Goal: Task Accomplishment & Management: Manage account settings

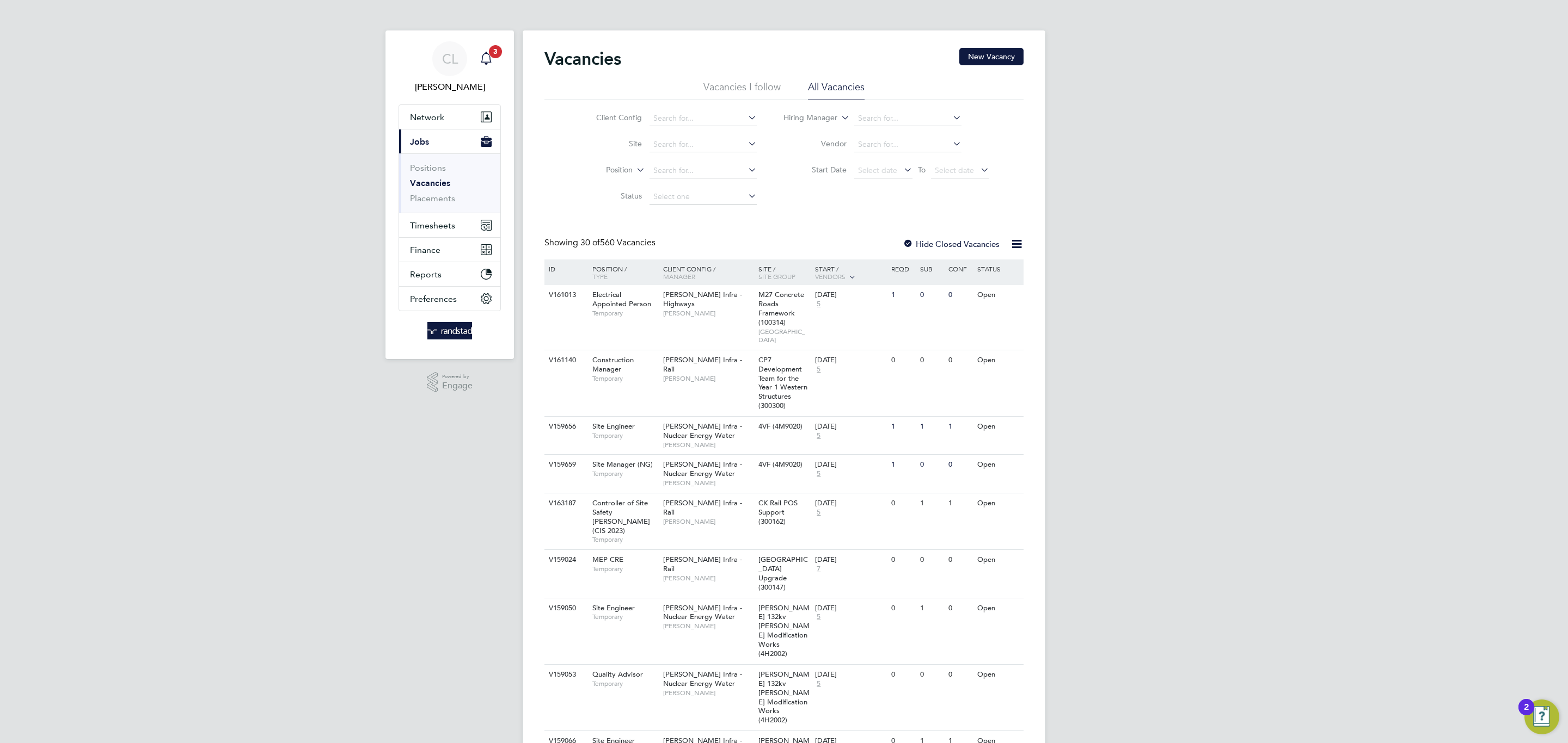
click at [490, 58] on icon "Main navigation" at bounding box center [486, 58] width 13 height 13
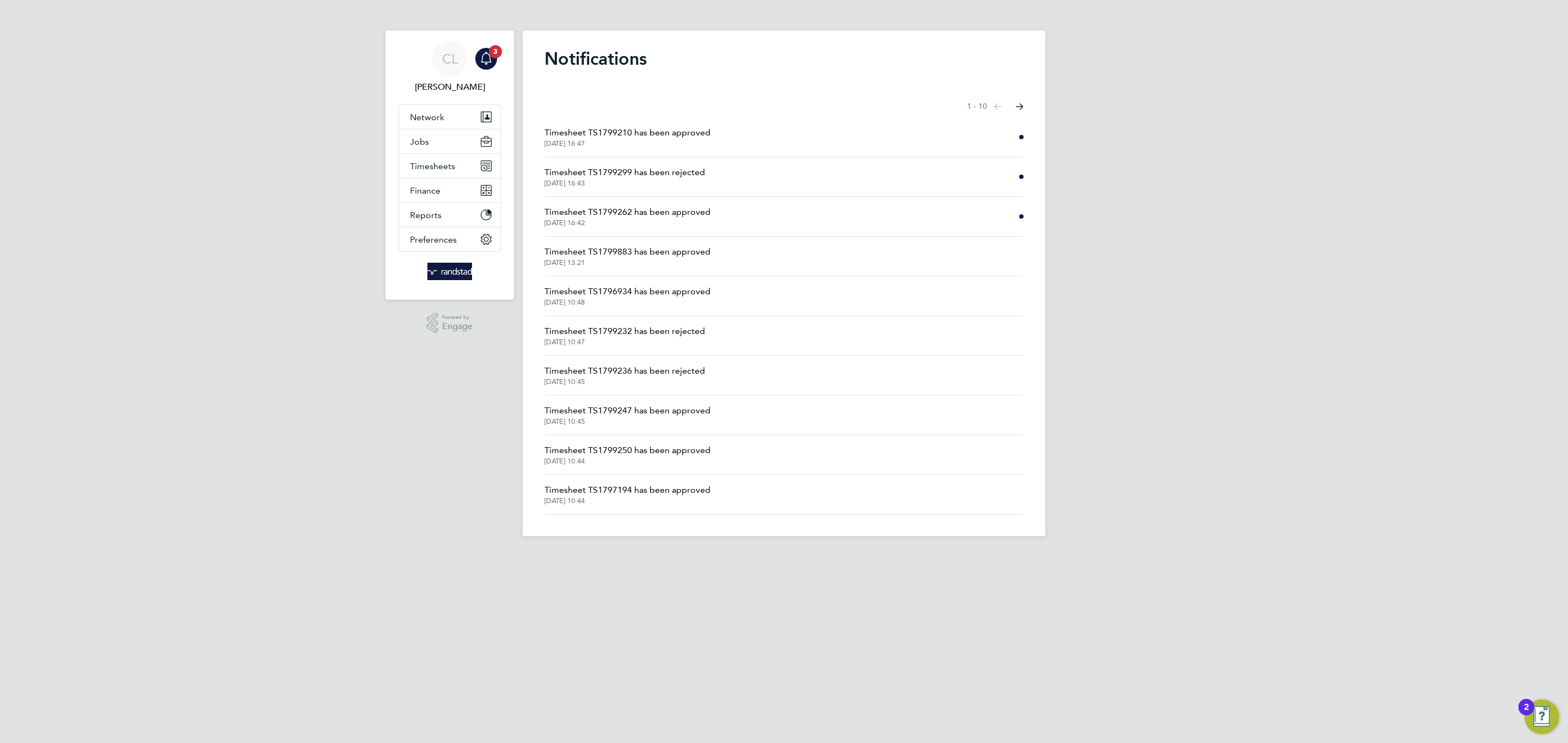
click at [643, 169] on span "Timesheet TS1799299 has been rejected" at bounding box center [624, 173] width 161 height 13
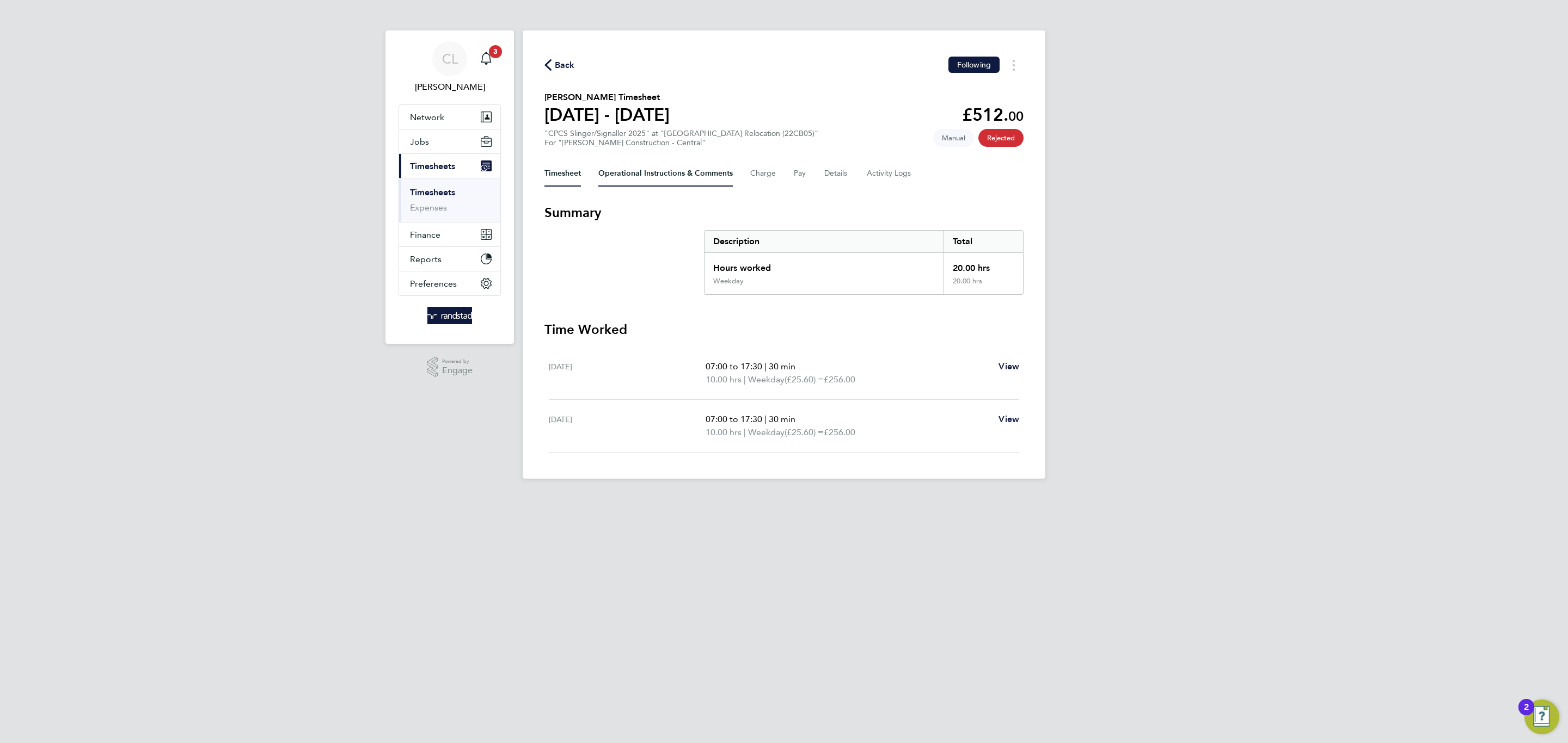
click at [643, 169] on Comments-tab "Operational Instructions & Comments" at bounding box center [665, 173] width 134 height 26
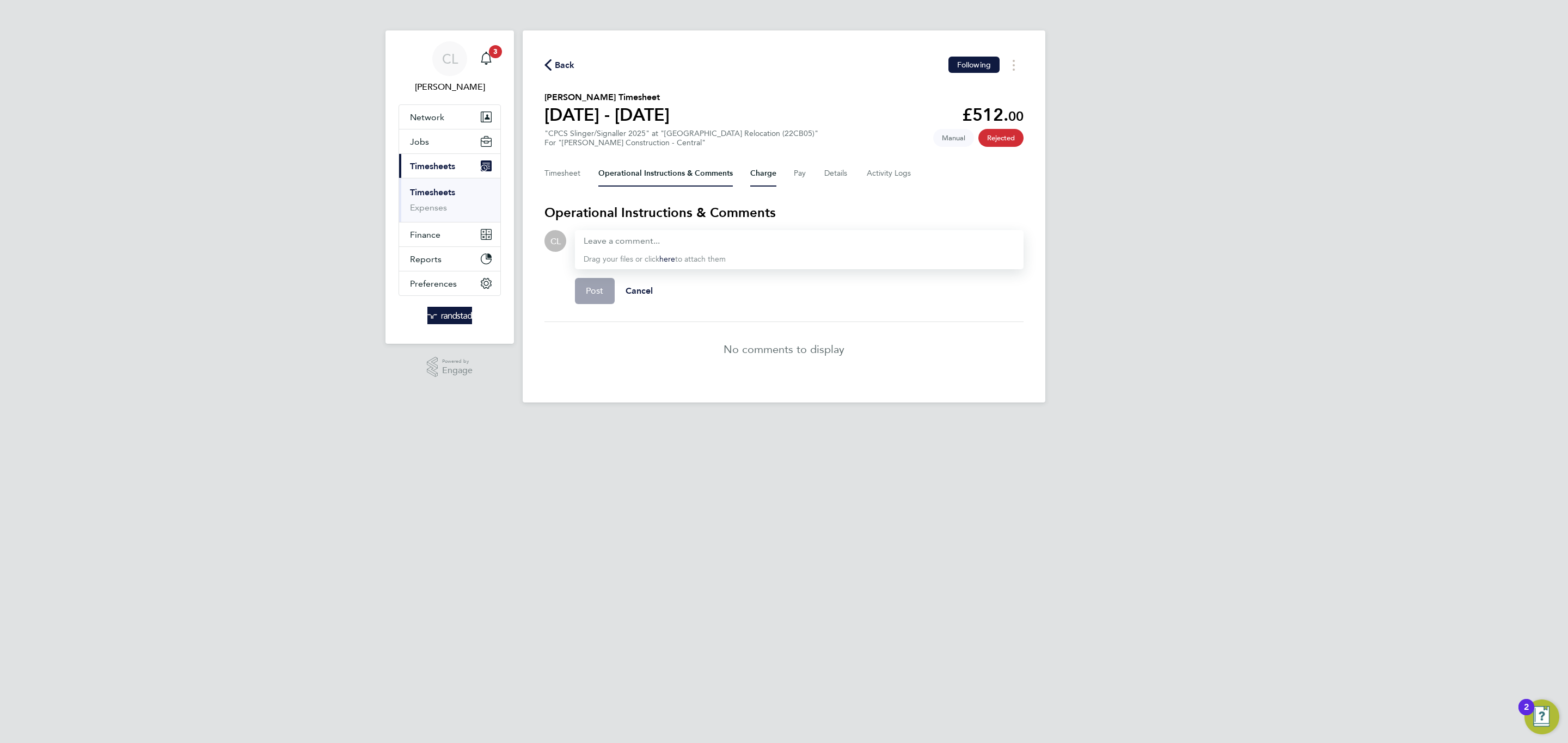
click at [757, 165] on button "Charge" at bounding box center [763, 173] width 26 height 26
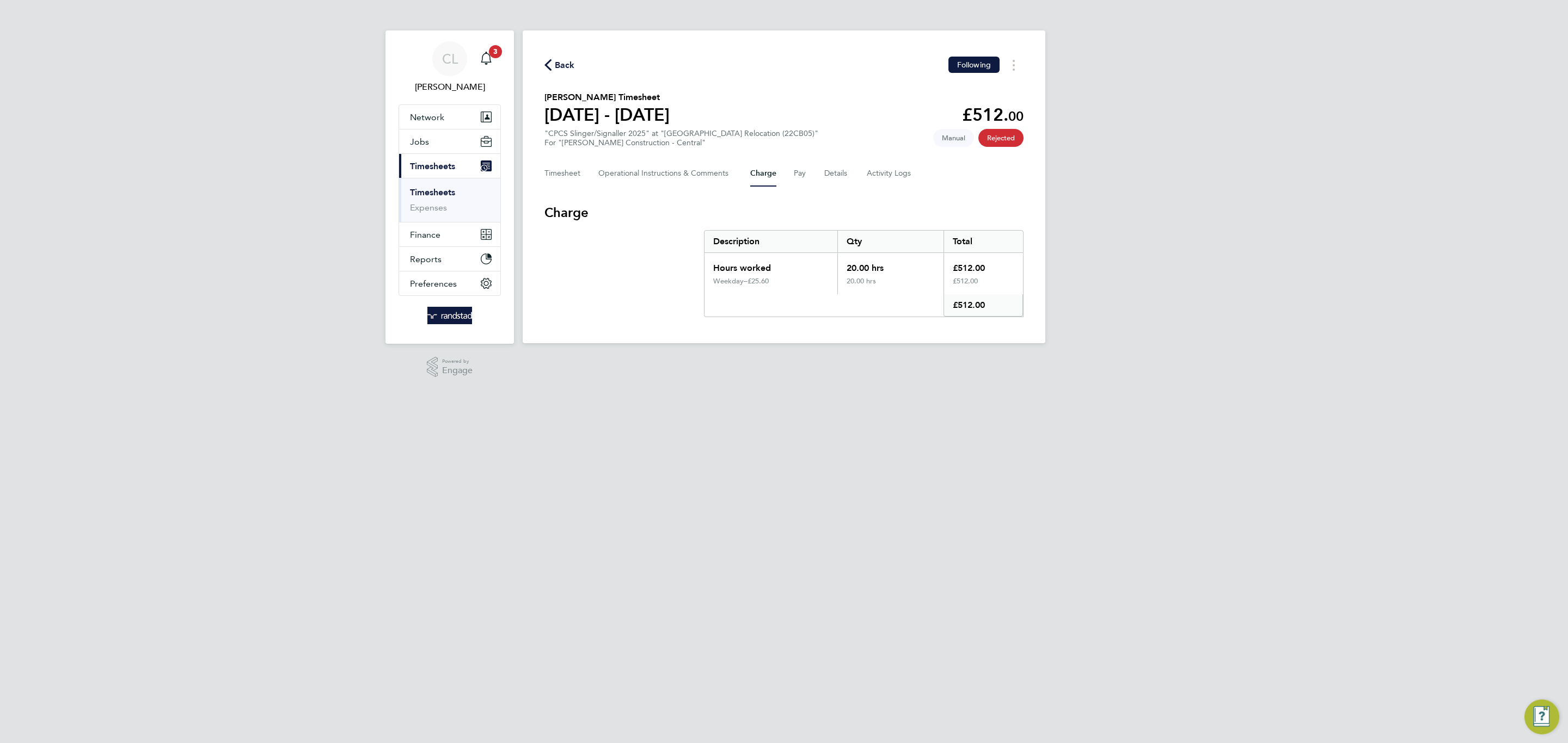
click at [780, 170] on div "Timesheet Operational Instructions & Comments Charge Pay Details Activity Logs" at bounding box center [784, 173] width 479 height 26
click at [790, 170] on div "Timesheet Operational Instructions & Comments Charge Pay Details Activity Logs" at bounding box center [784, 173] width 479 height 26
click at [798, 170] on button "Pay" at bounding box center [800, 173] width 13 height 26
click at [843, 180] on button "Details" at bounding box center [837, 173] width 25 height 26
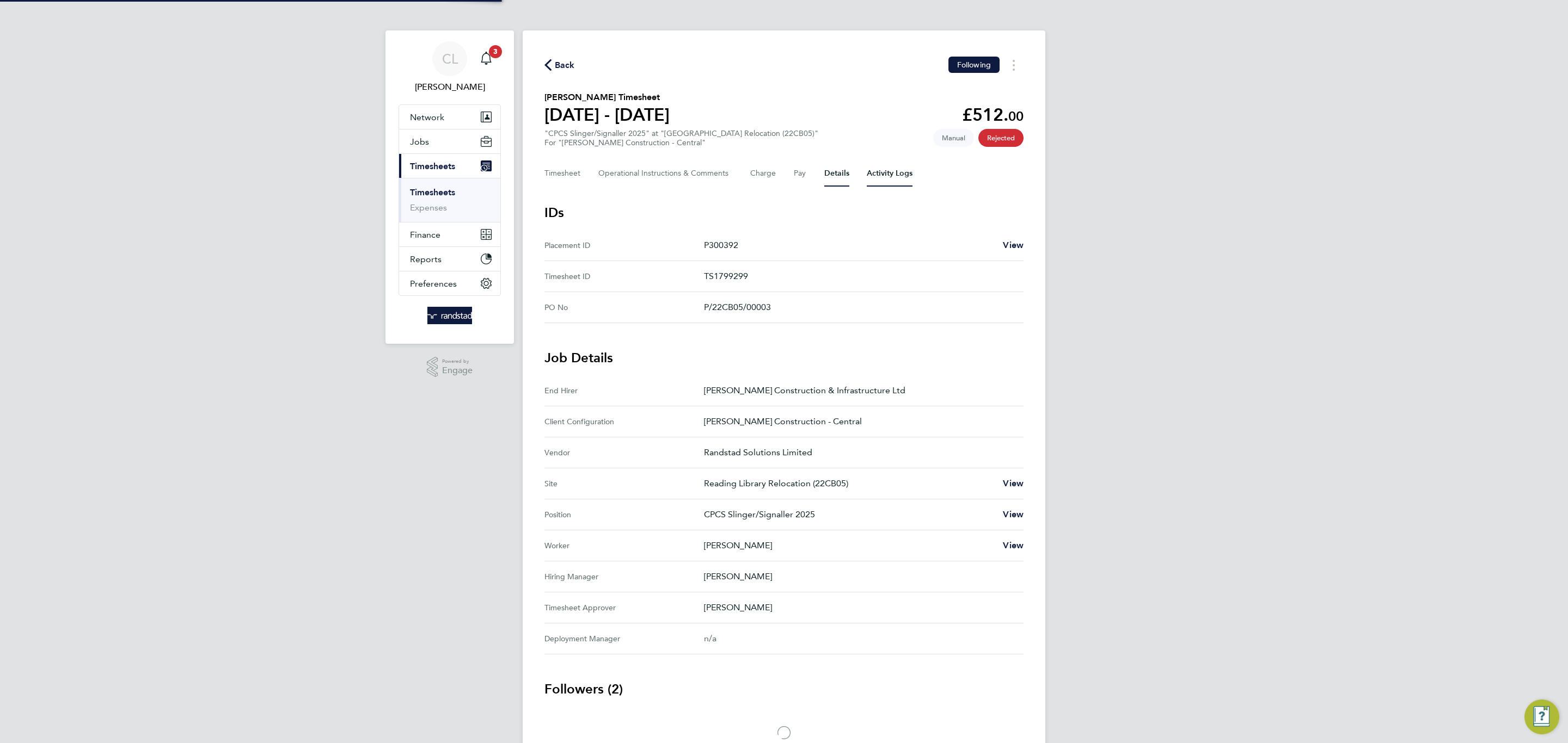
click at [907, 167] on Logs-tab "Activity Logs" at bounding box center [890, 173] width 46 height 26
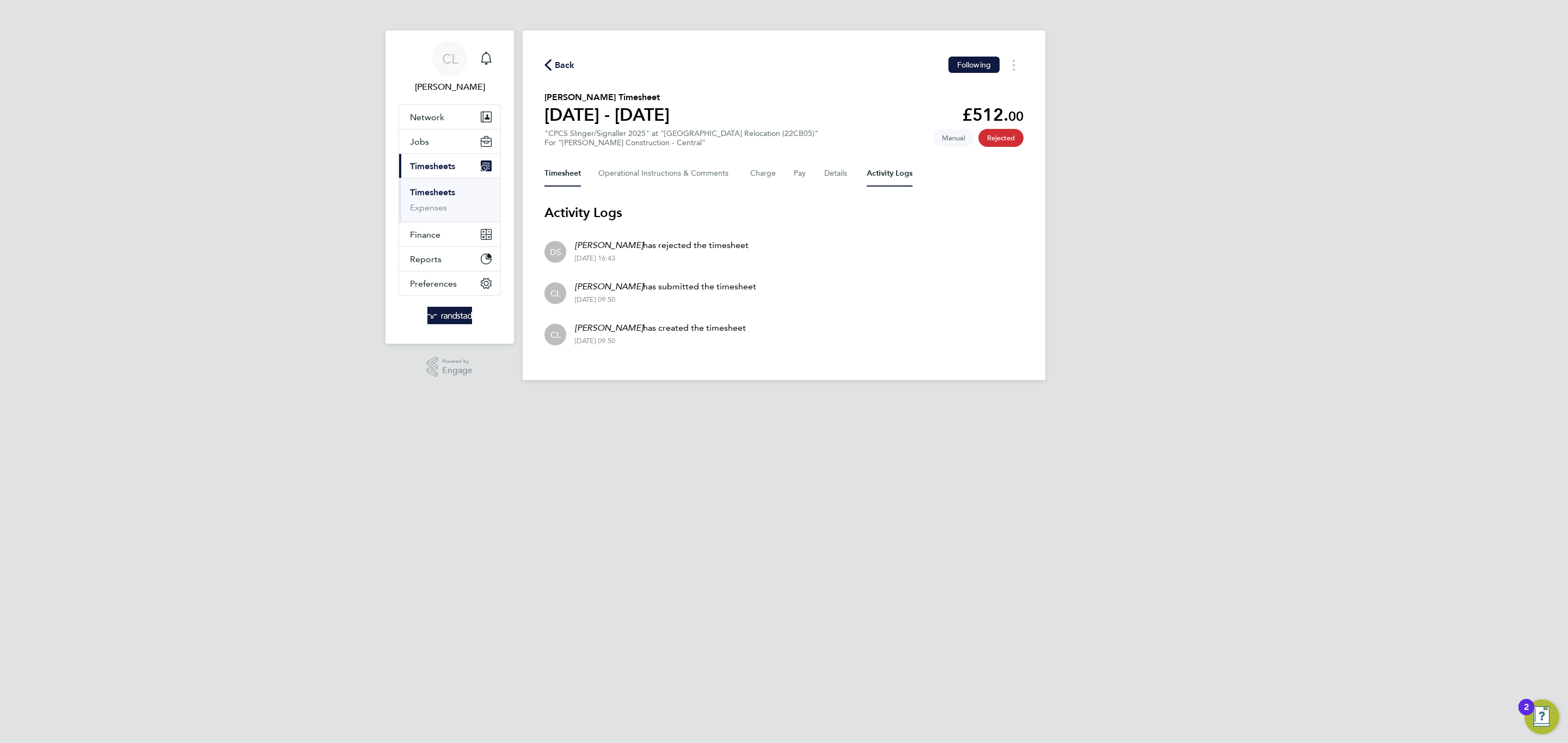
click at [576, 167] on button "Timesheet" at bounding box center [563, 173] width 37 height 26
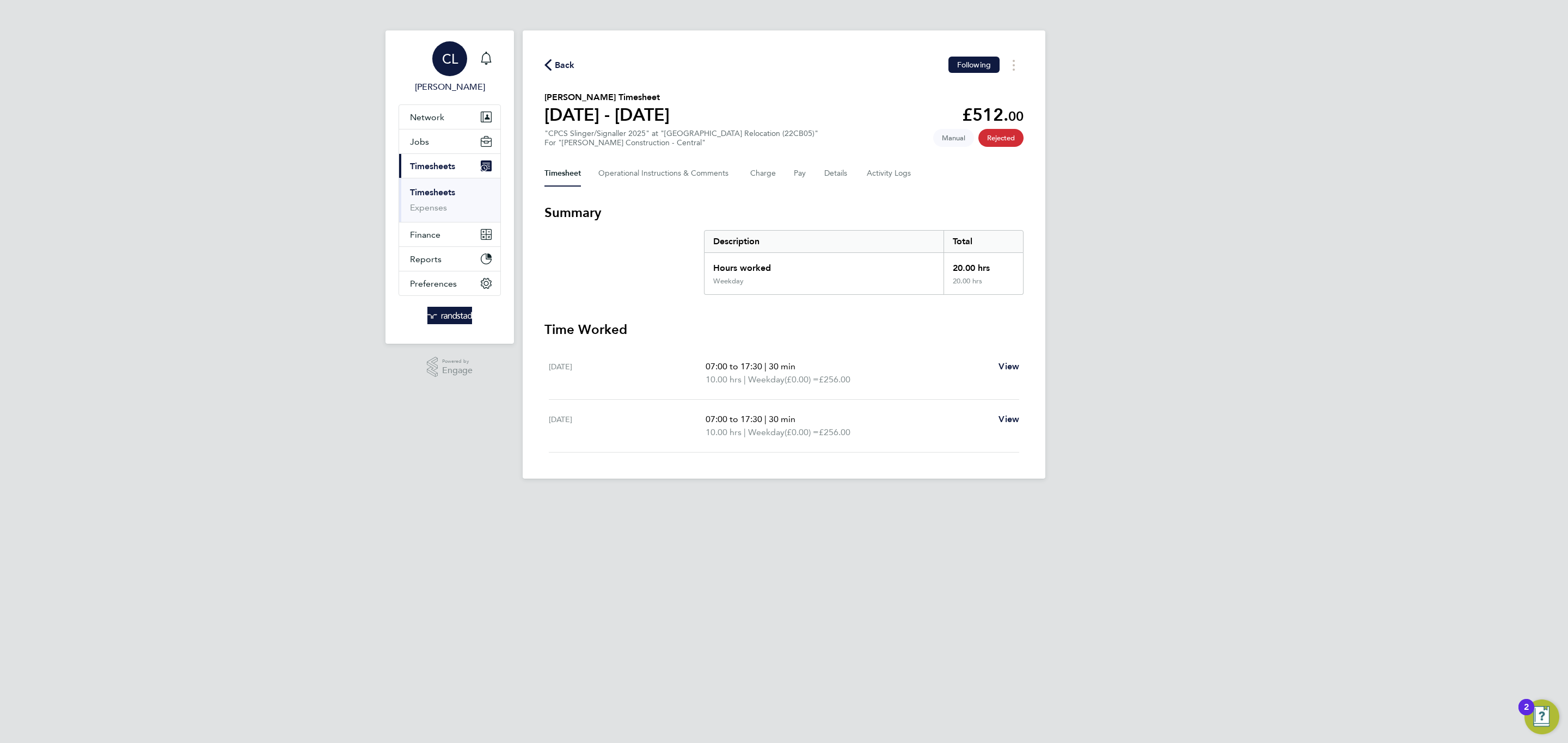
click at [499, 56] on link "CL [PERSON_NAME]" at bounding box center [450, 67] width 102 height 52
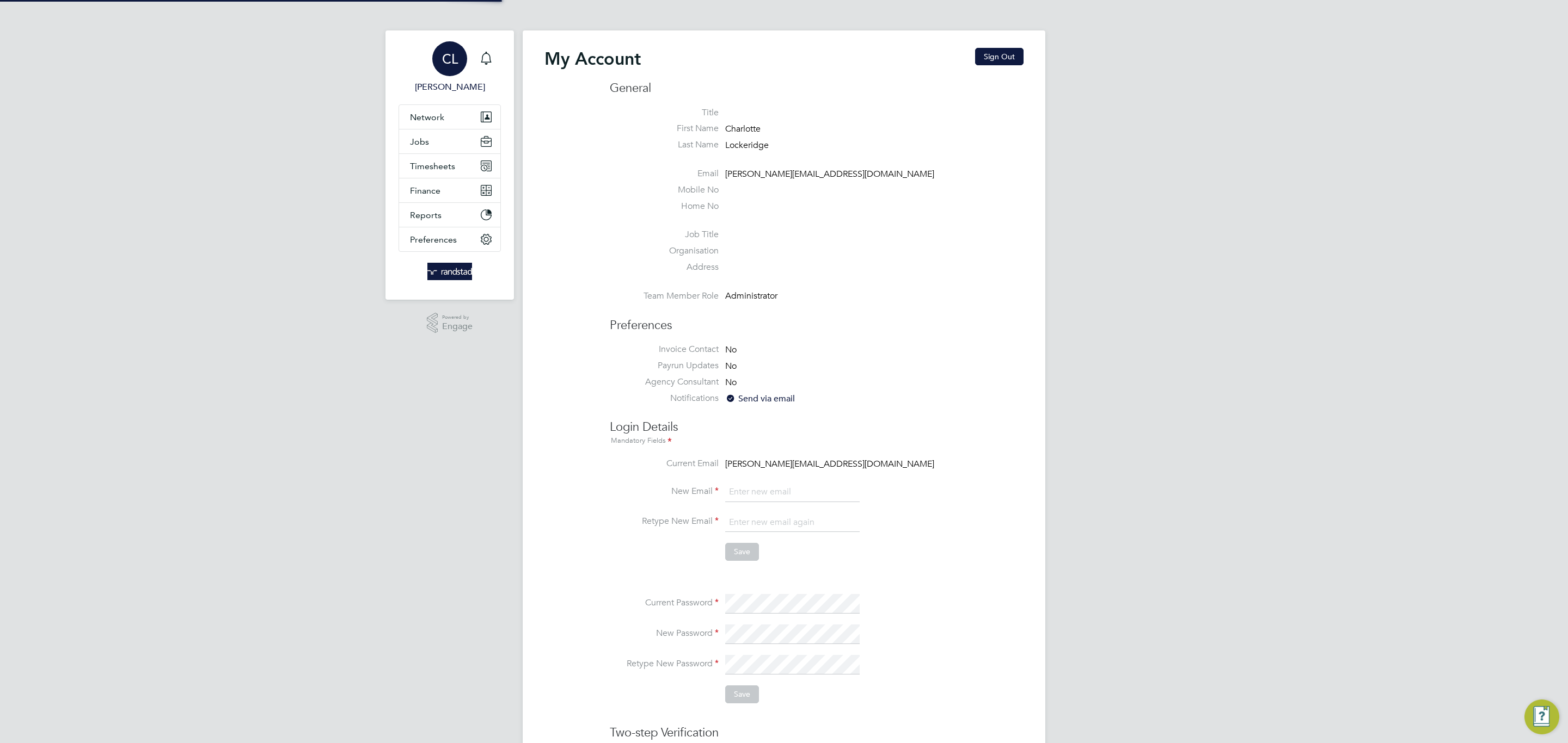
type input "[PERSON_NAME][EMAIL_ADDRESS][DOMAIN_NAME]"
click at [482, 54] on icon "Main navigation" at bounding box center [486, 58] width 13 height 13
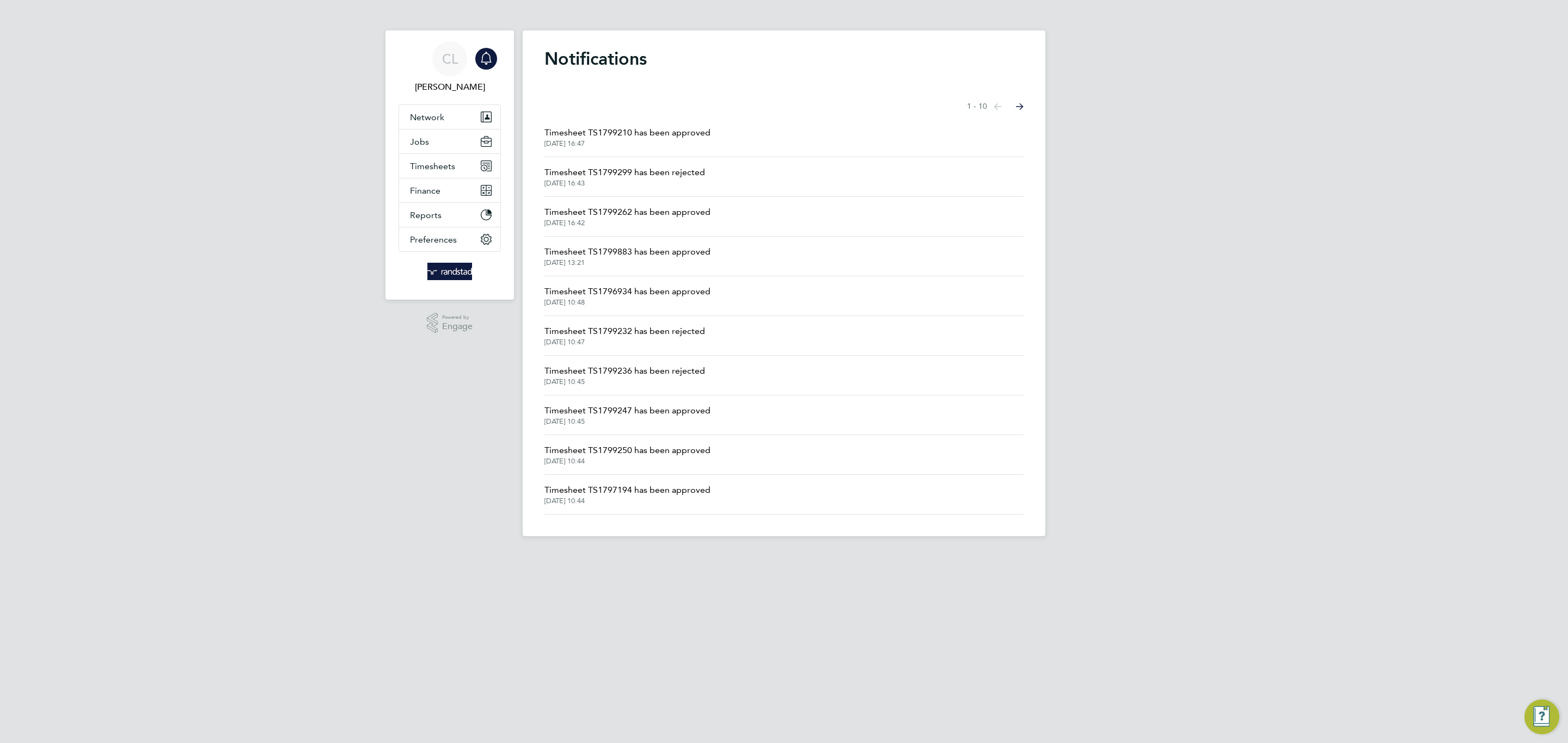
click at [631, 215] on span "Timesheet TS1799262 has been approved" at bounding box center [627, 212] width 166 height 13
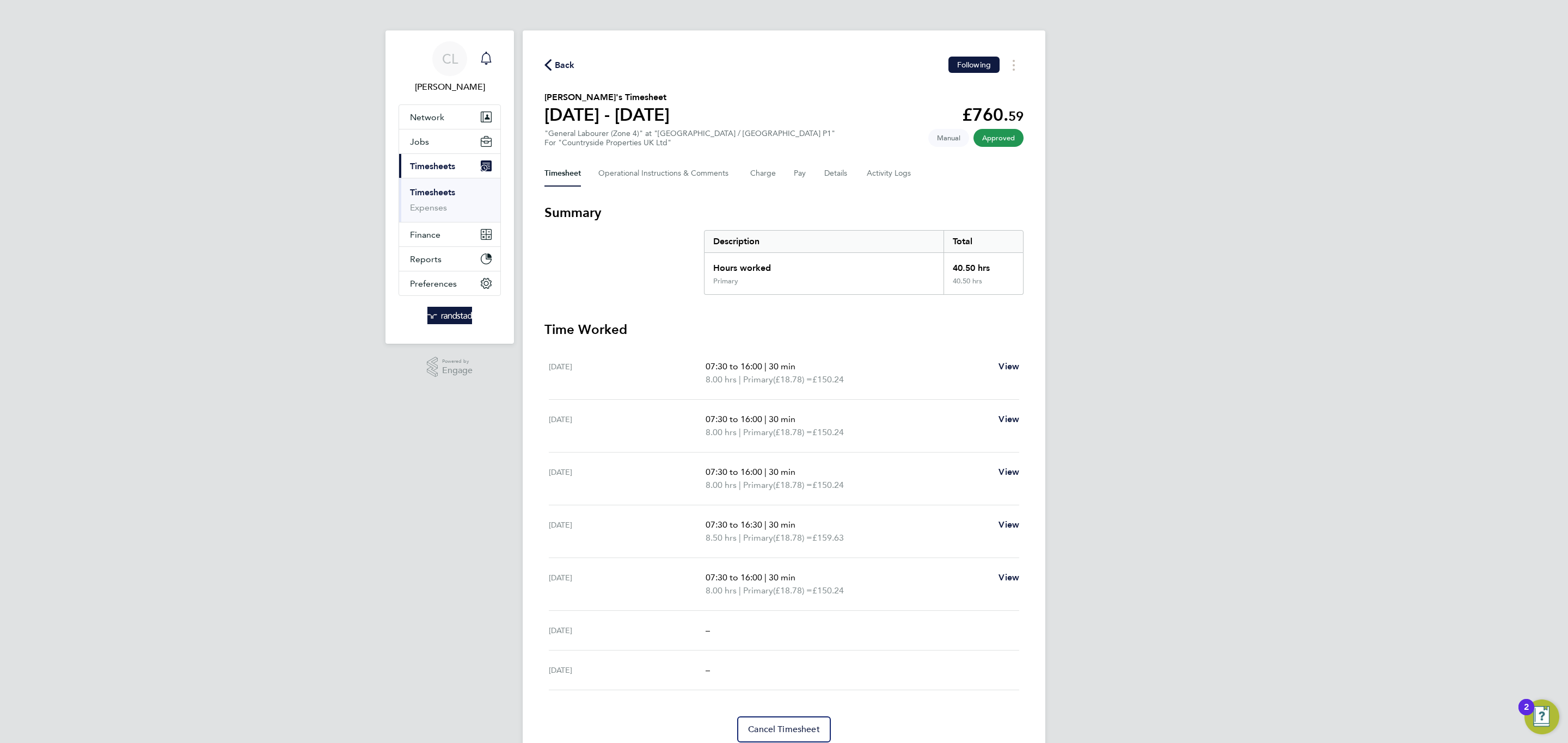
click at [486, 54] on icon "Main navigation" at bounding box center [486, 58] width 13 height 13
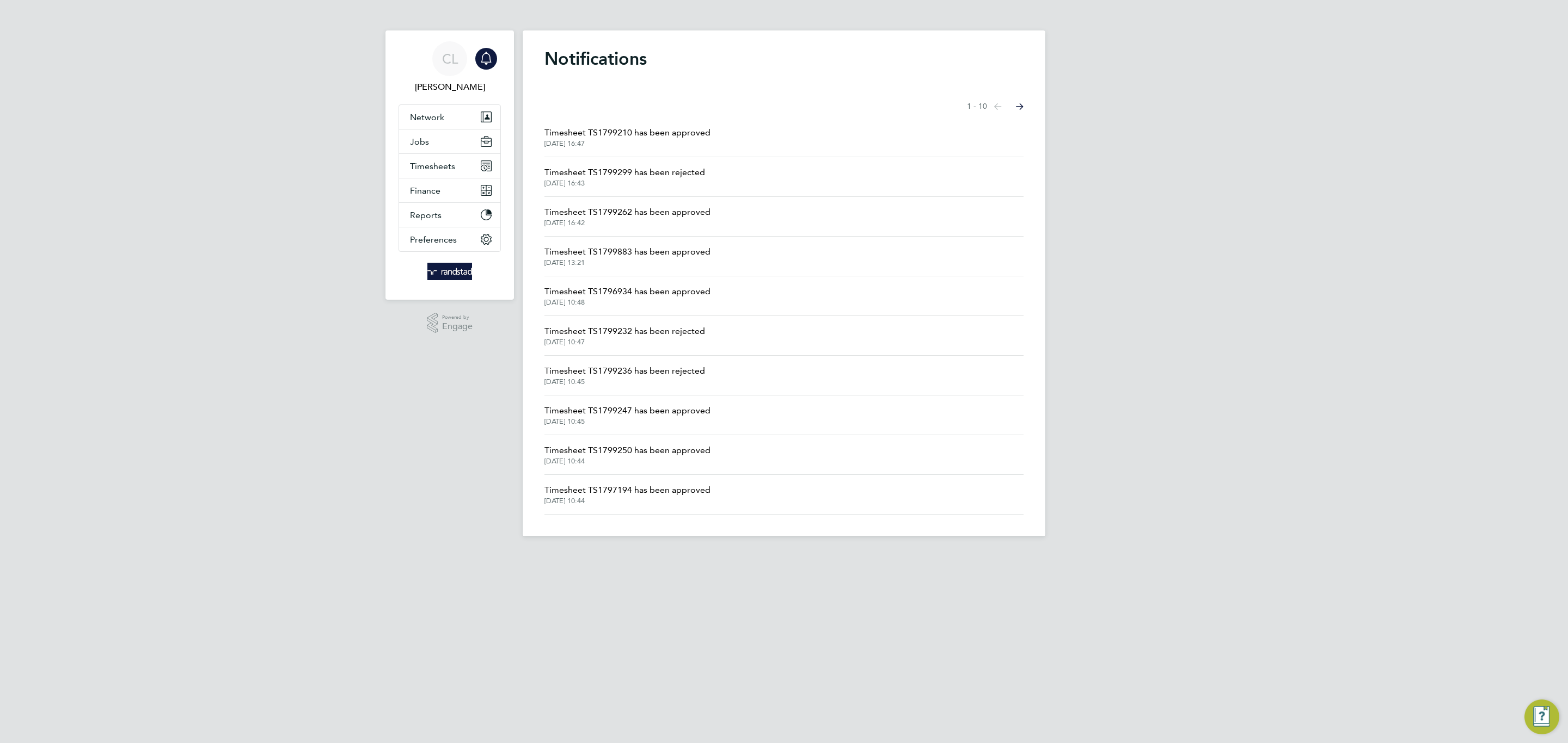
click at [650, 140] on span "[DATE] 16:47" at bounding box center [627, 144] width 166 height 9
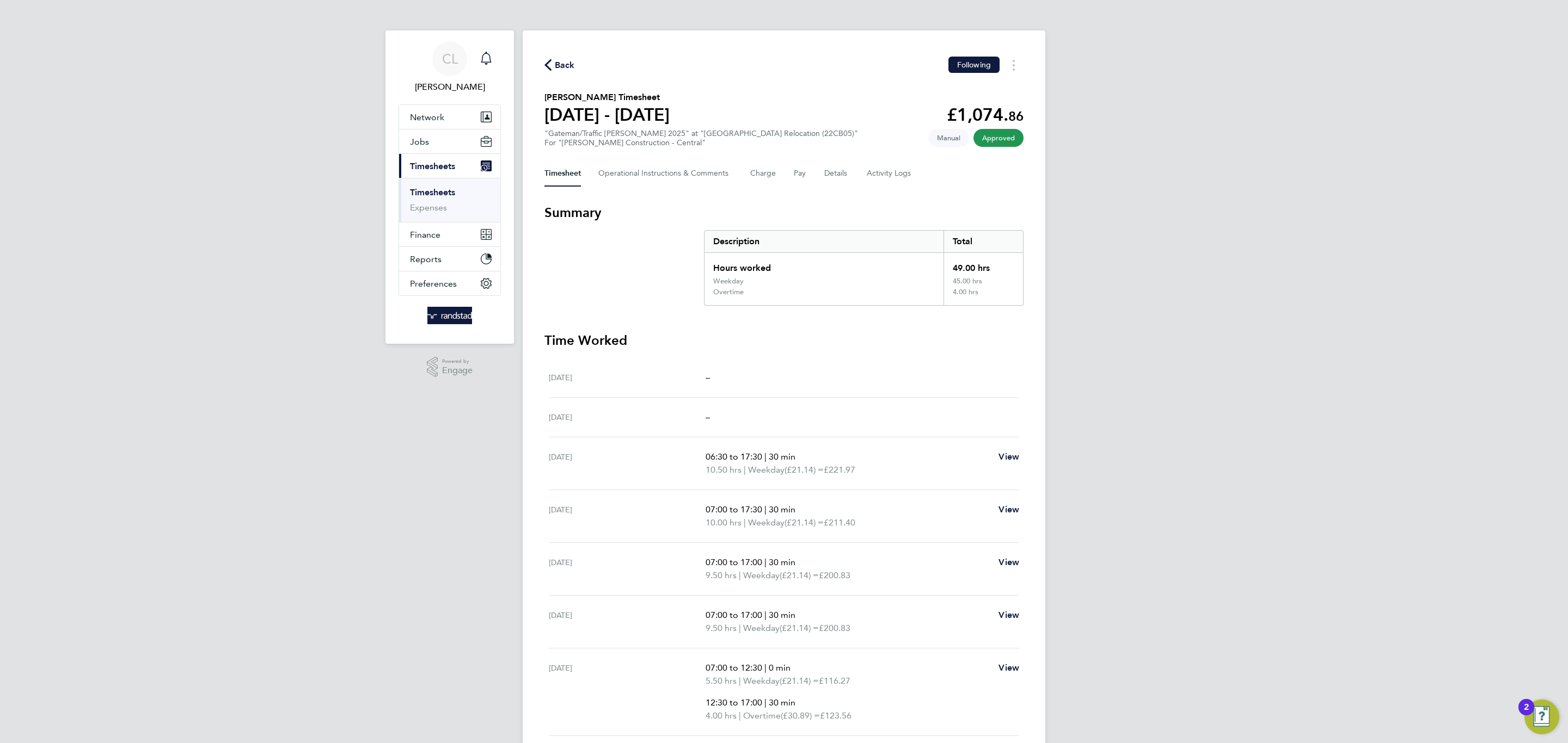
click at [483, 57] on icon "Main navigation" at bounding box center [486, 58] width 13 height 13
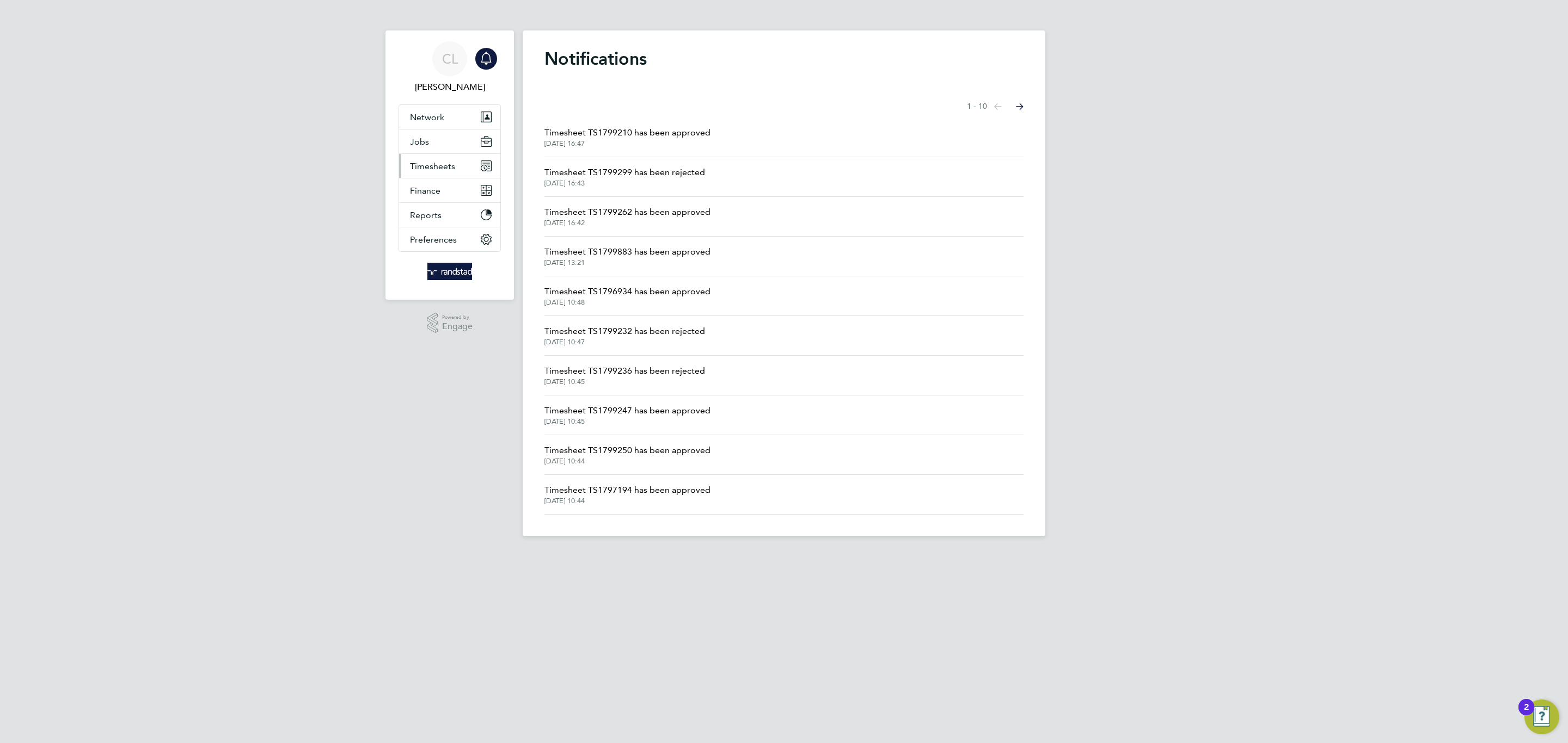
click at [451, 162] on span "Timesheets" at bounding box center [433, 166] width 45 height 10
click at [435, 196] on link "Timesheets" at bounding box center [433, 192] width 45 height 10
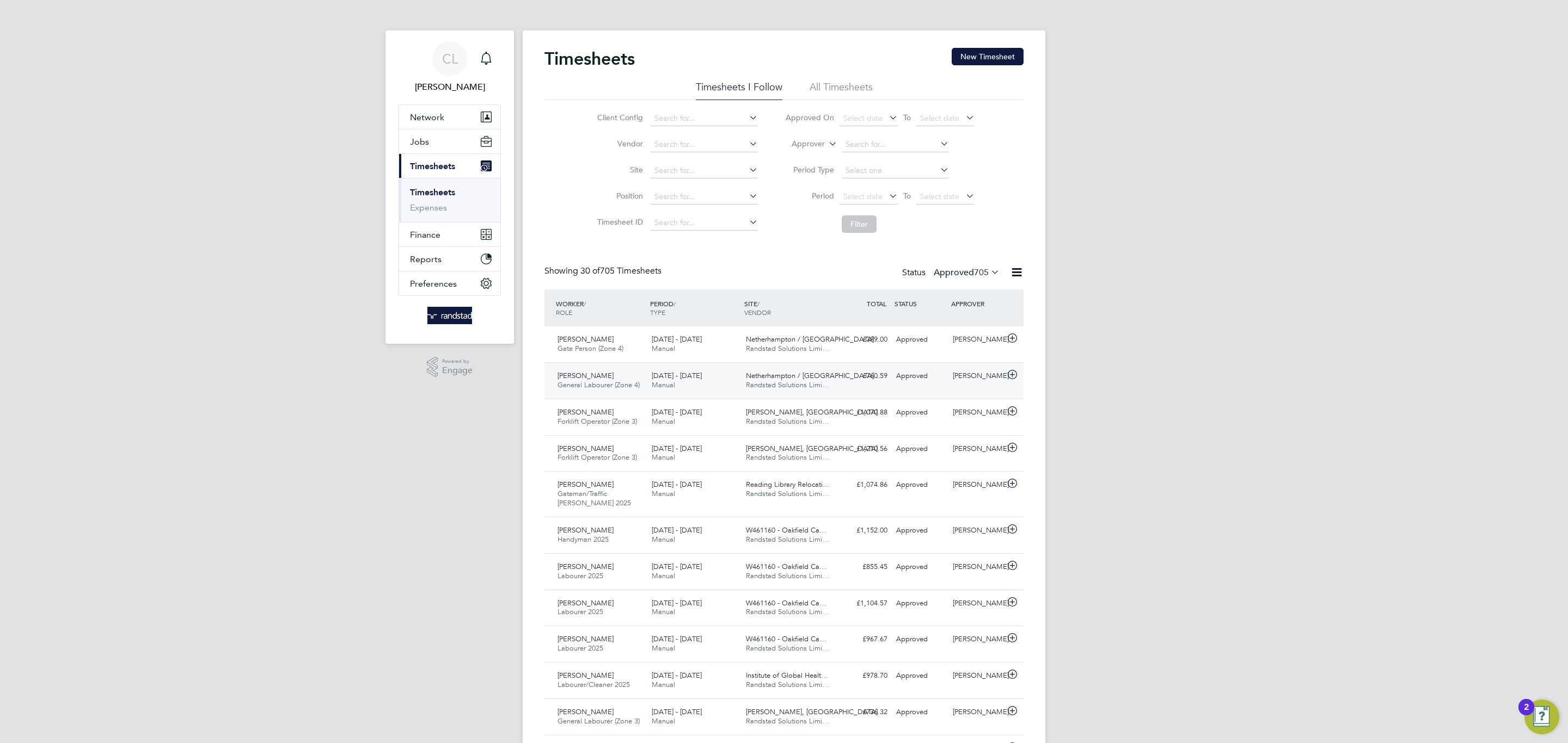
click at [624, 394] on div "[PERSON_NAME] General Labourer (Zone 4) [DATE] - [DATE]" at bounding box center [600, 380] width 94 height 27
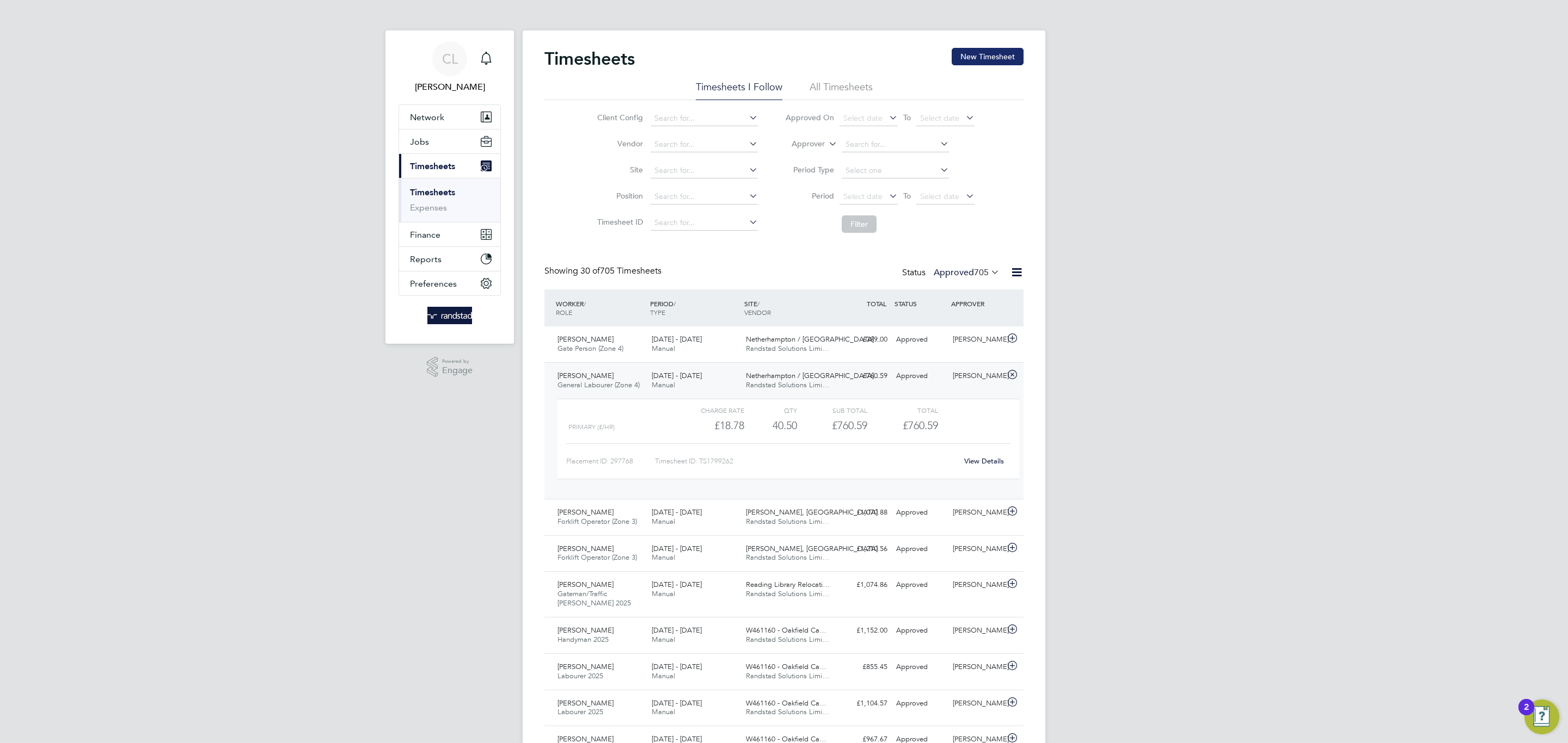
click at [964, 50] on button "New Timesheet" at bounding box center [988, 57] width 72 height 18
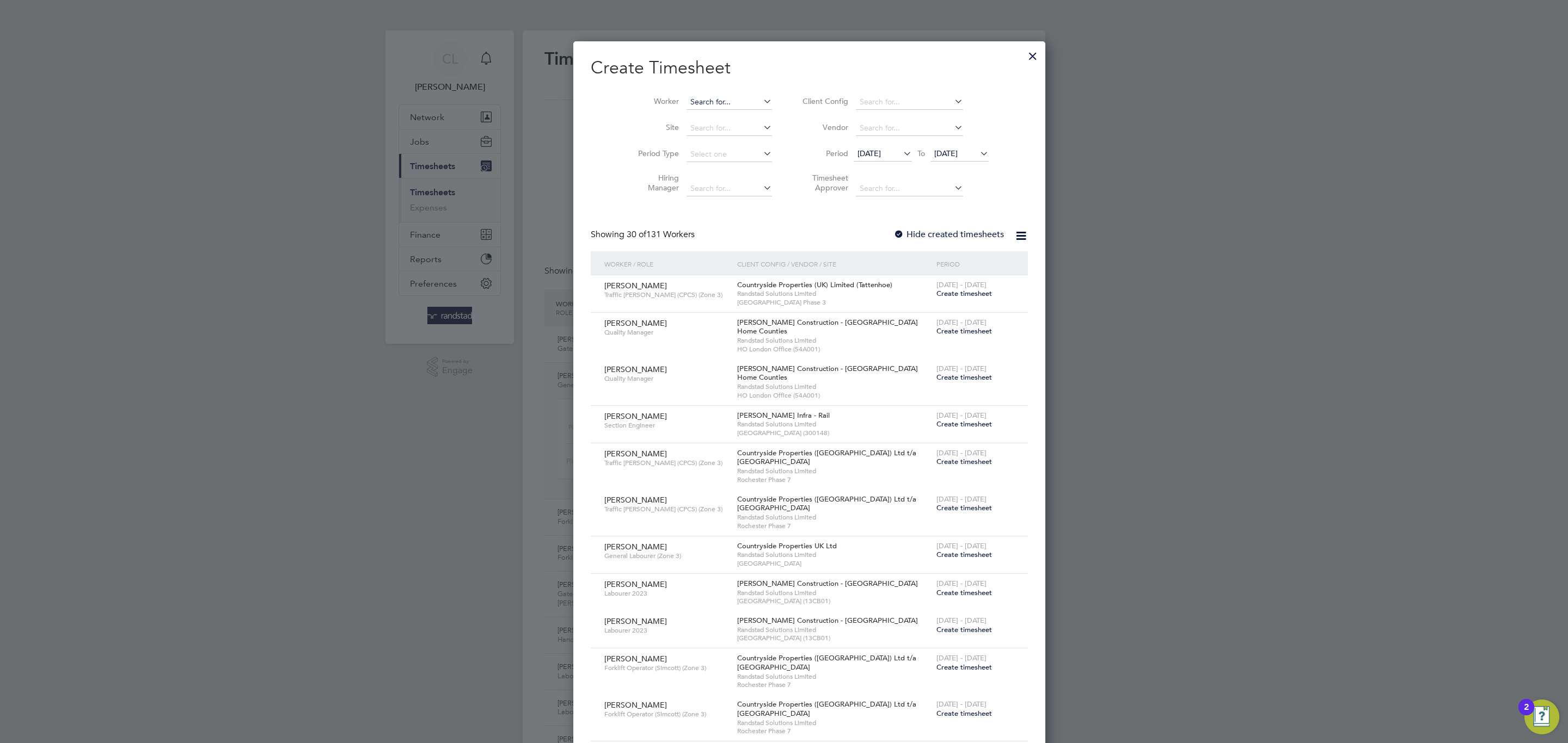
click at [687, 108] on input at bounding box center [730, 102] width 86 height 15
type input "mcdon"
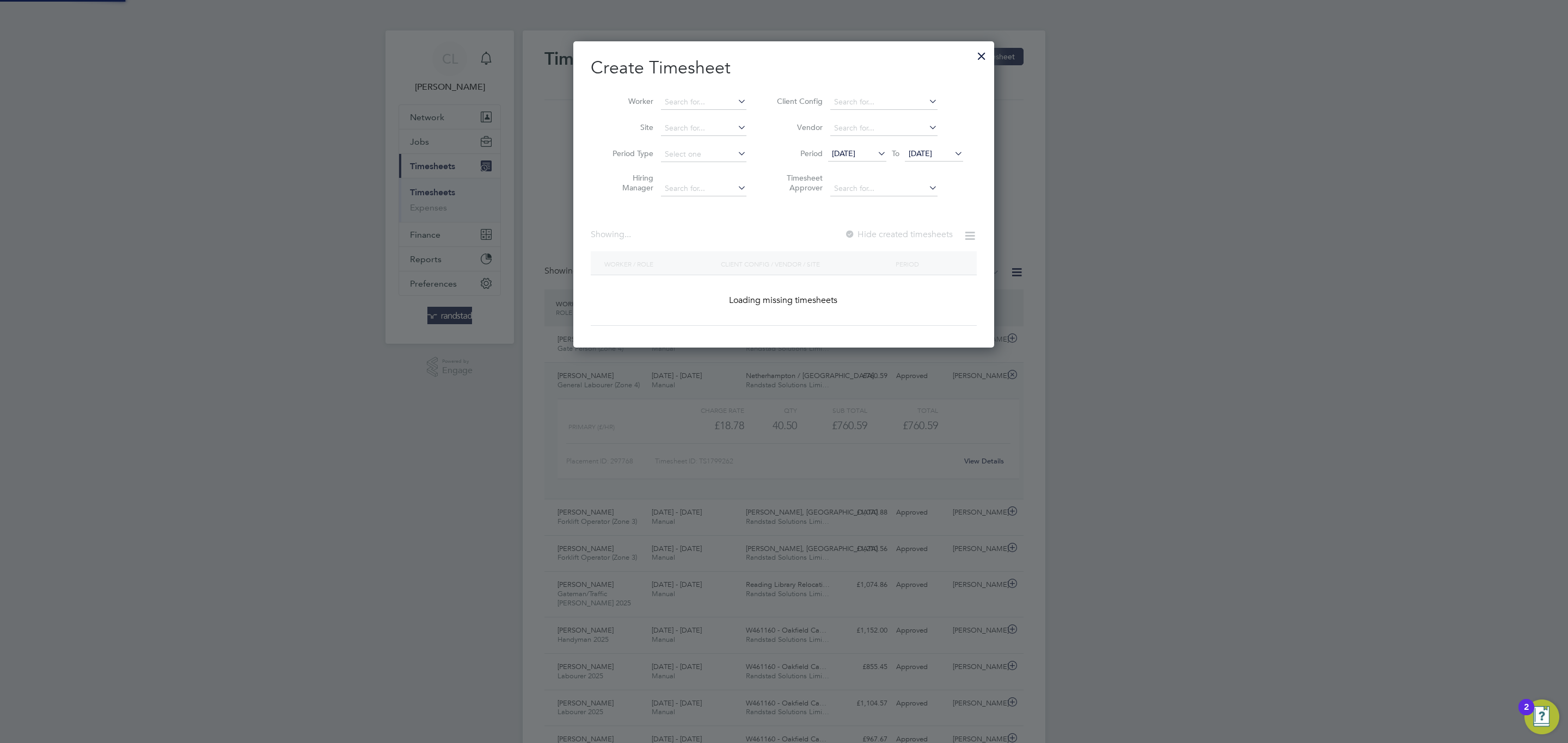
click at [706, 87] on div "Worker Site Period Type Hiring Manager Client Config Vendor Period [DATE] To [D…" at bounding box center [784, 143] width 386 height 118
click at [702, 96] on input at bounding box center [704, 102] width 86 height 15
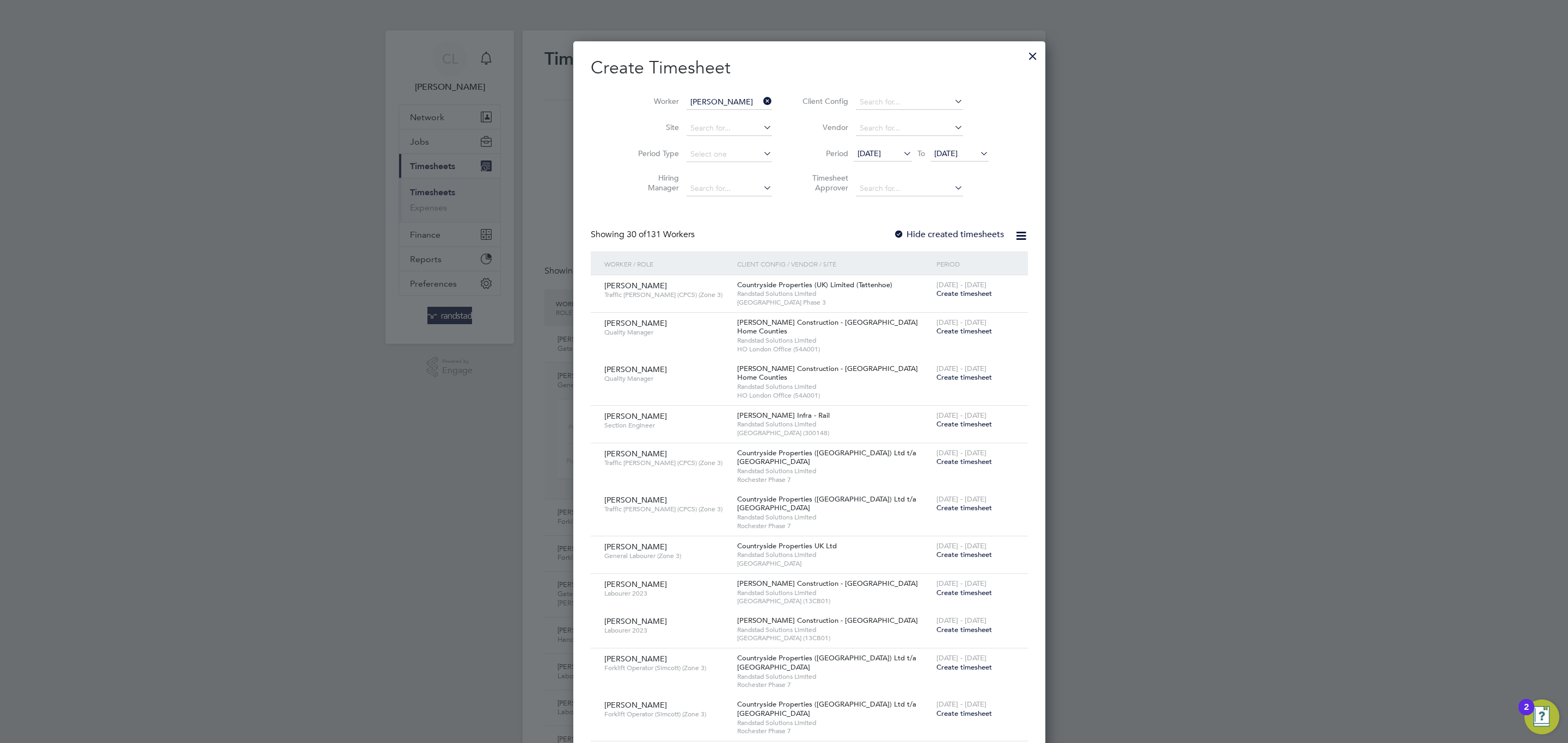
click at [730, 115] on b "Mcd" at bounding box center [738, 117] width 16 height 9
type input "[PERSON_NAME]"
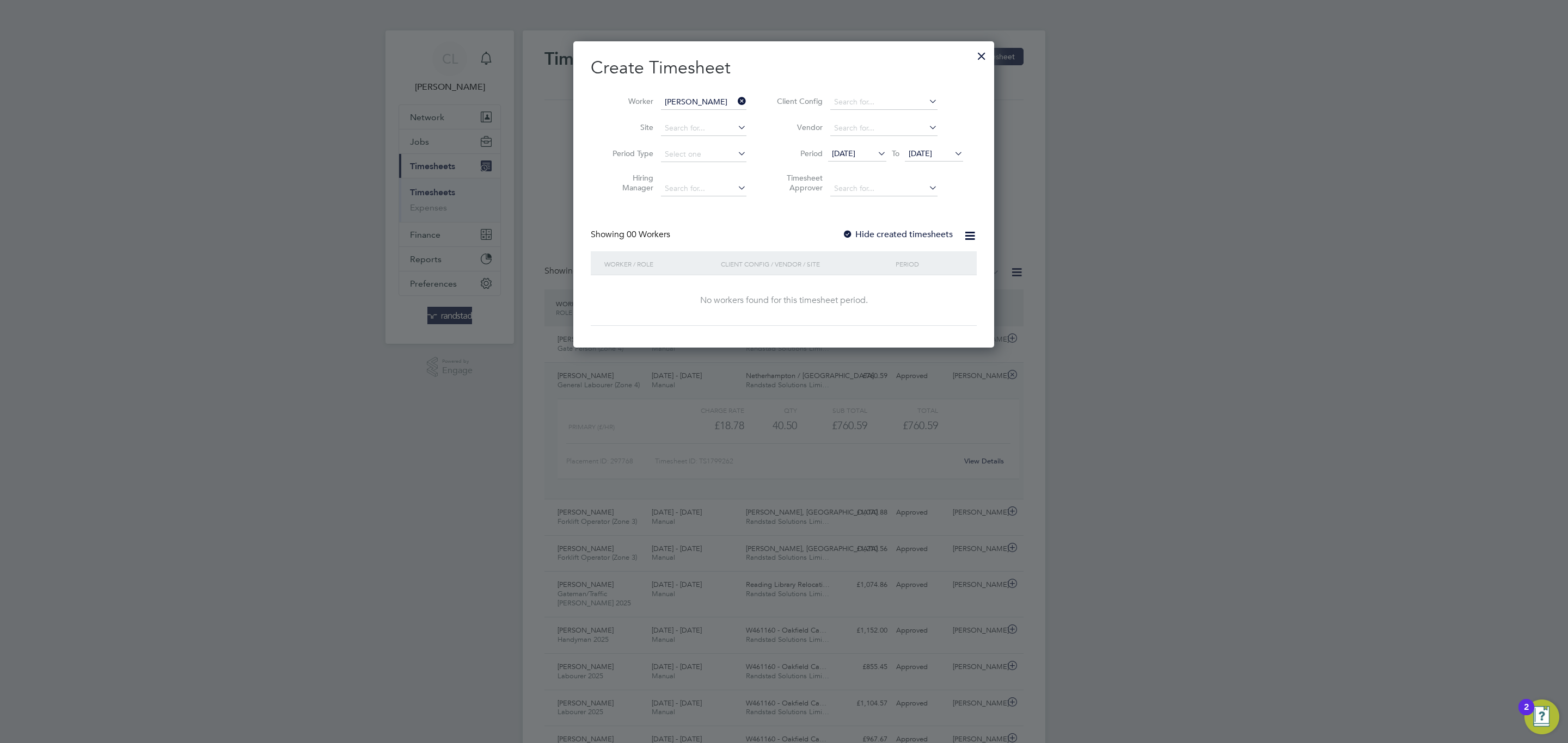
click at [845, 235] on div at bounding box center [847, 235] width 11 height 11
click at [932, 156] on span "[DATE]" at bounding box center [920, 154] width 23 height 10
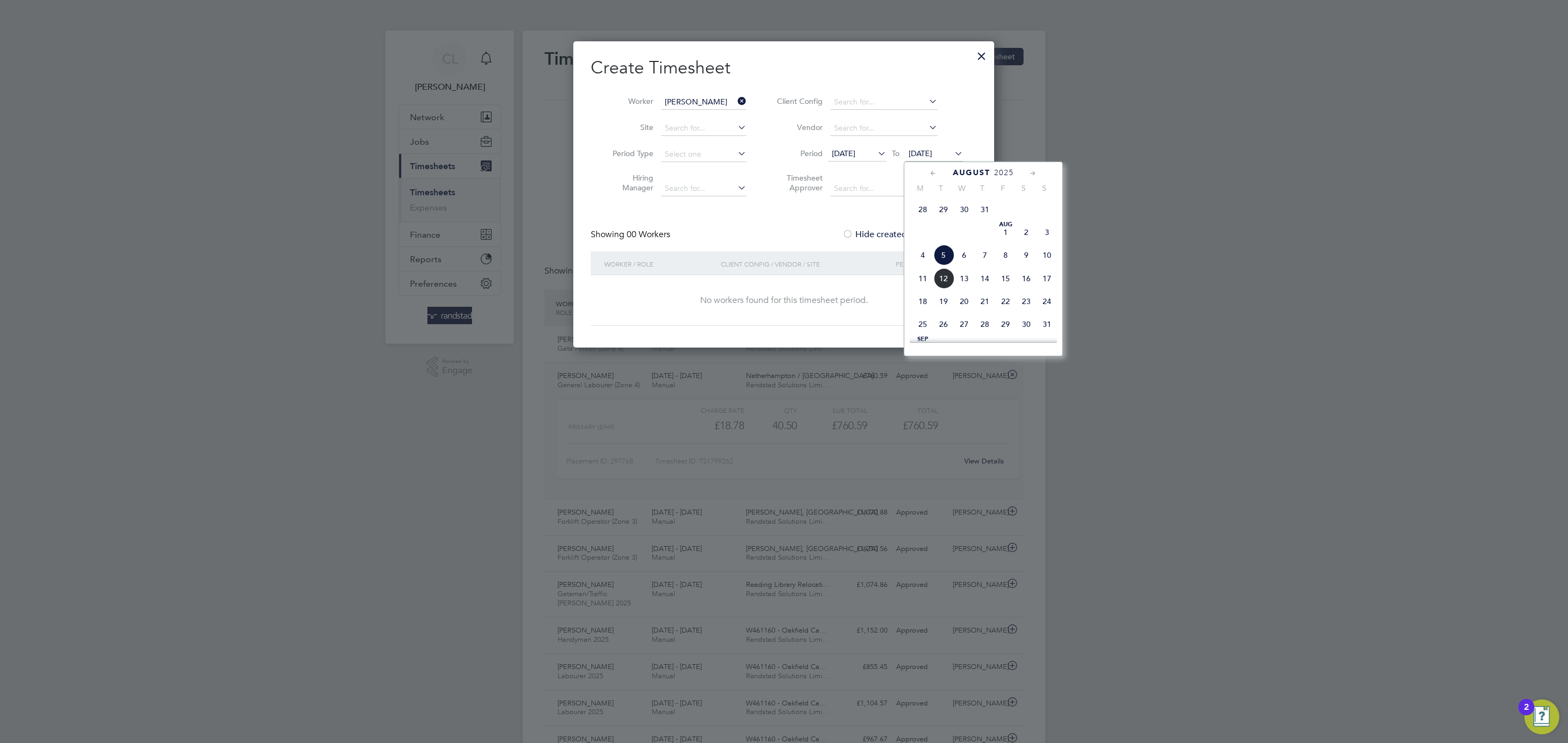
click at [954, 311] on span "20" at bounding box center [964, 301] width 21 height 21
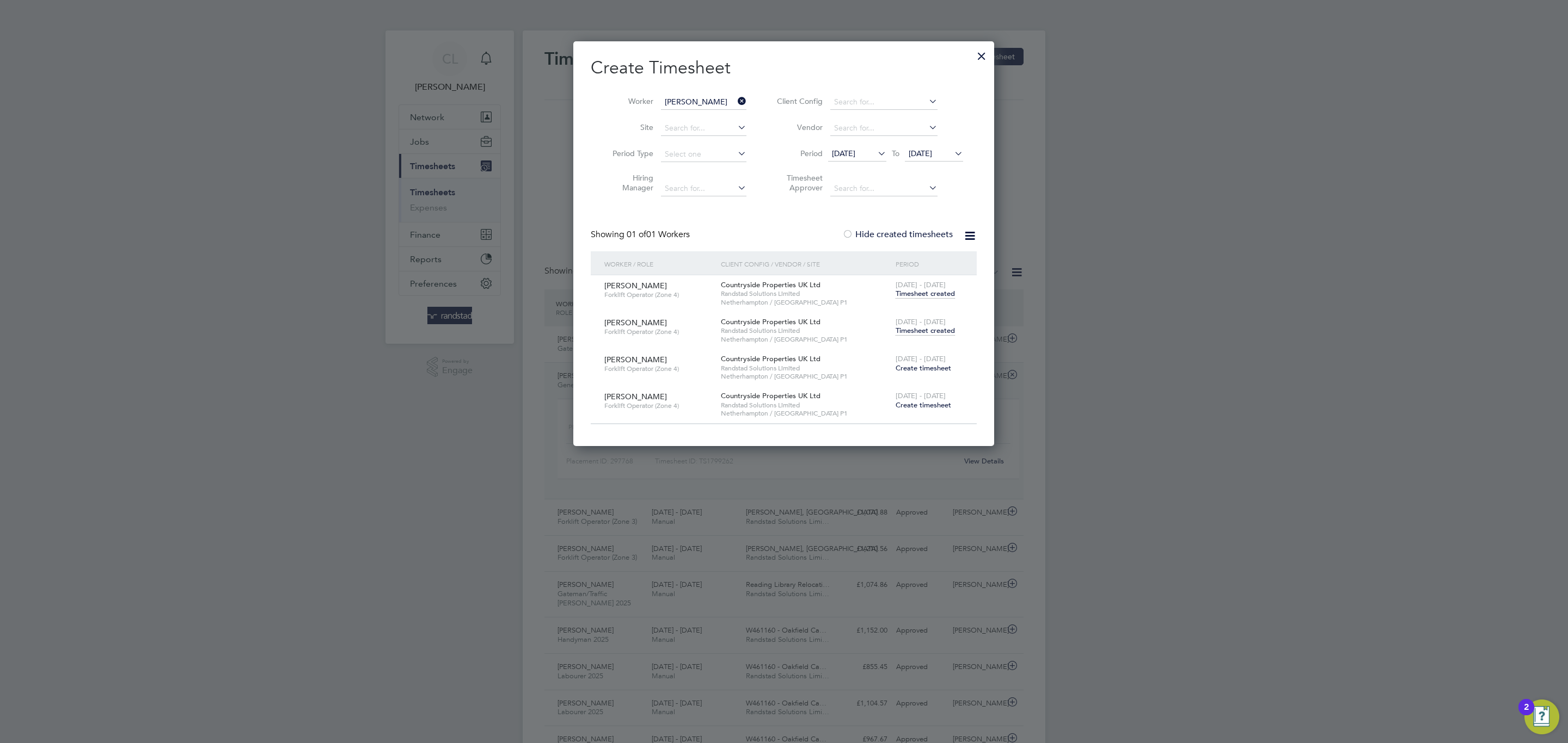
click at [929, 332] on span "Timesheet created" at bounding box center [925, 331] width 59 height 10
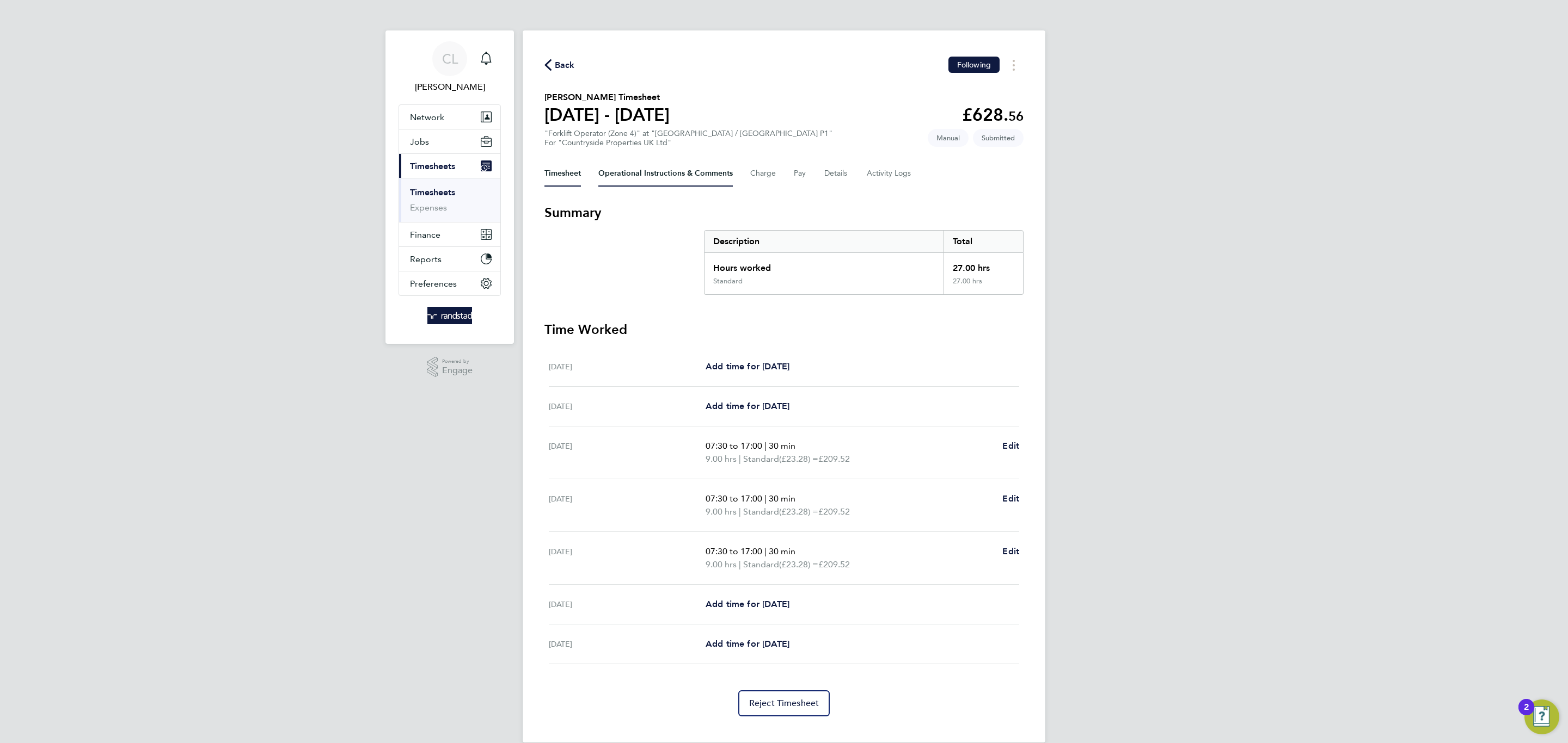
click at [640, 174] on Comments-tab "Operational Instructions & Comments" at bounding box center [665, 173] width 134 height 26
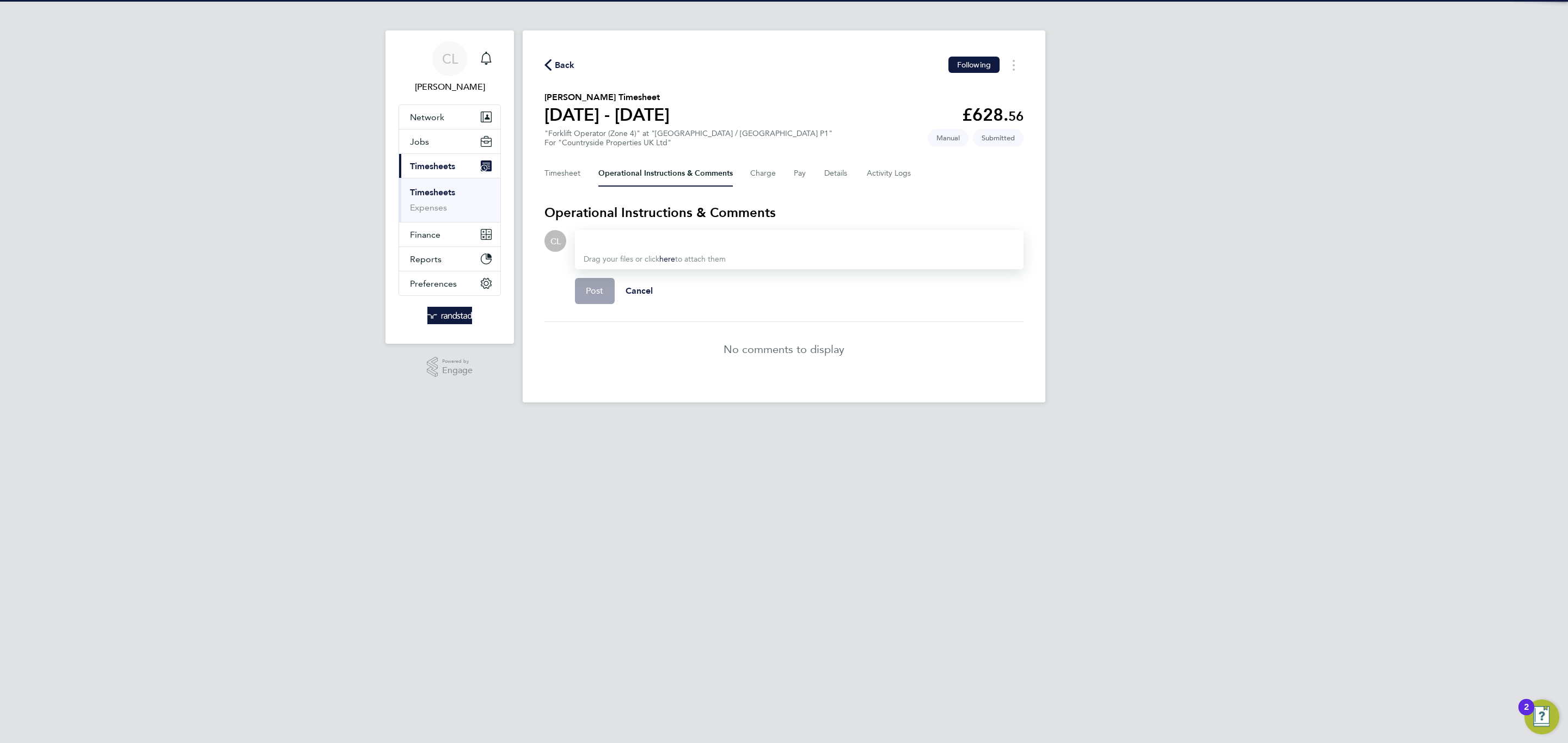
click at [670, 246] on div "Drag your files or click here to attach them" at bounding box center [799, 250] width 449 height 39
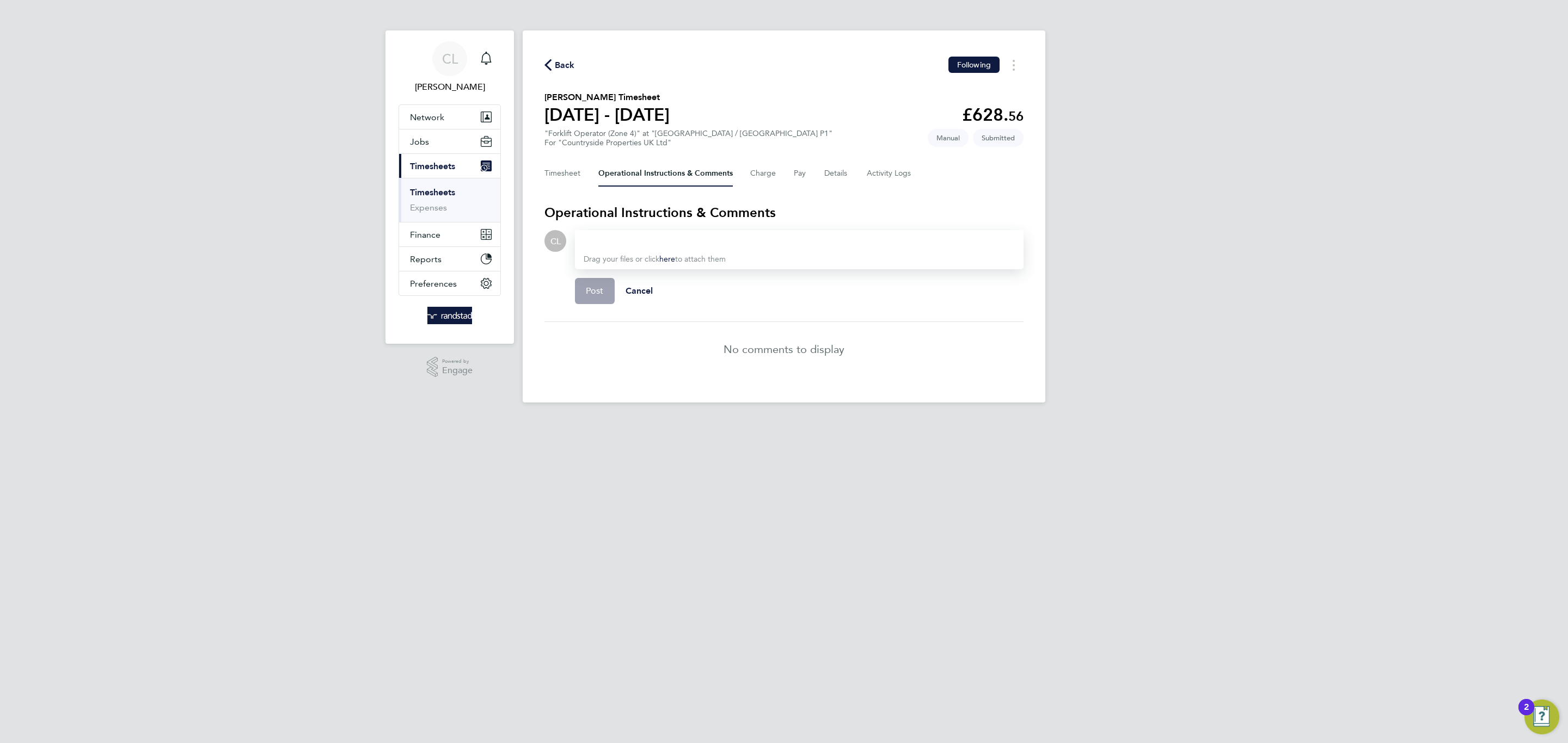
click at [677, 224] on section "Operational Instructions & Comments CL Drop your files here Supported files: JP…" at bounding box center [784, 290] width 479 height 173
click at [844, 169] on button "Details" at bounding box center [837, 173] width 25 height 26
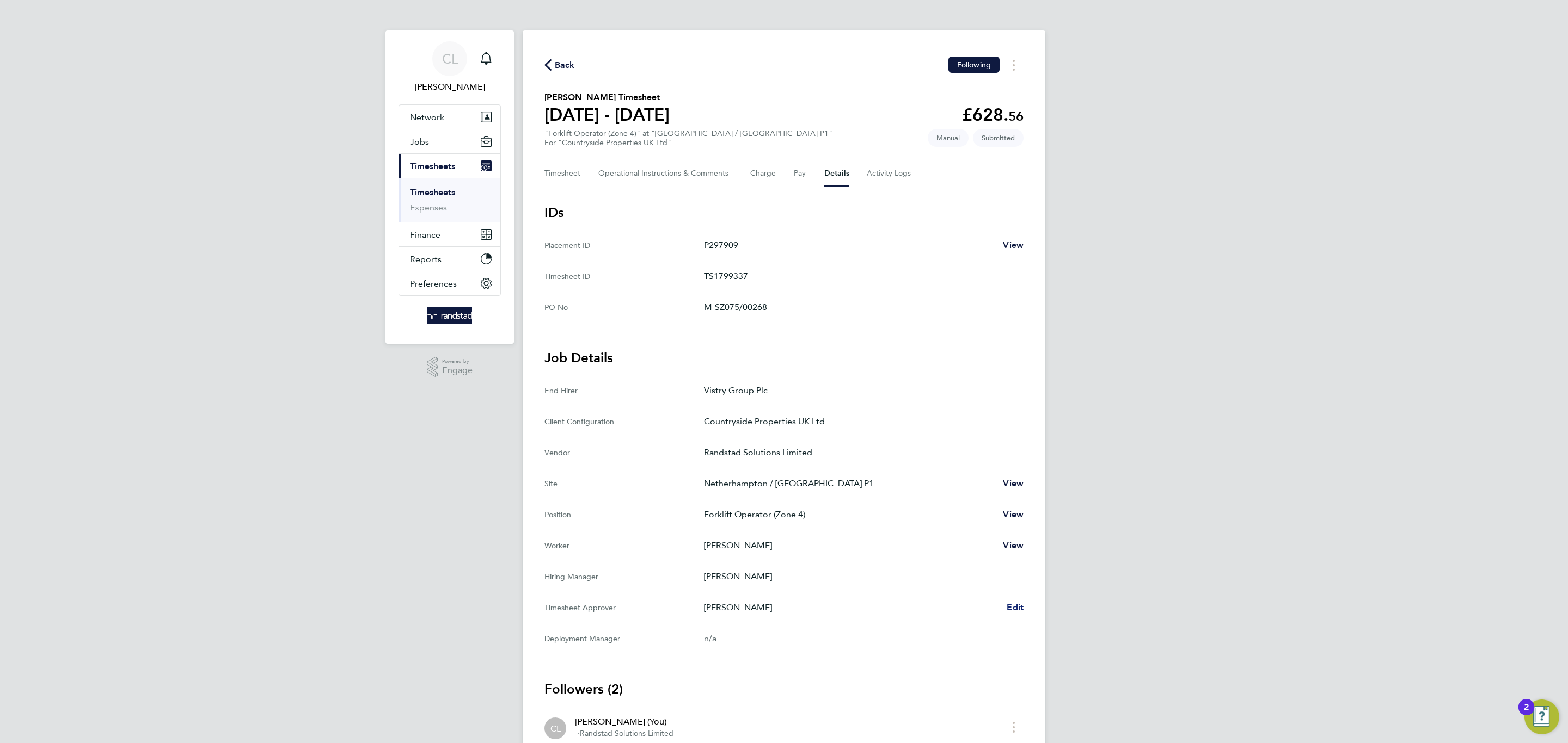
click at [1019, 607] on span "Edit" at bounding box center [1015, 608] width 17 height 10
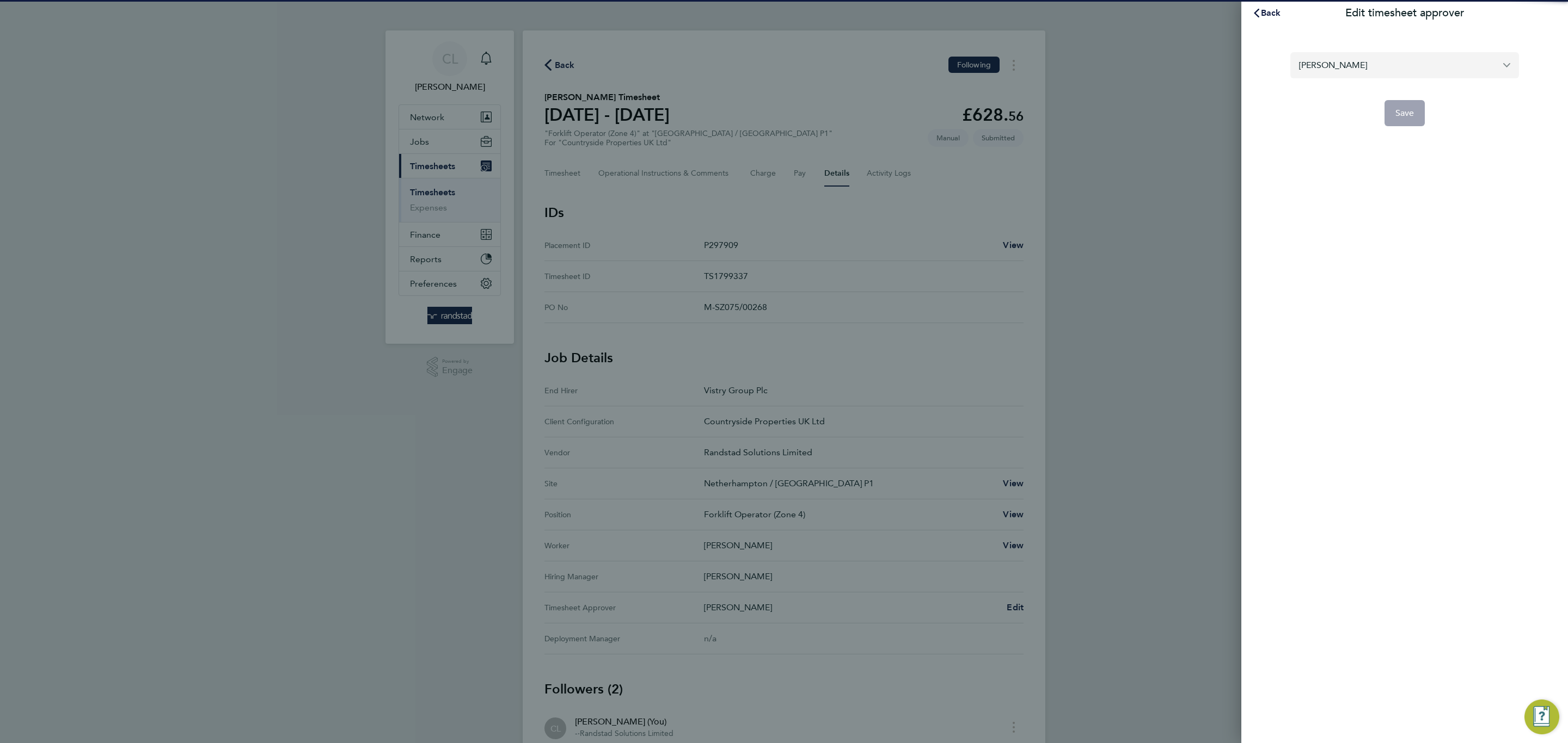
click at [1396, 71] on input "[PERSON_NAME]" at bounding box center [1404, 65] width 229 height 26
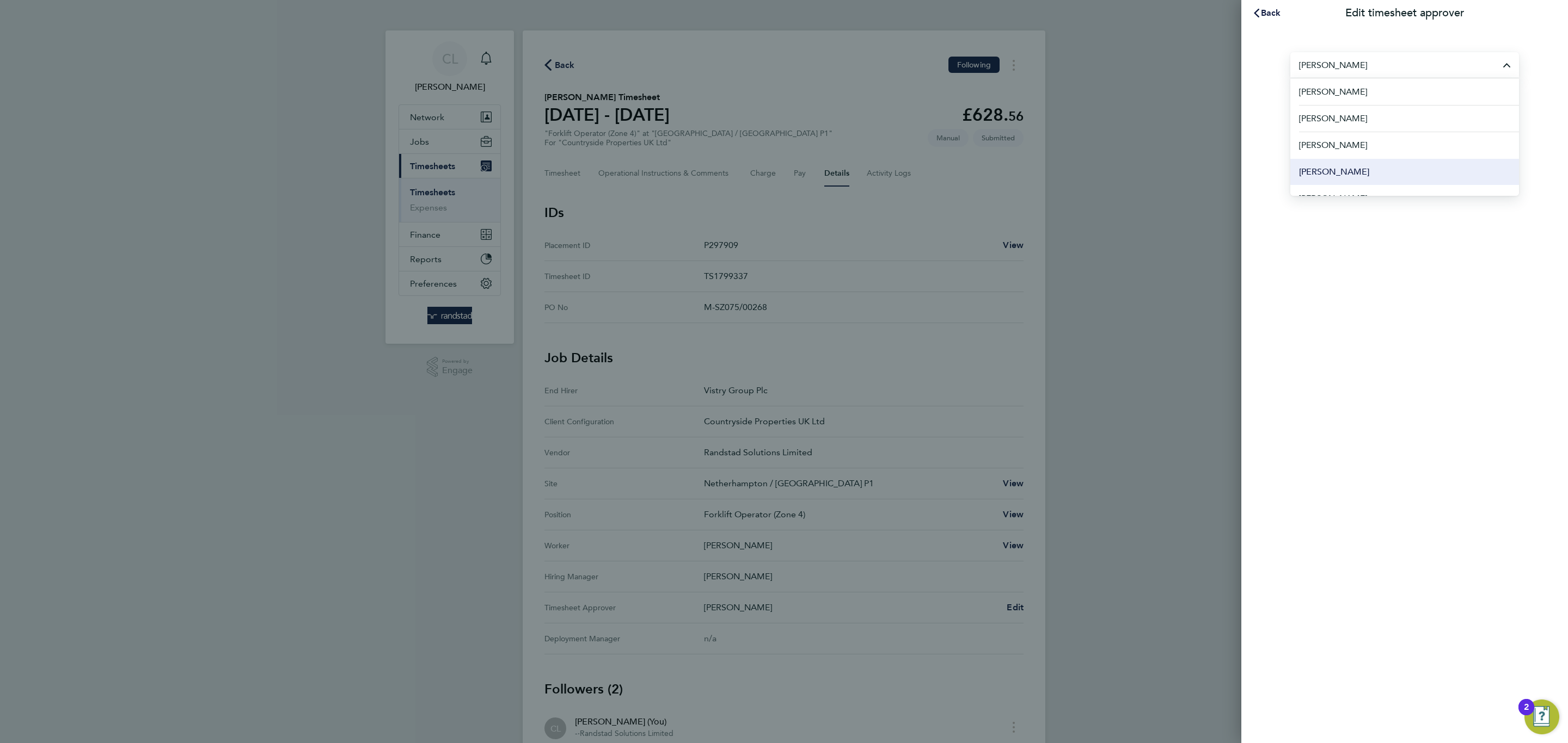
click at [1375, 174] on li "[PERSON_NAME]" at bounding box center [1404, 171] width 229 height 26
type input "[PERSON_NAME]"
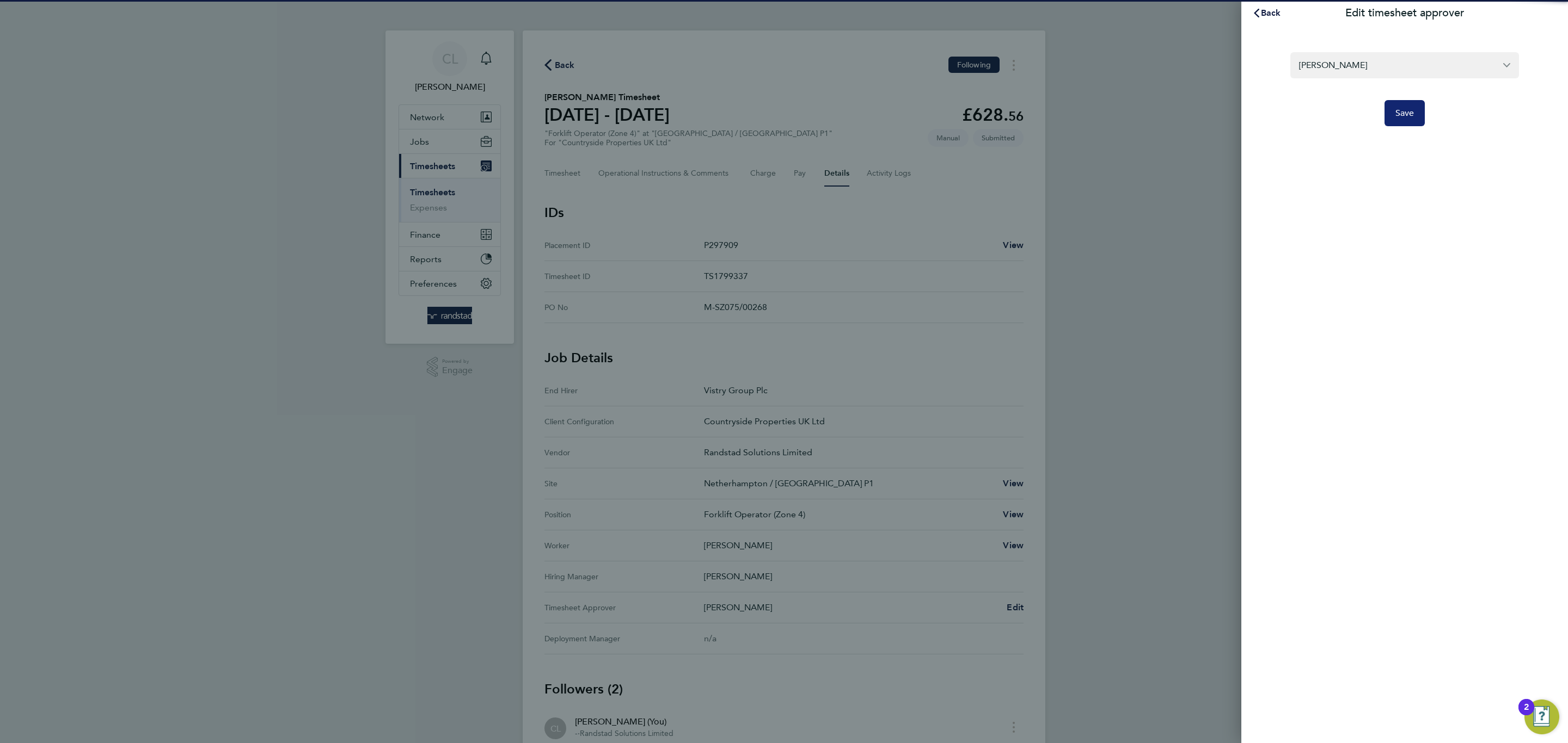
click at [1403, 123] on button "Save" at bounding box center [1405, 113] width 41 height 26
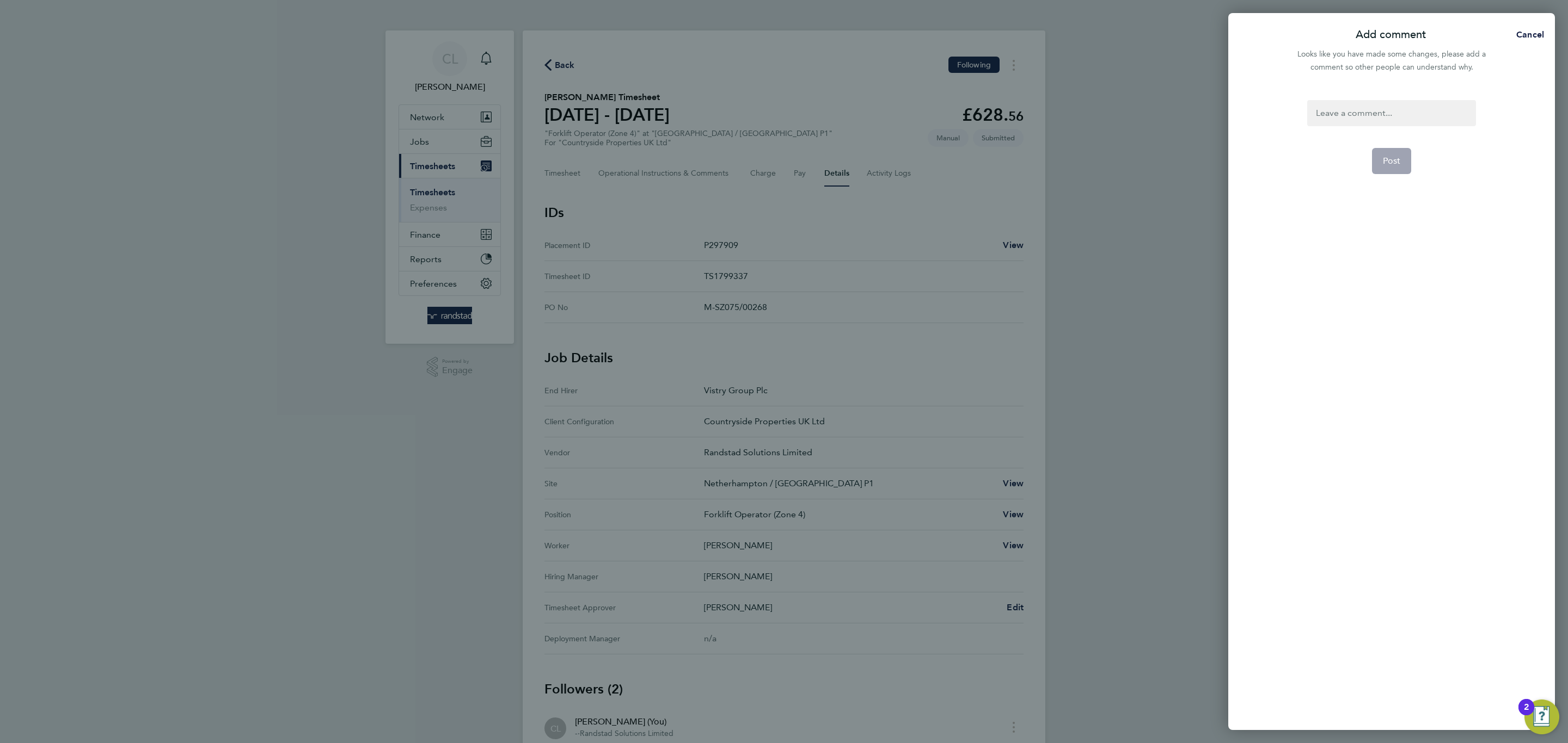
click at [1403, 123] on div at bounding box center [1391, 113] width 168 height 26
click at [1397, 159] on span "Post" at bounding box center [1392, 161] width 18 height 11
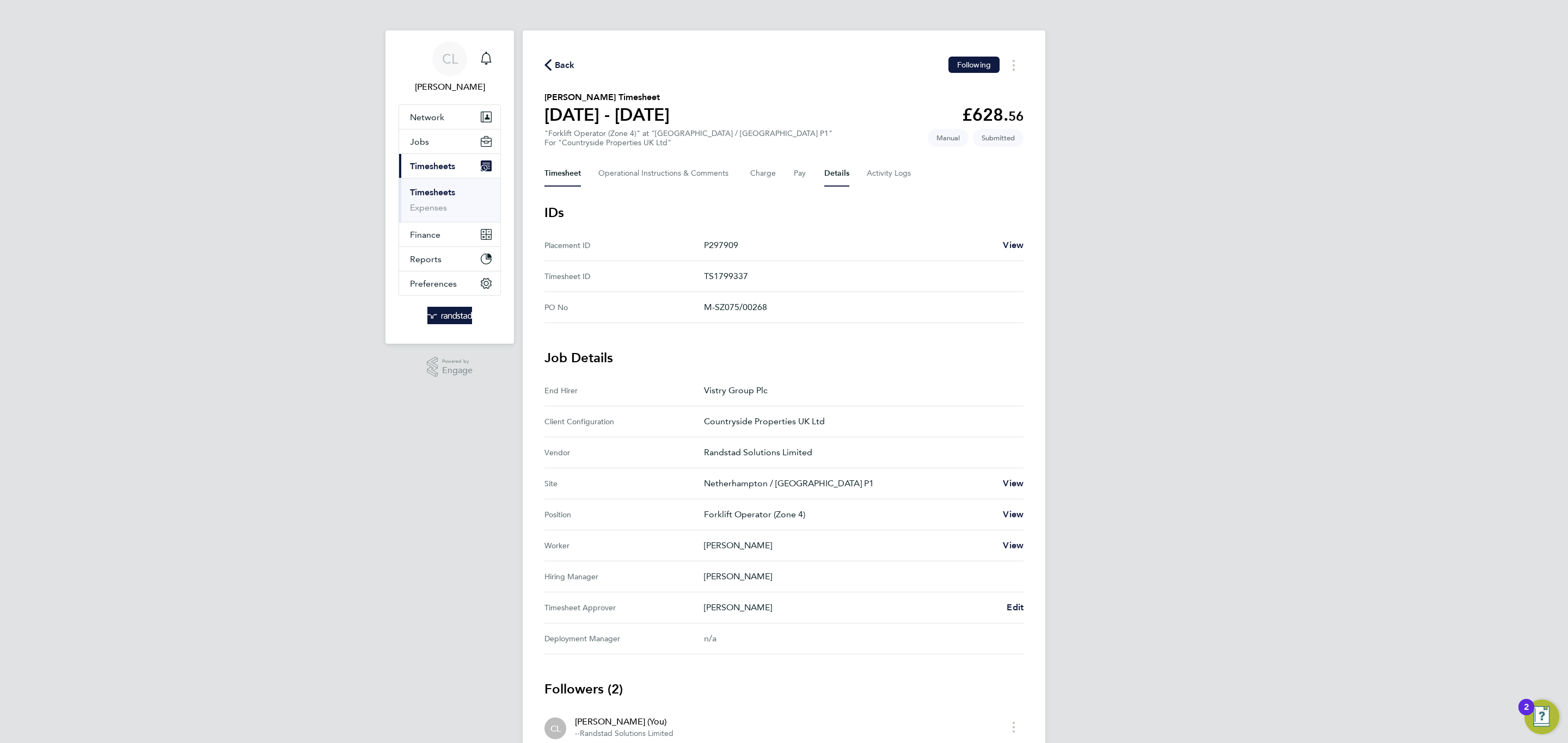
click at [570, 178] on button "Timesheet" at bounding box center [563, 173] width 37 height 26
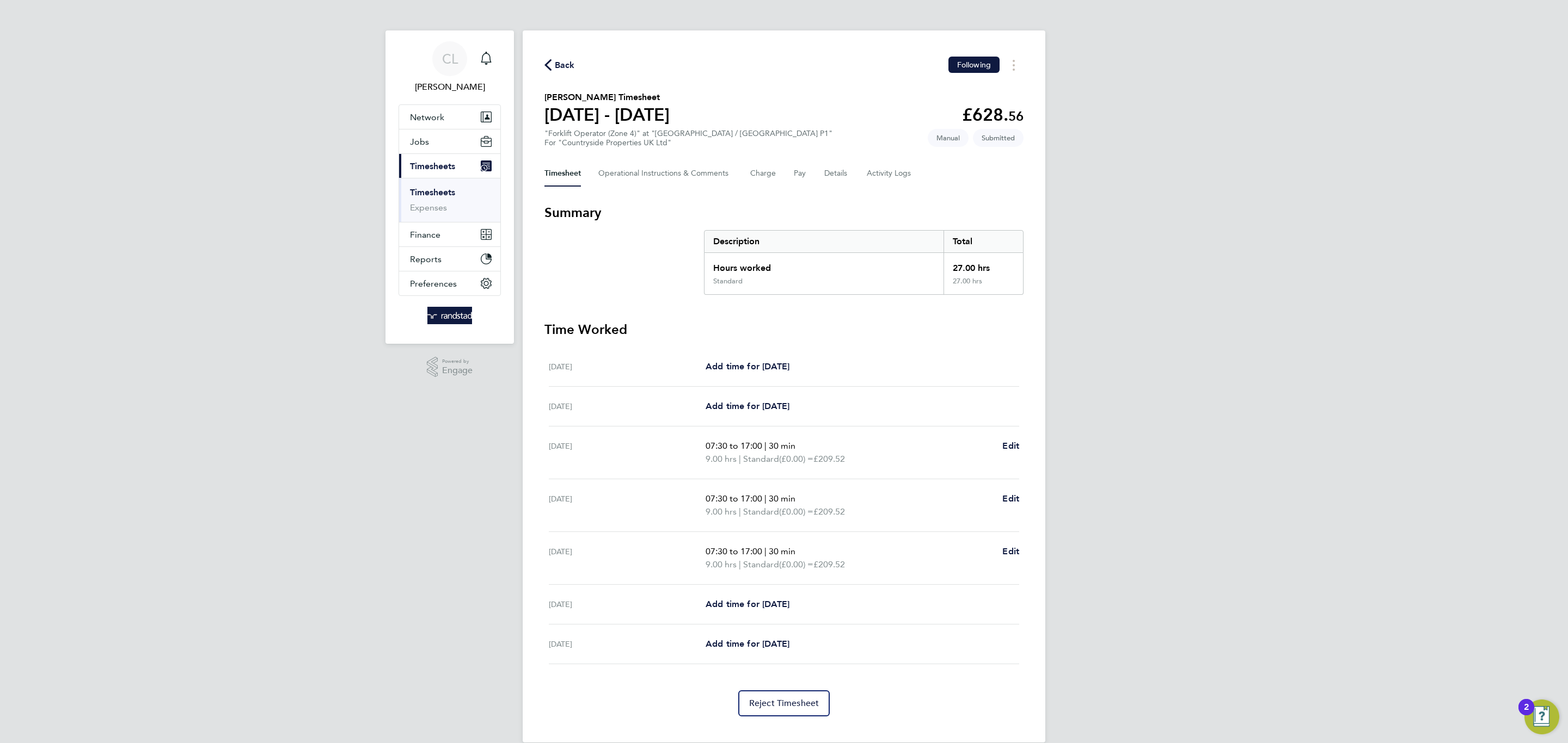
click at [574, 61] on span "Back" at bounding box center [565, 65] width 20 height 13
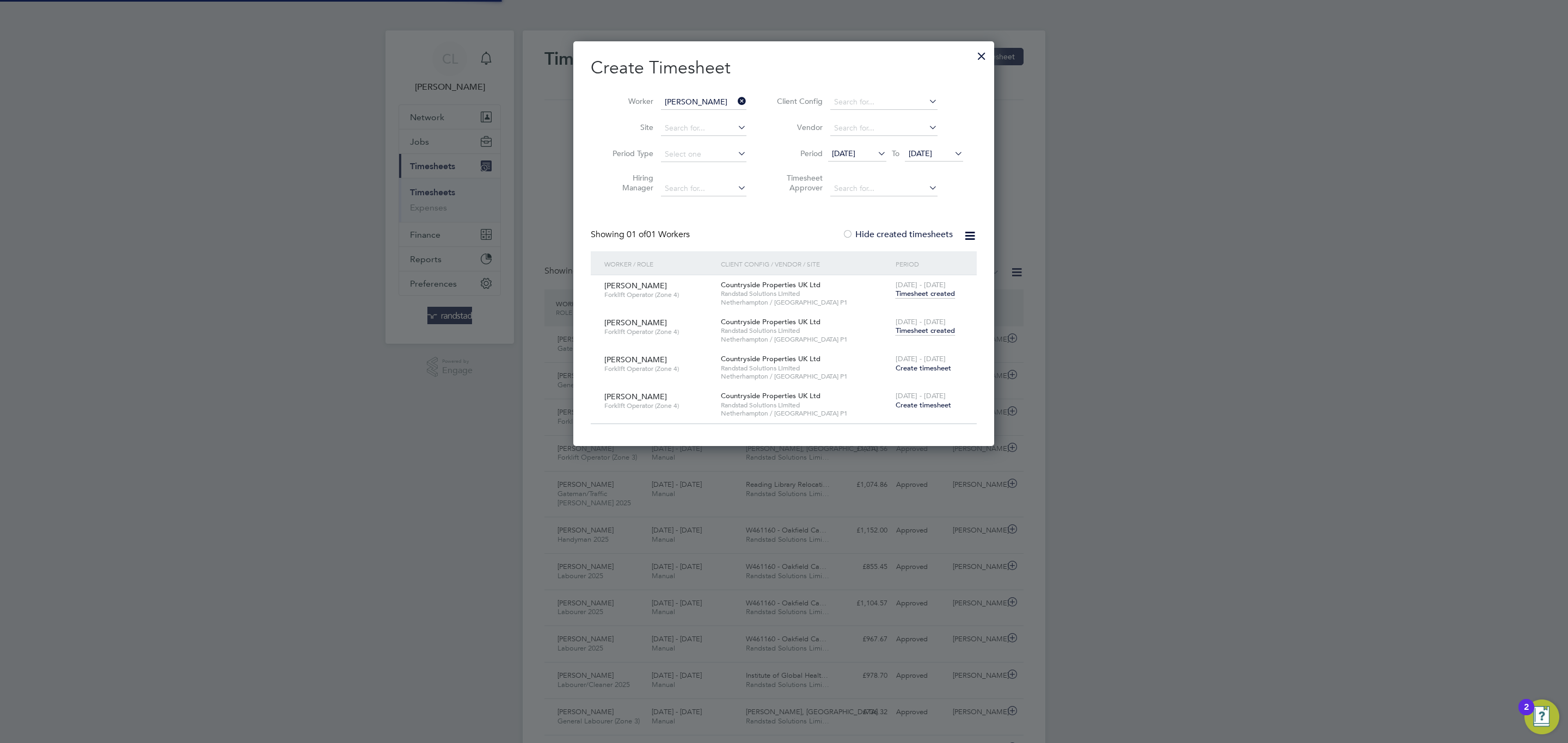
scroll to position [407, 421]
click at [666, 99] on input "[PERSON_NAME]" at bounding box center [704, 102] width 86 height 15
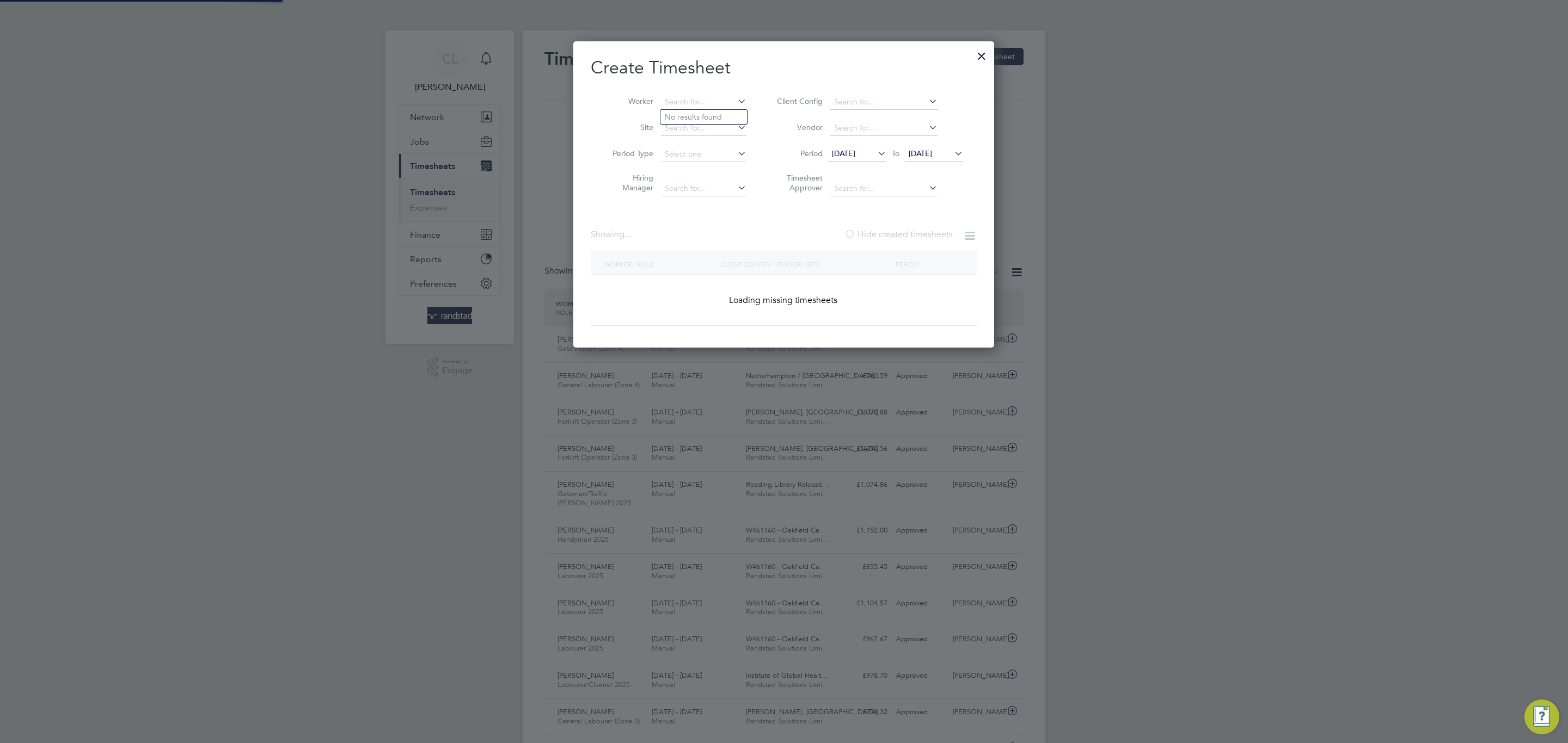
scroll to position [28, 94]
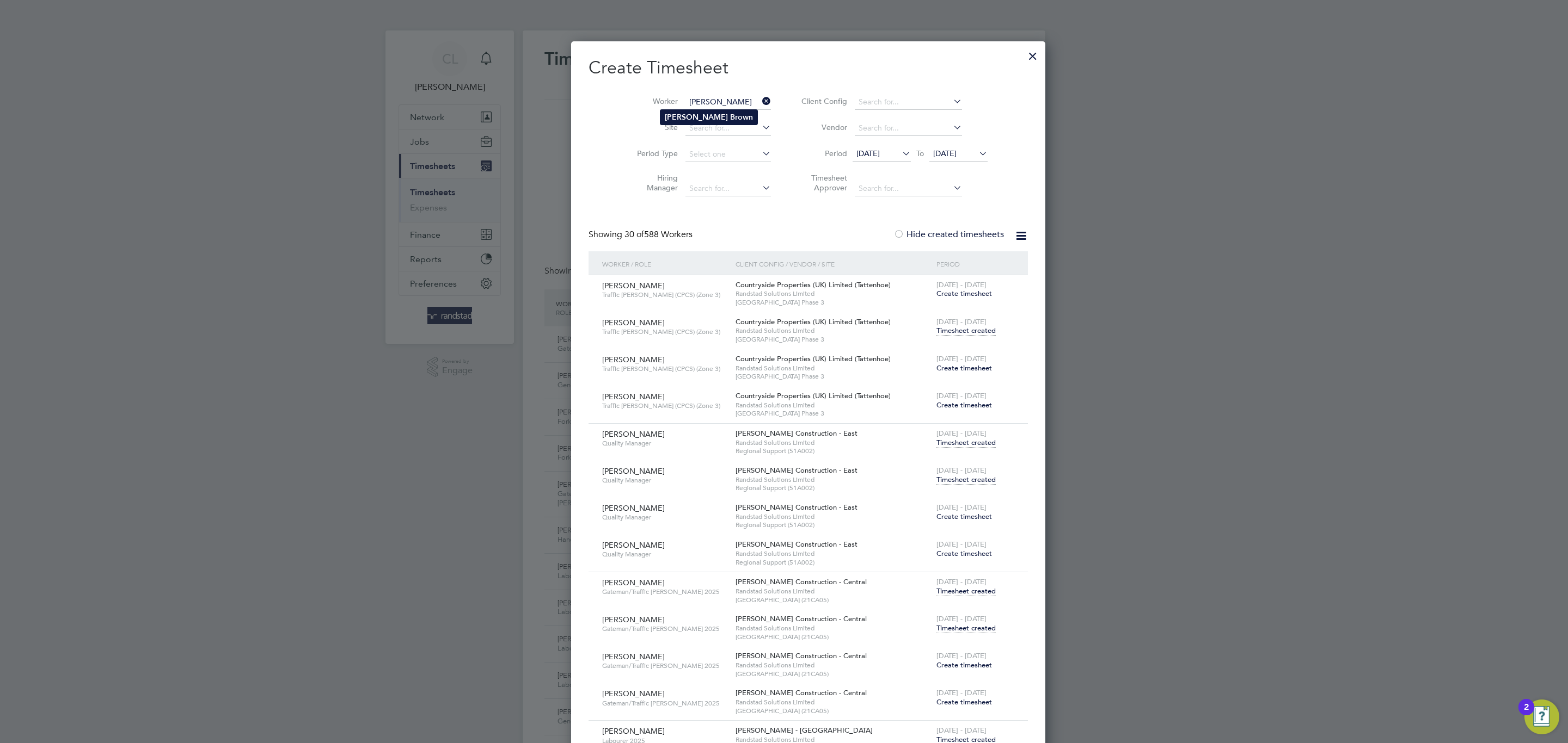
click at [731, 110] on li "[PERSON_NAME]" at bounding box center [709, 117] width 97 height 14
type input "[PERSON_NAME]"
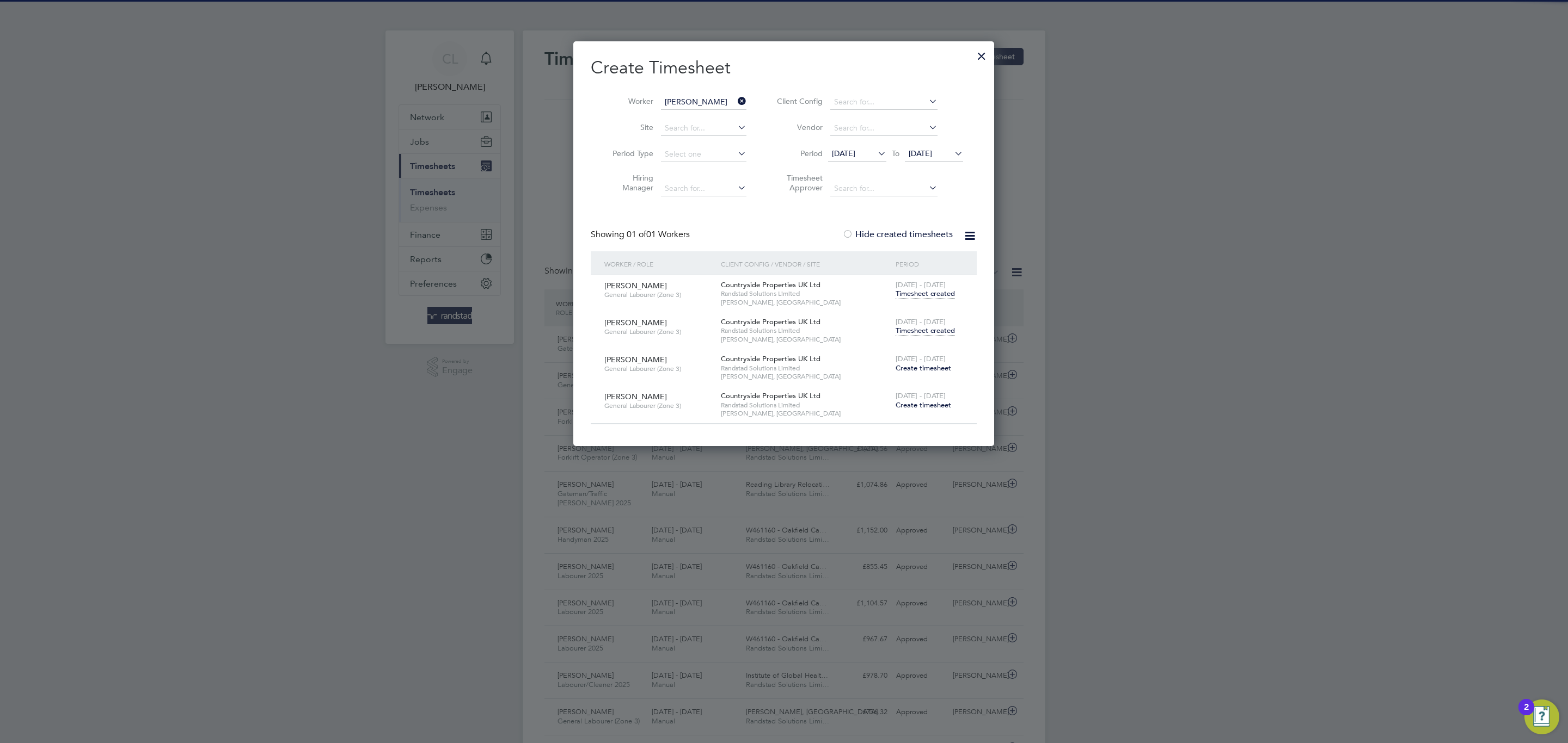
click at [933, 329] on span "Timesheet created" at bounding box center [925, 331] width 59 height 10
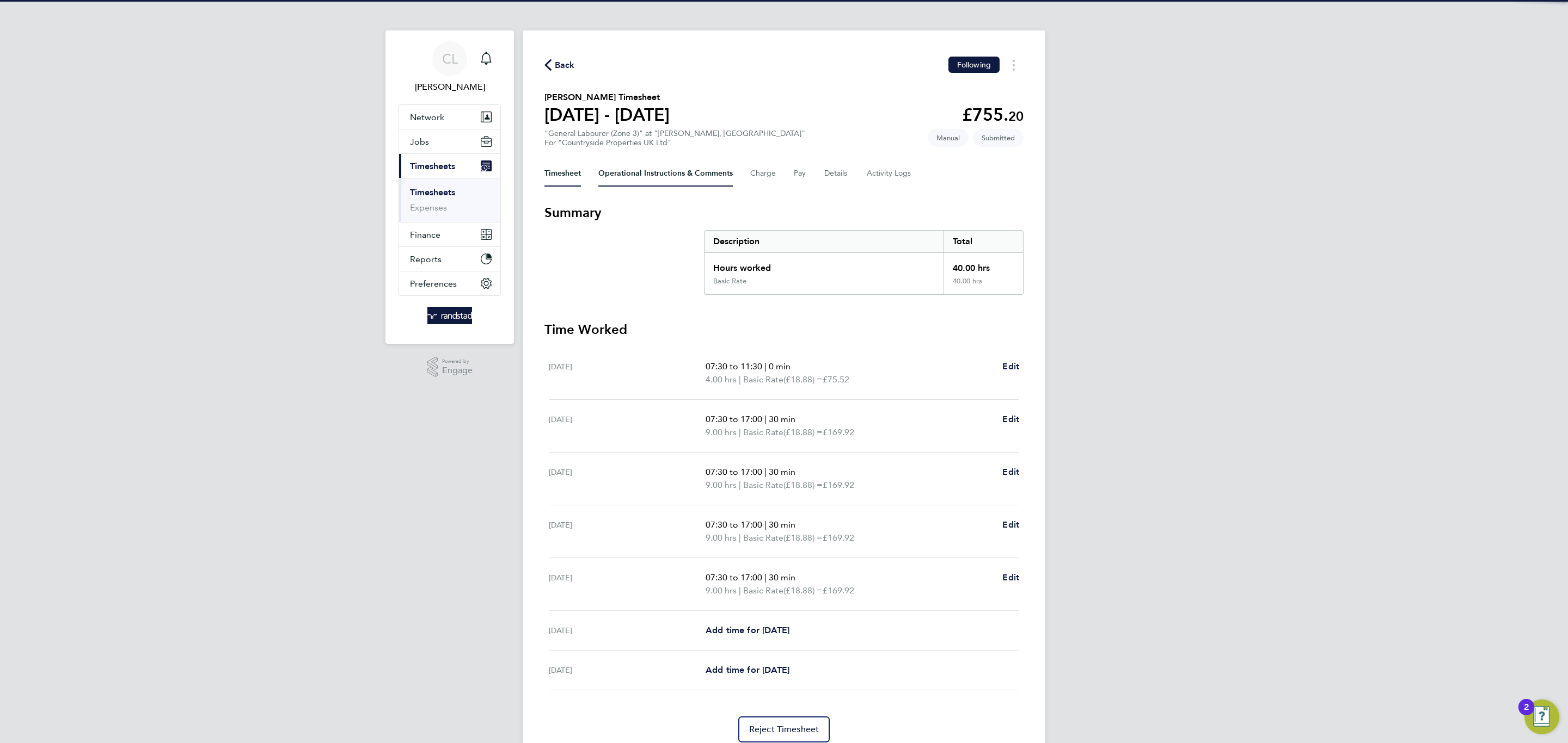
click at [693, 178] on Comments-tab "Operational Instructions & Comments" at bounding box center [665, 173] width 134 height 26
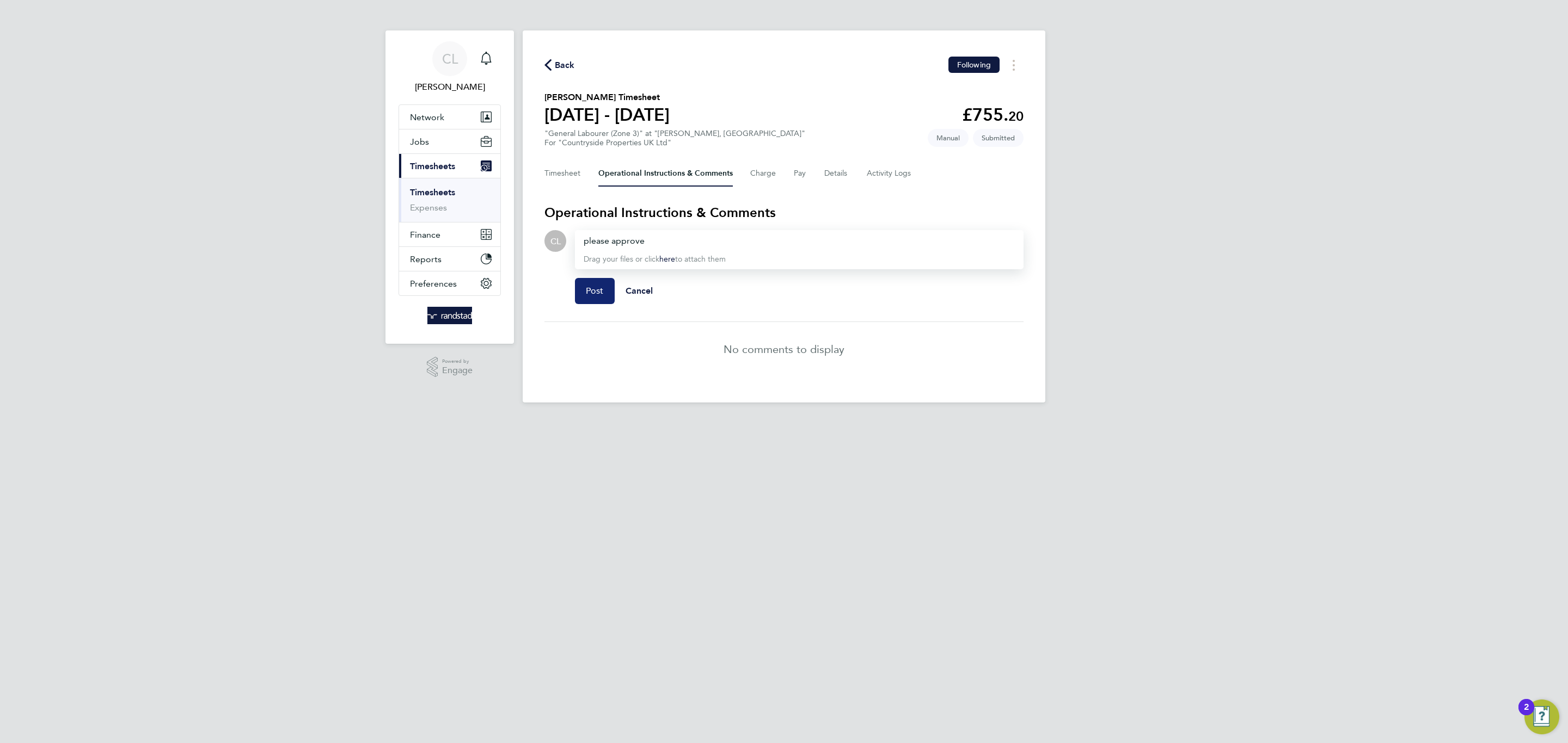
drag, startPoint x: 600, startPoint y: 297, endPoint x: 634, endPoint y: 377, distance: 86.9
click at [603, 337] on section "Operational Instructions & Comments CL Drop your files here Supported files: JP…" at bounding box center [784, 290] width 479 height 173
click at [583, 297] on button "Post" at bounding box center [595, 291] width 40 height 26
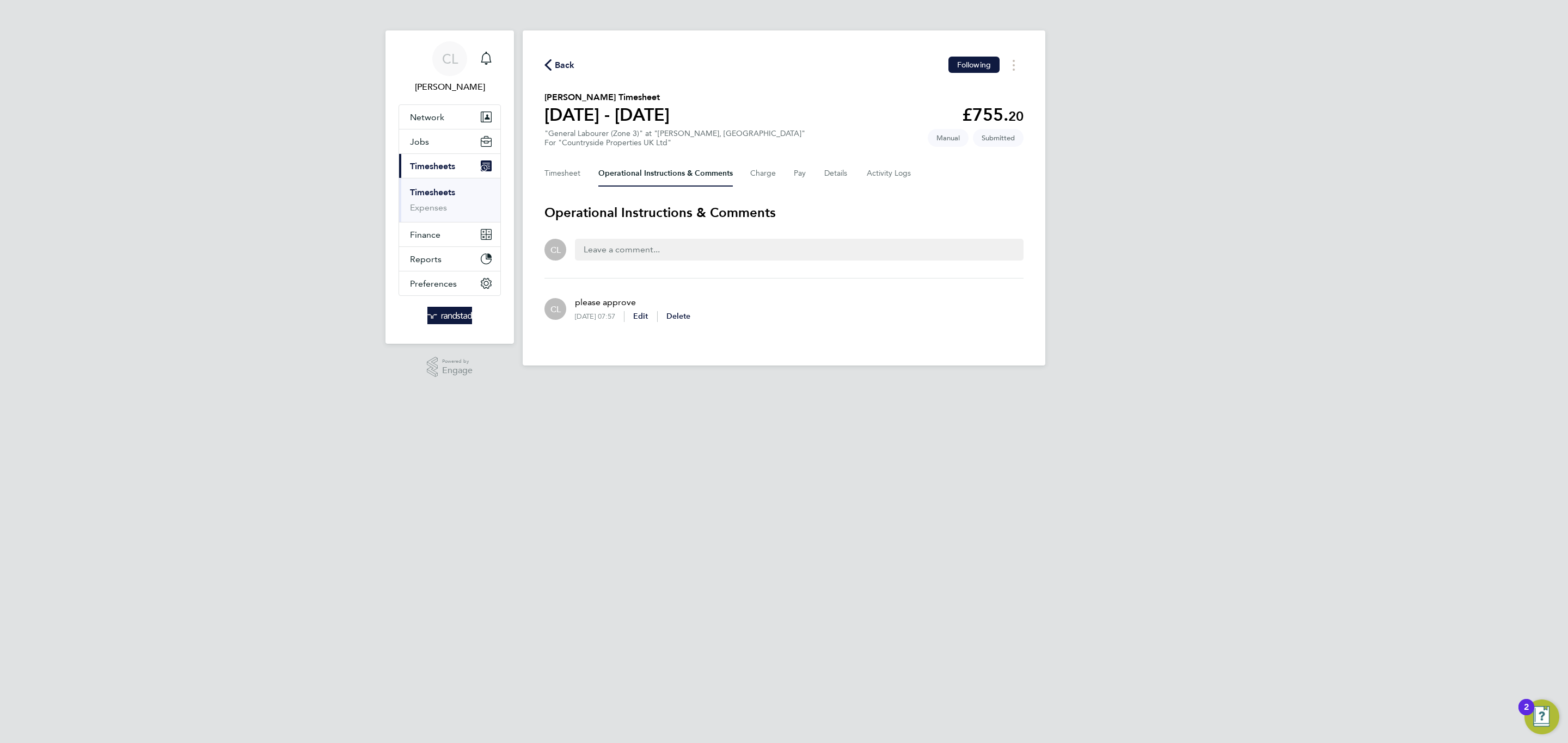
click at [568, 60] on span "Back" at bounding box center [565, 65] width 20 height 13
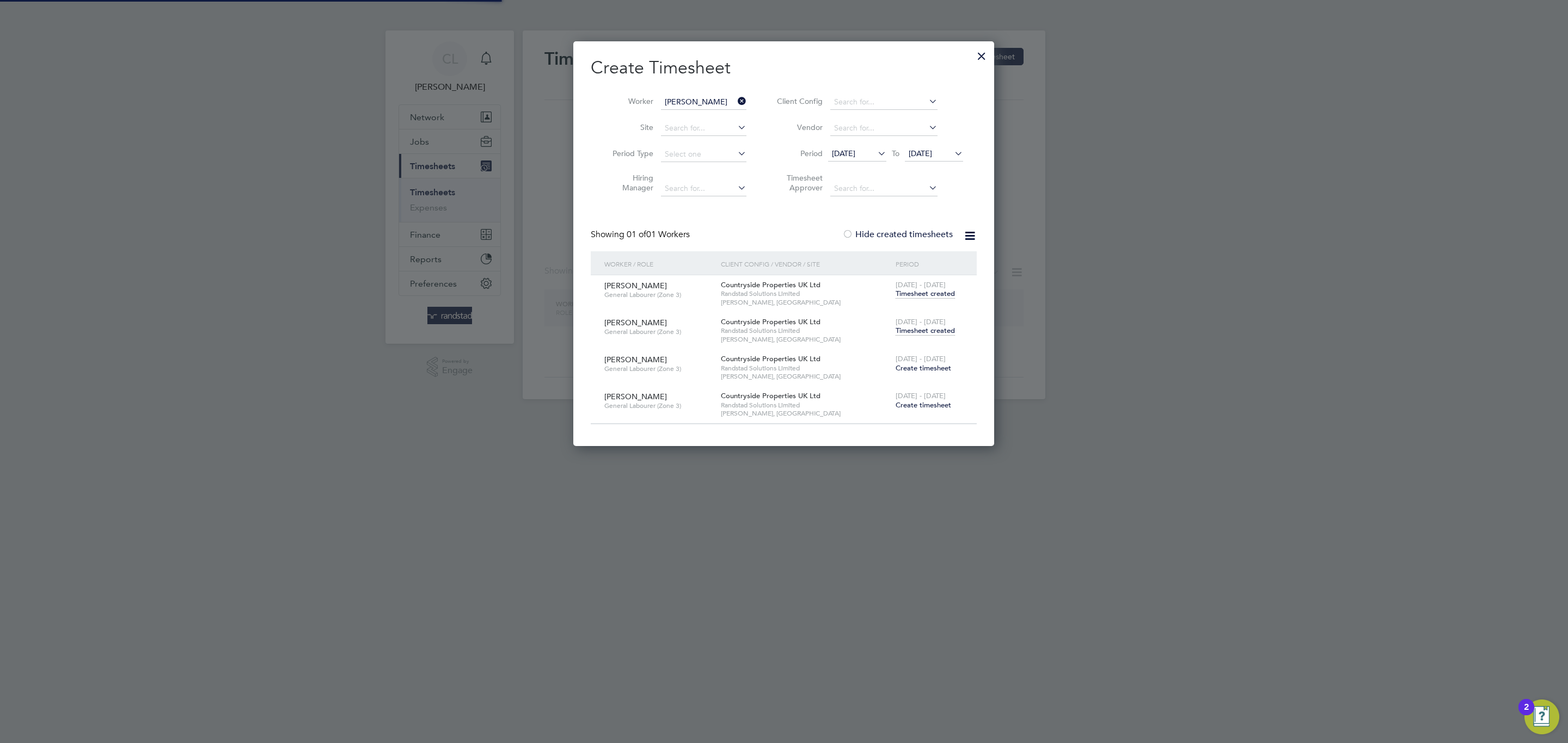
click at [689, 97] on input "[PERSON_NAME]" at bounding box center [704, 102] width 86 height 15
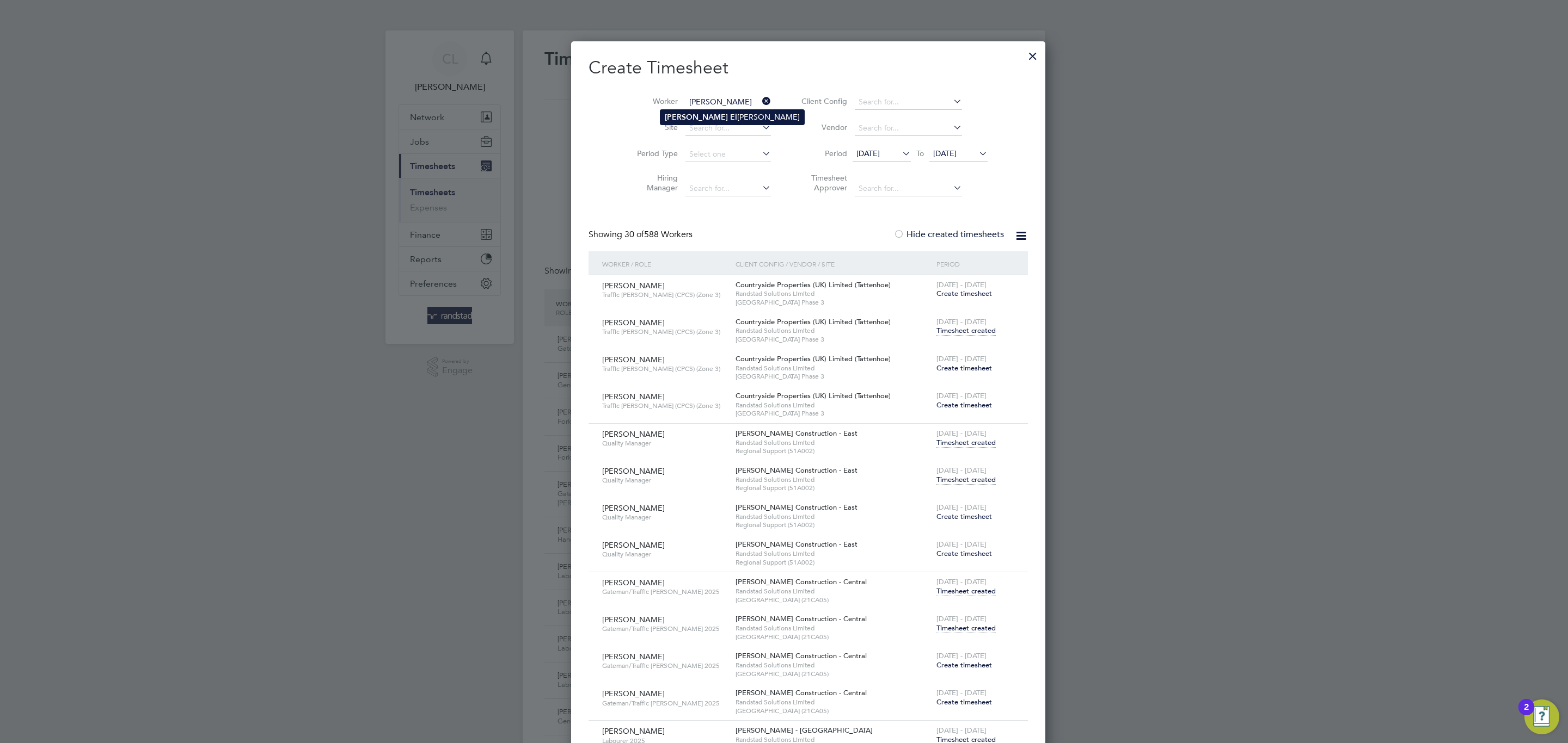
click at [706, 120] on li "[PERSON_NAME] El [PERSON_NAME]" at bounding box center [732, 117] width 144 height 14
type input "[PERSON_NAME] El [PERSON_NAME]"
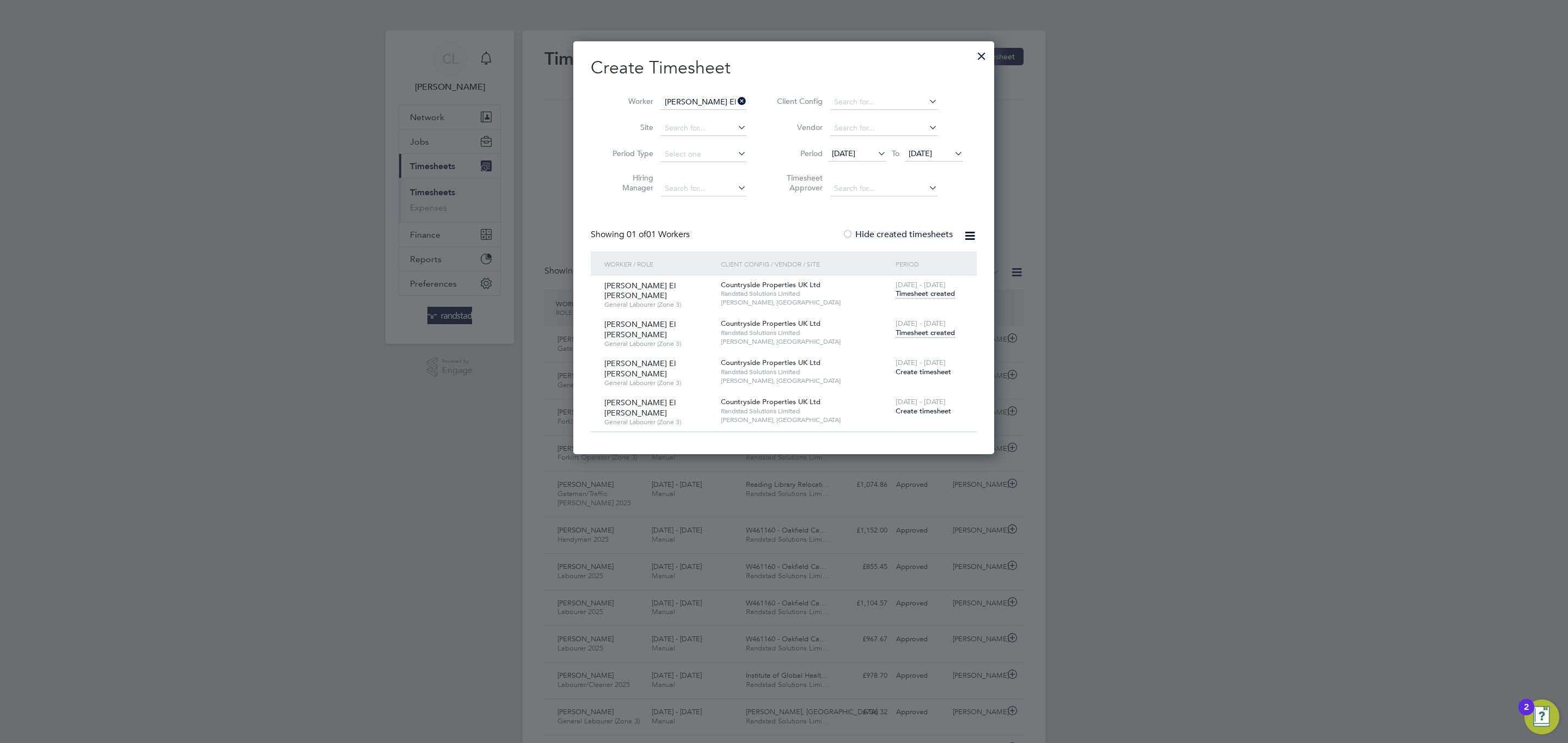
click at [932, 330] on span "Timesheet created" at bounding box center [925, 333] width 59 height 10
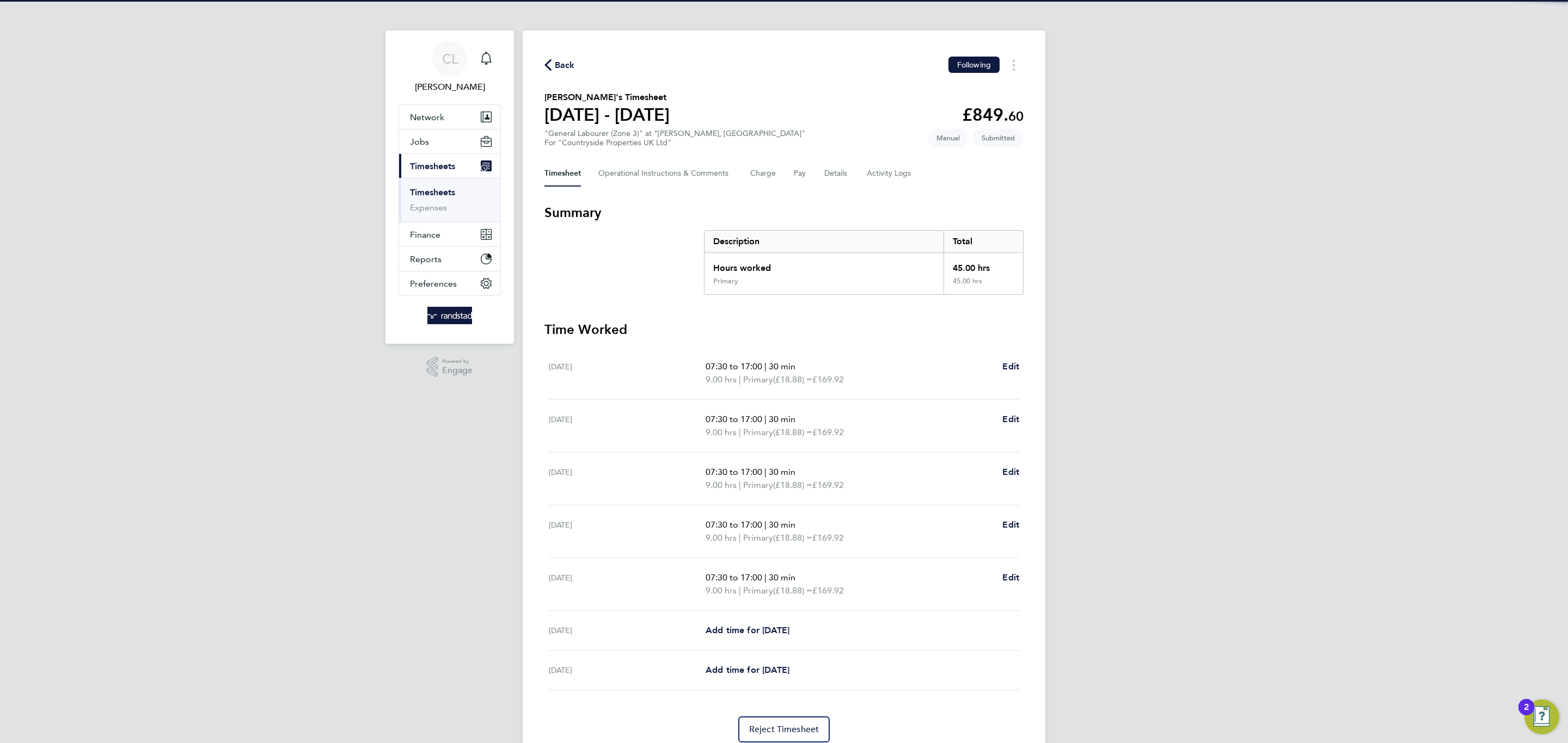
click at [619, 152] on div "Back Following [PERSON_NAME]'s Timesheet [DATE] - [DATE] £849. 60 "General Labo…" at bounding box center [784, 399] width 523 height 739
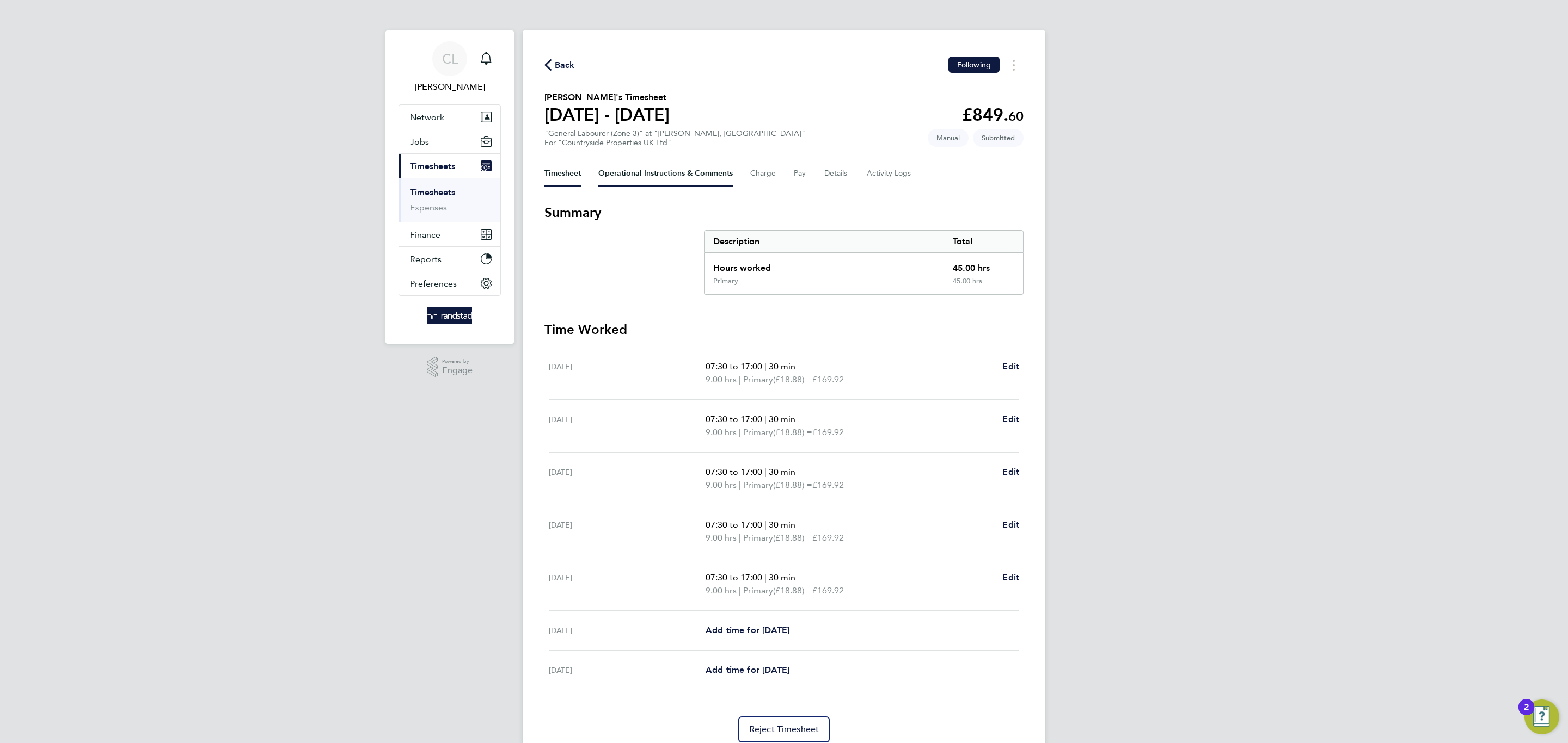
click at [634, 161] on Comments-tab "Operational Instructions & Comments" at bounding box center [665, 173] width 134 height 26
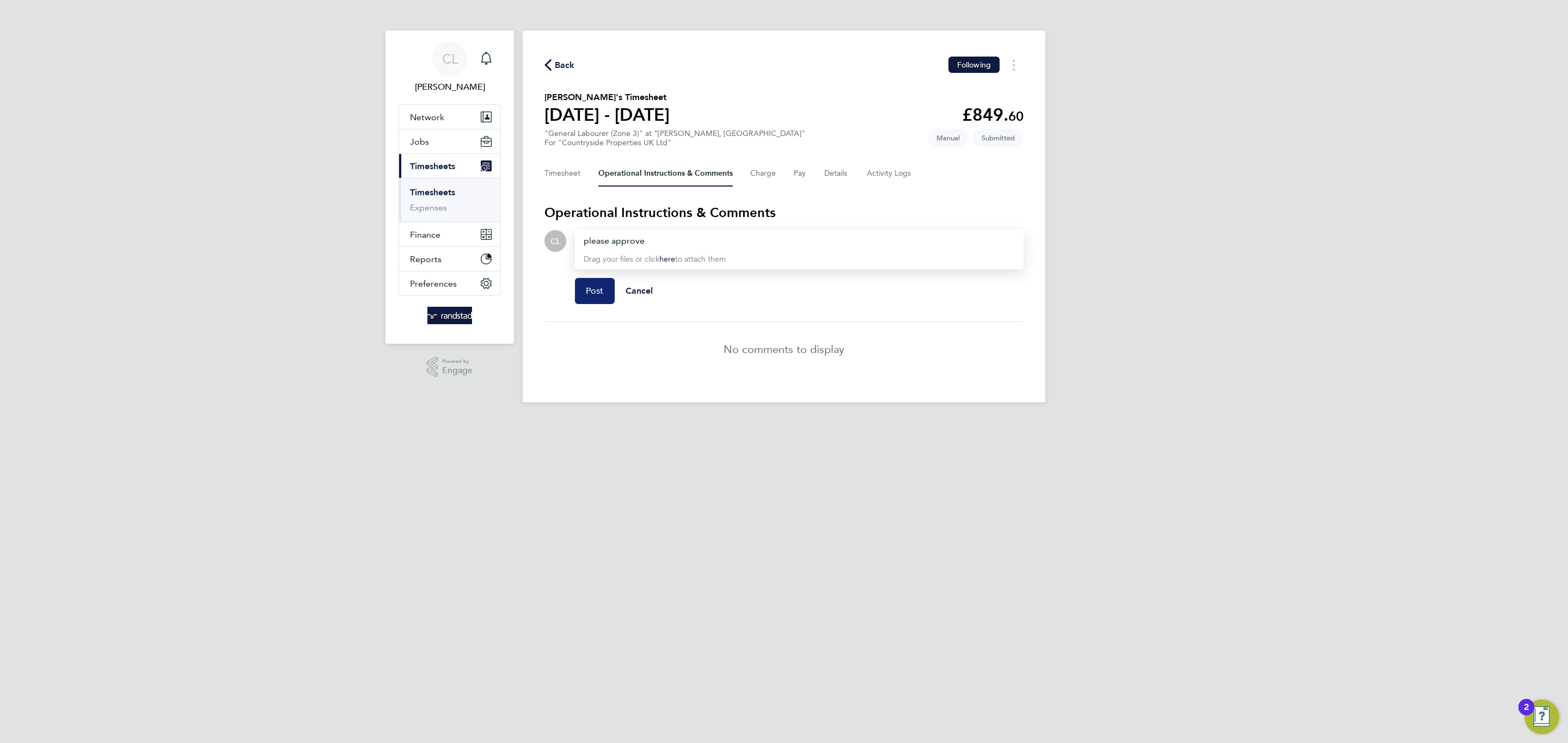
drag, startPoint x: 580, startPoint y: 307, endPoint x: 587, endPoint y: 286, distance: 22.1
click at [580, 298] on div "Post Cancel" at bounding box center [799, 291] width 449 height 43
click at [591, 278] on button "Post" at bounding box center [595, 291] width 40 height 26
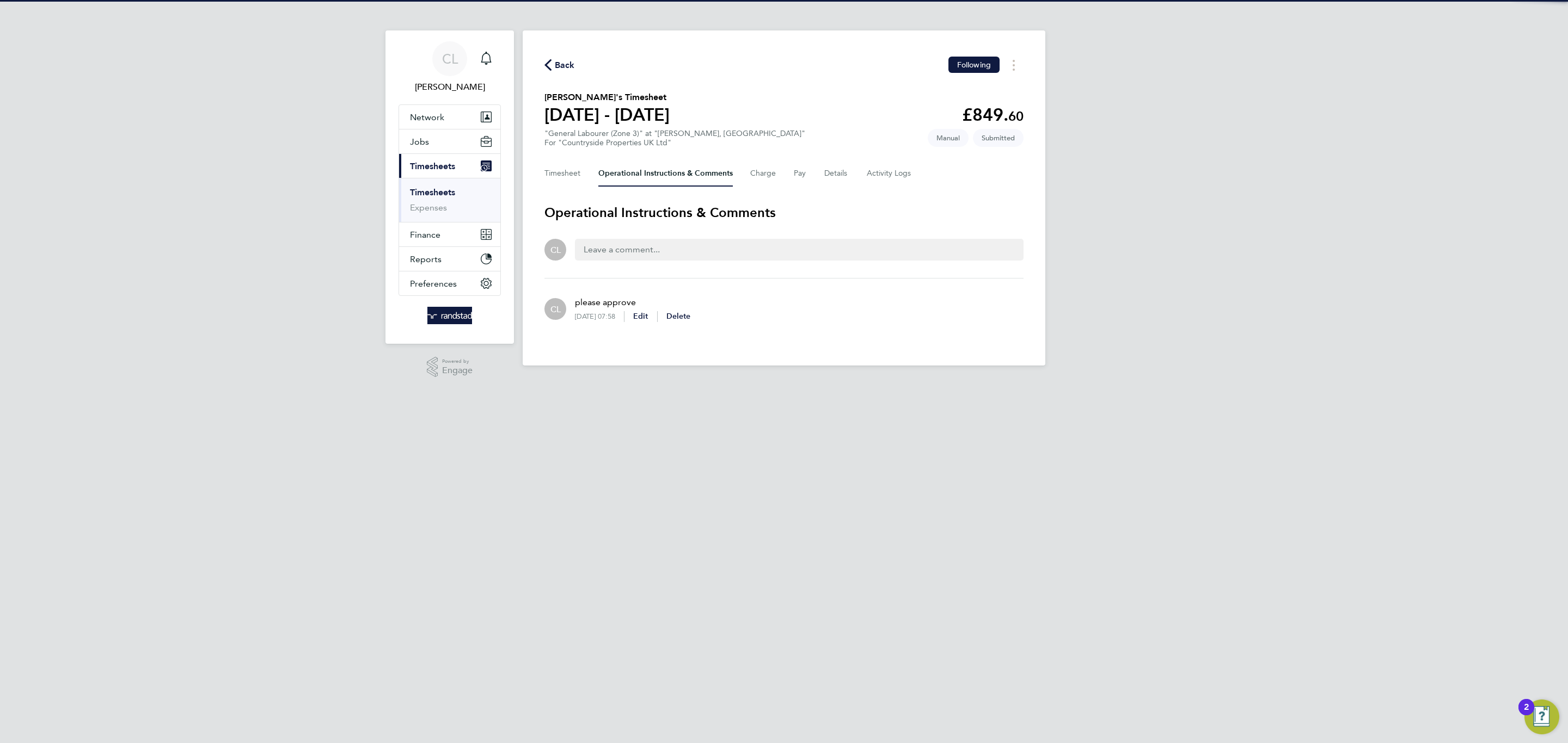
click at [576, 57] on div "Back Following" at bounding box center [784, 65] width 479 height 17
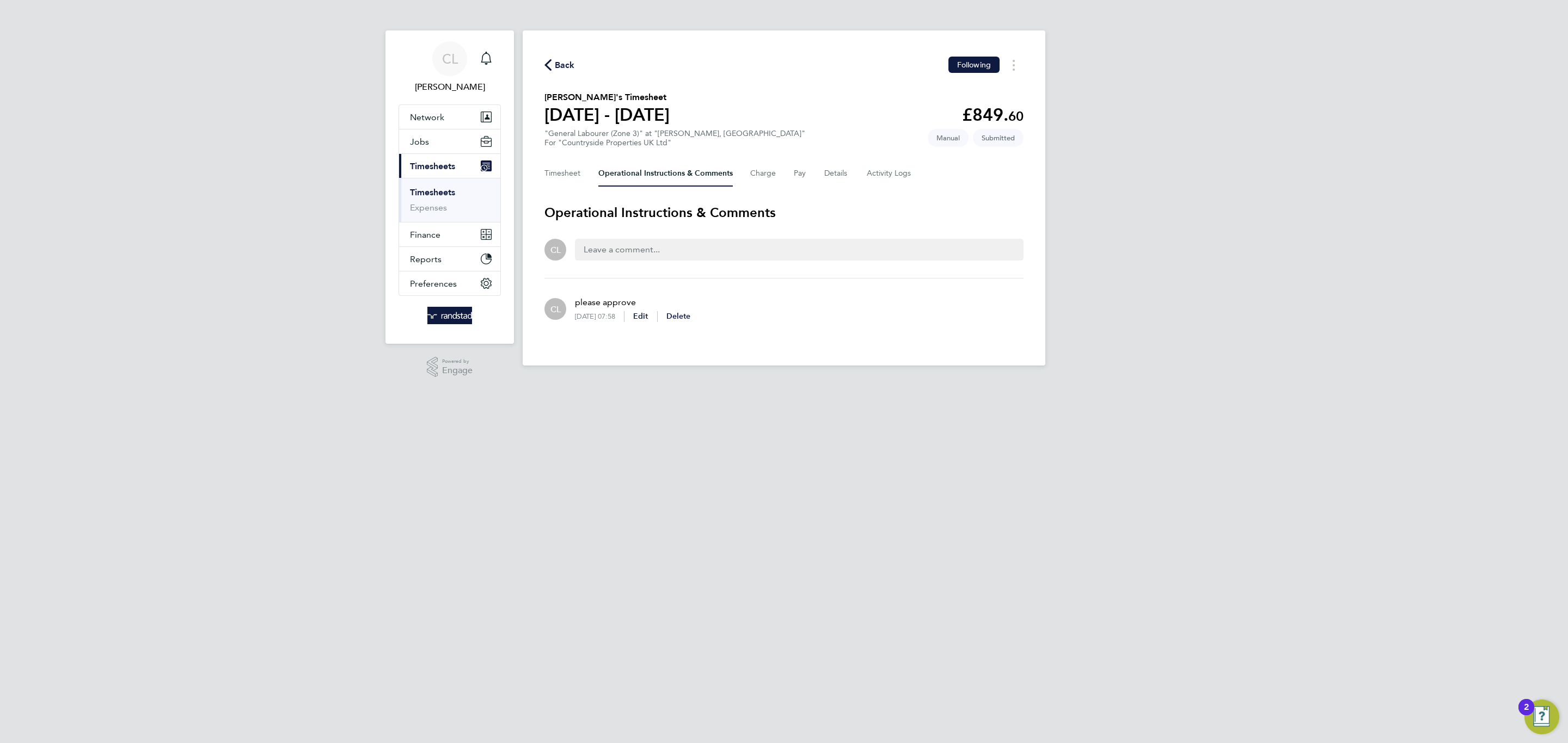
click at [574, 59] on span "Back" at bounding box center [565, 65] width 20 height 13
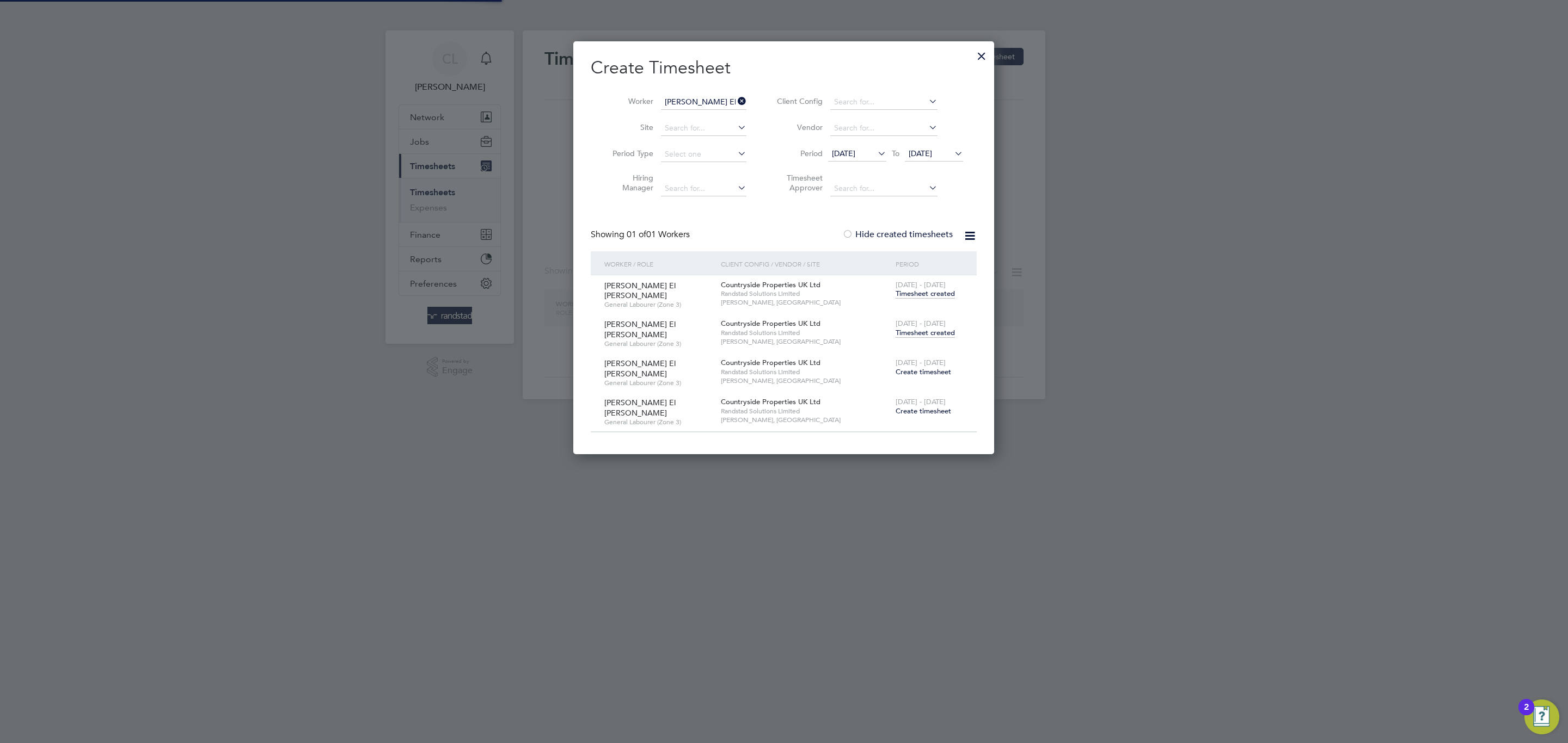
click at [692, 98] on input "[PERSON_NAME] El [PERSON_NAME]" at bounding box center [704, 102] width 86 height 15
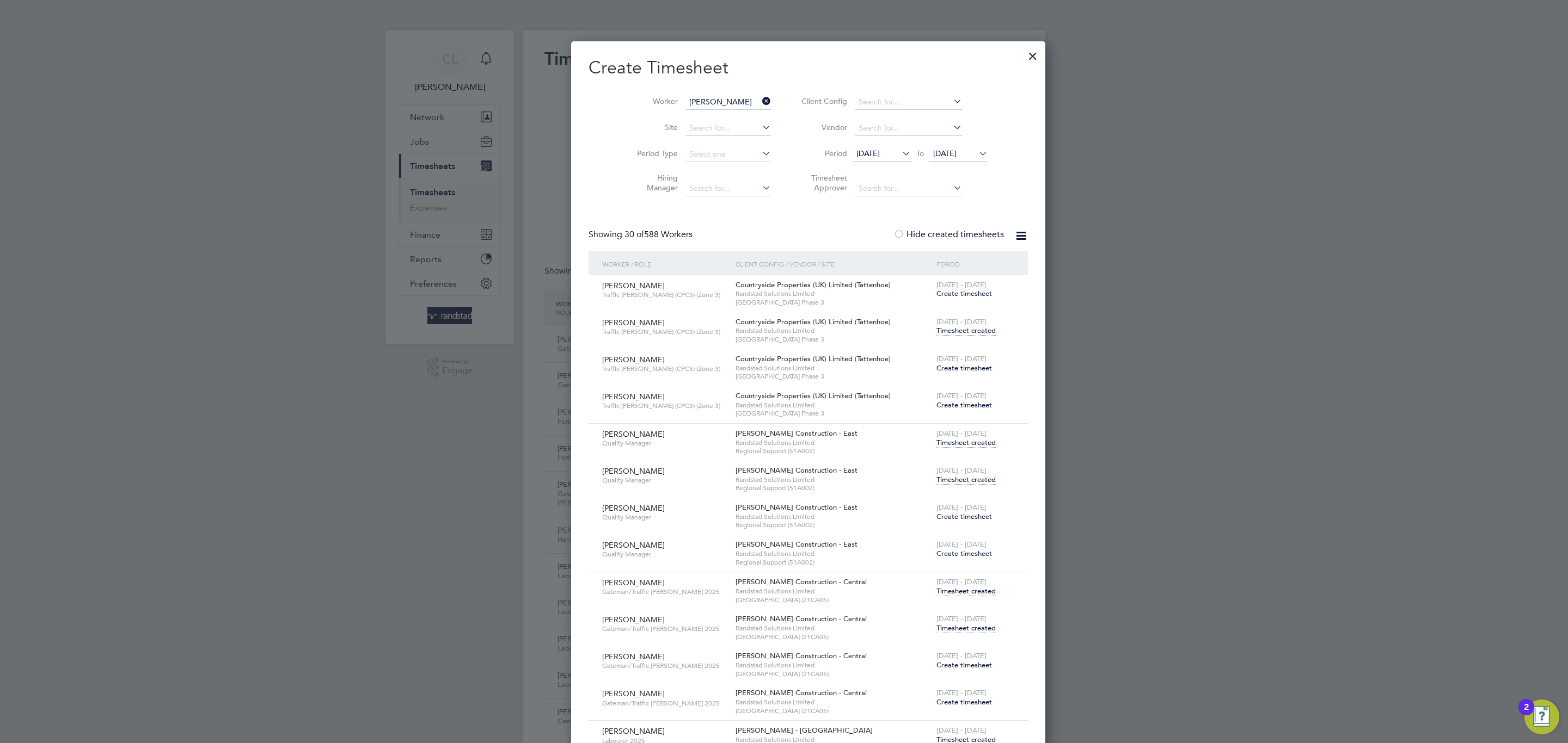
click at [727, 114] on b "[PERSON_NAME]" at bounding box center [758, 117] width 63 height 9
type input "[PERSON_NAME]"
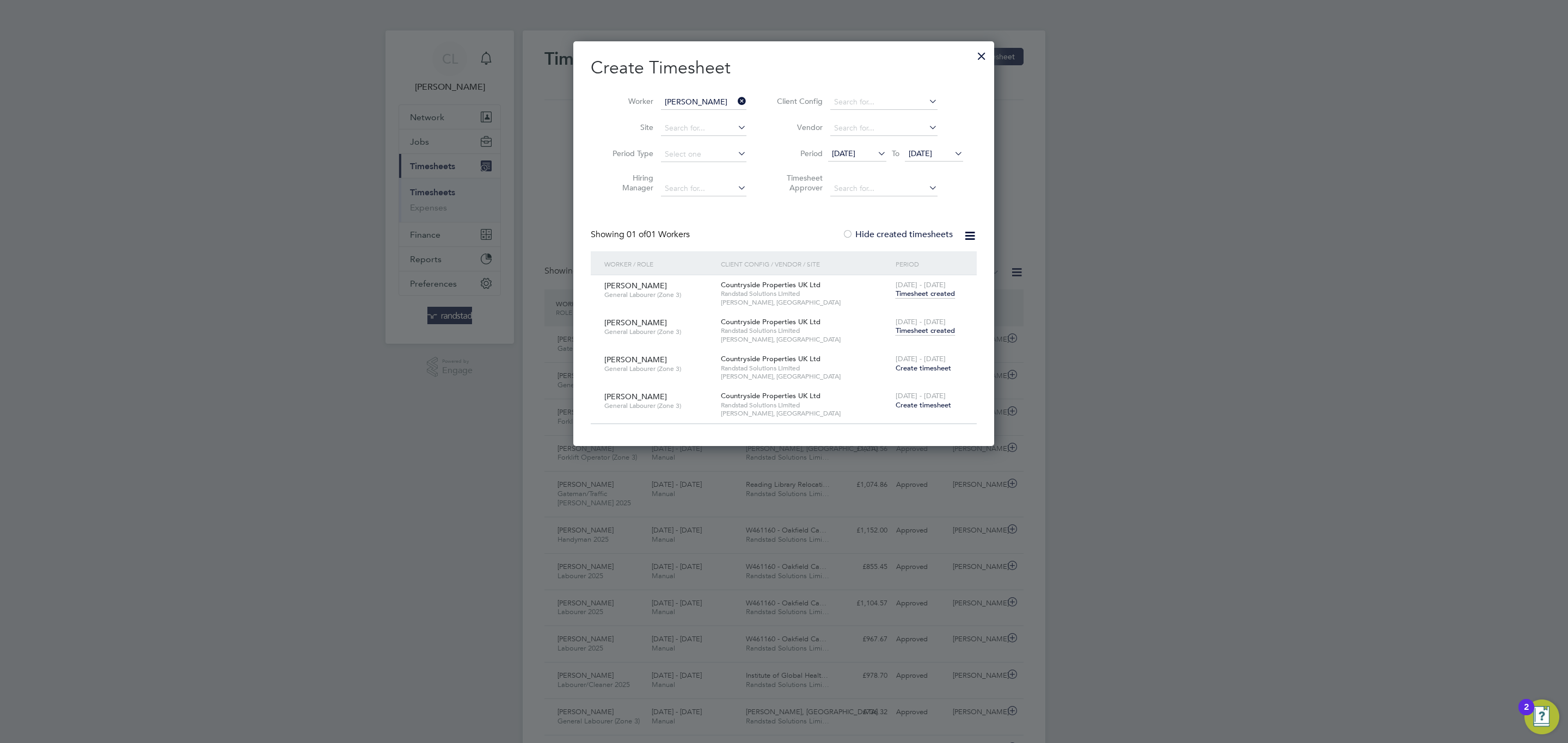
click at [912, 328] on span "Timesheet created" at bounding box center [925, 331] width 59 height 10
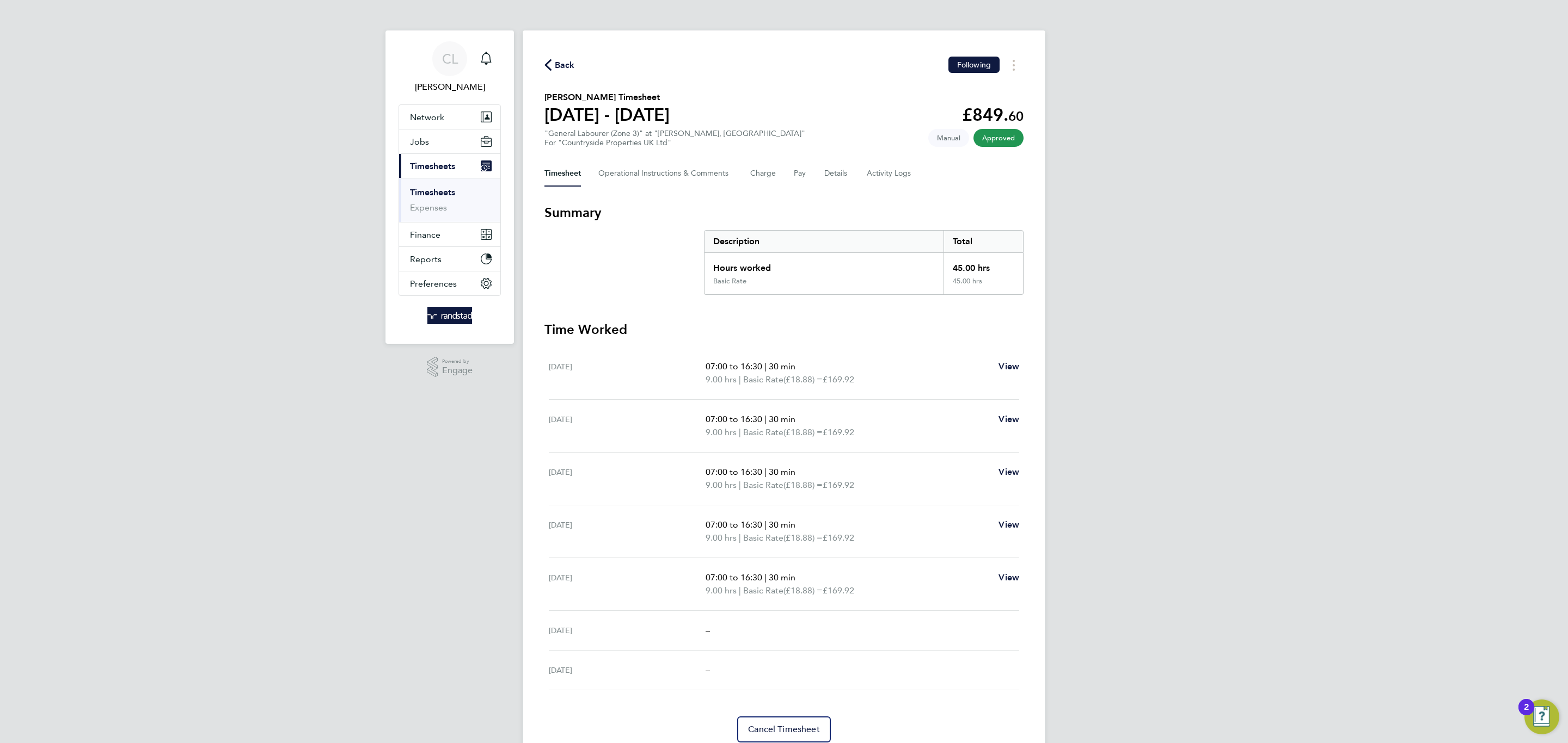
click at [556, 67] on span "Back" at bounding box center [565, 65] width 20 height 13
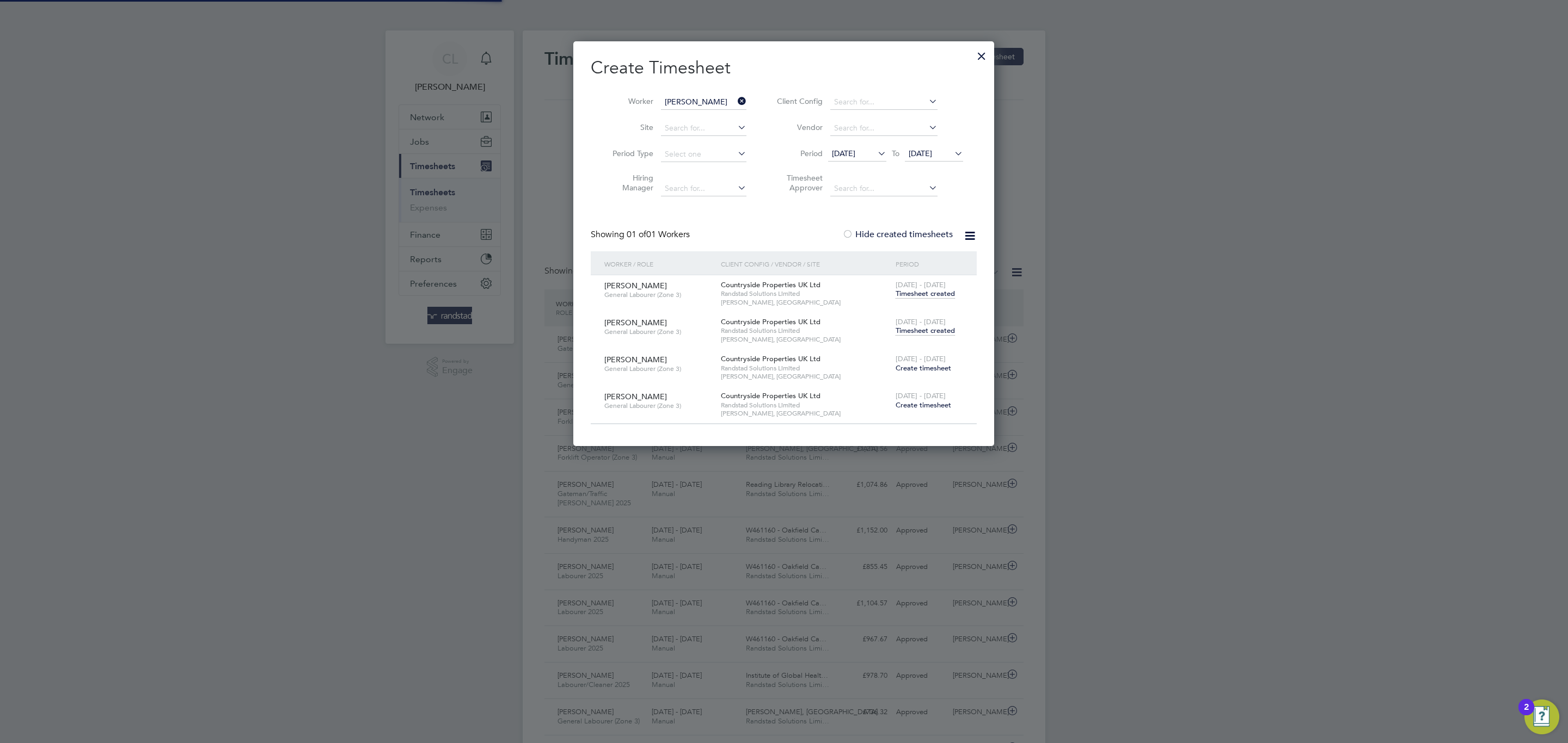
click at [711, 105] on input "[PERSON_NAME]" at bounding box center [704, 102] width 86 height 15
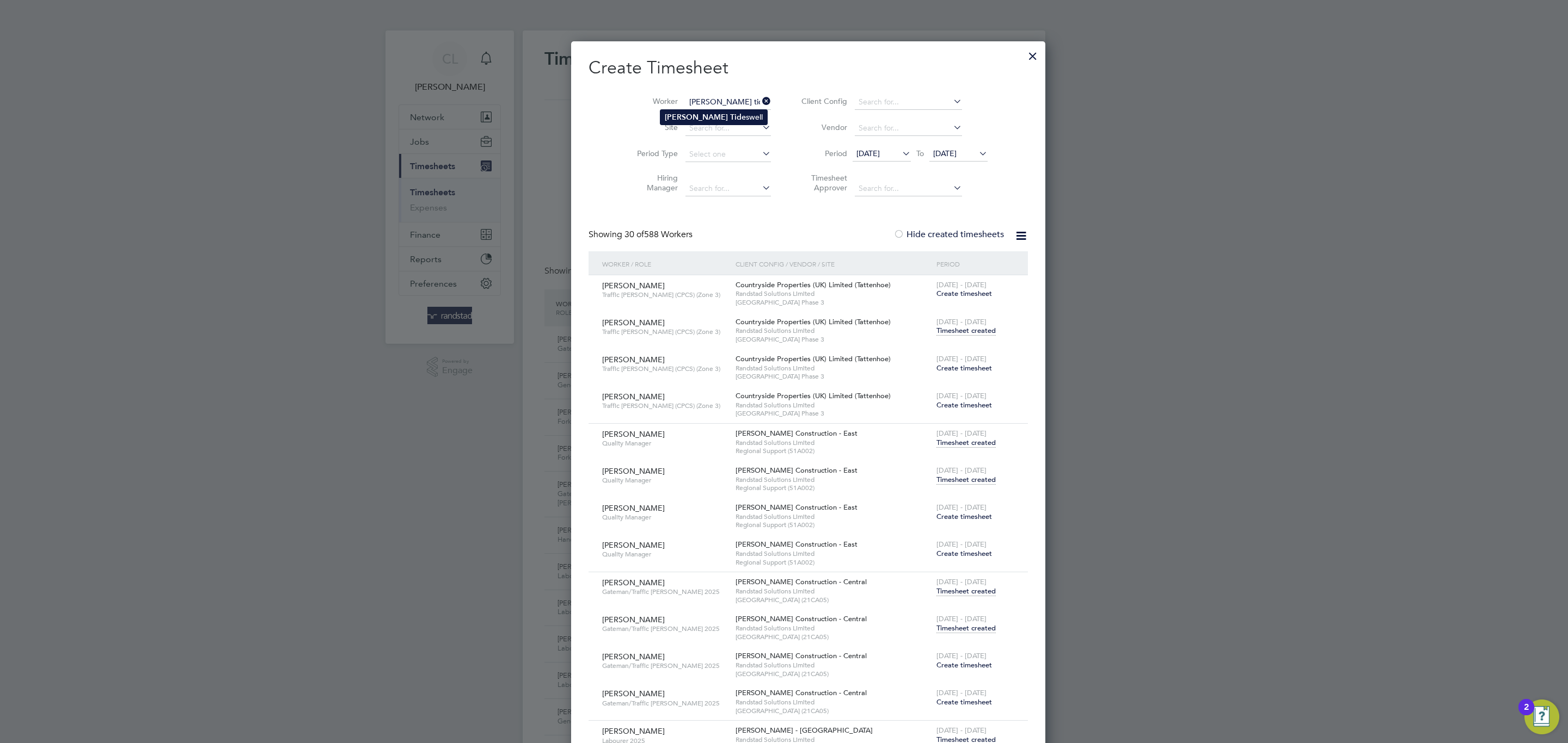
click at [717, 115] on li "[PERSON_NAME] swell" at bounding box center [713, 117] width 106 height 14
type input "[PERSON_NAME]"
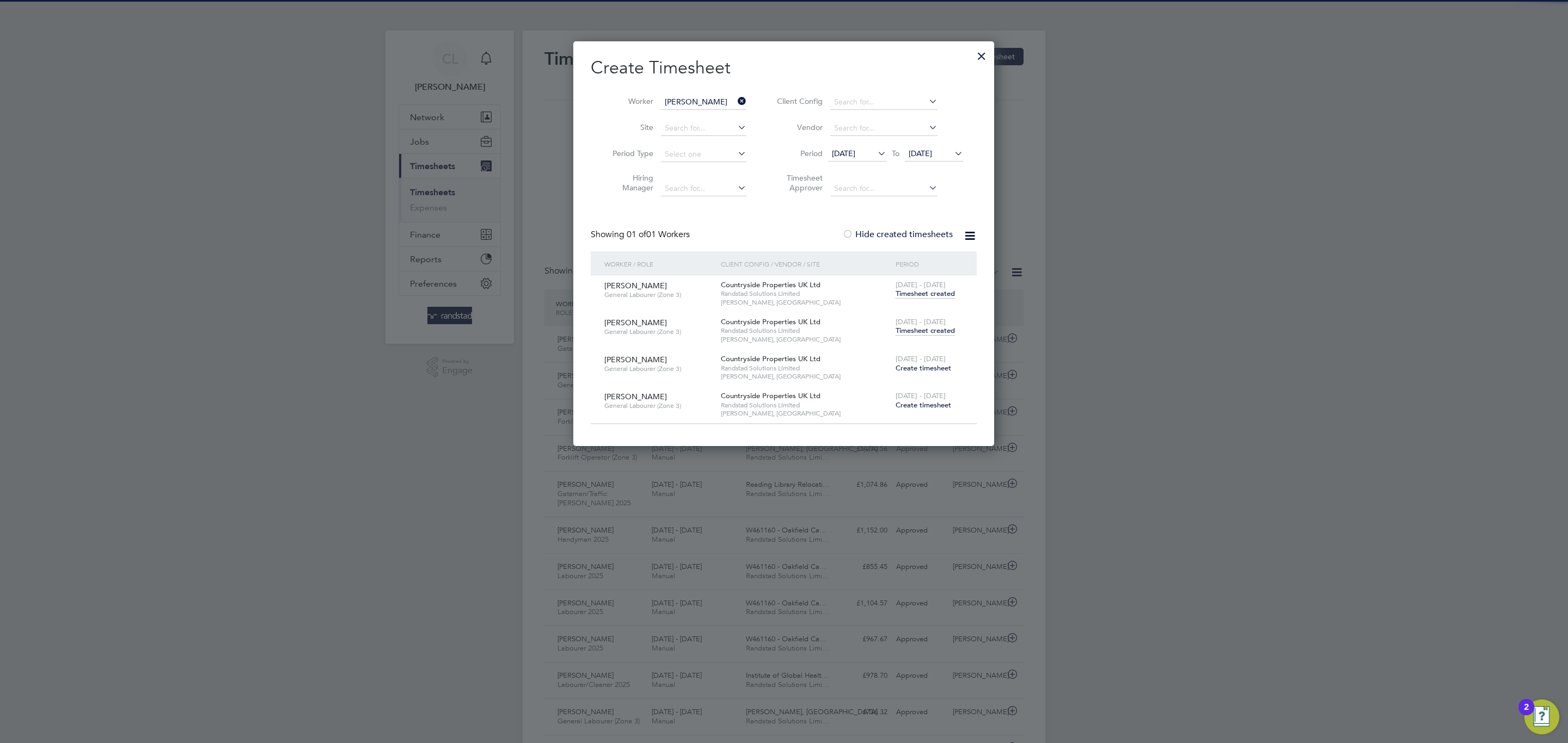
click at [920, 326] on span "[DATE] - [DATE]" at bounding box center [921, 322] width 50 height 9
click at [925, 332] on span "Timesheet created" at bounding box center [925, 331] width 59 height 10
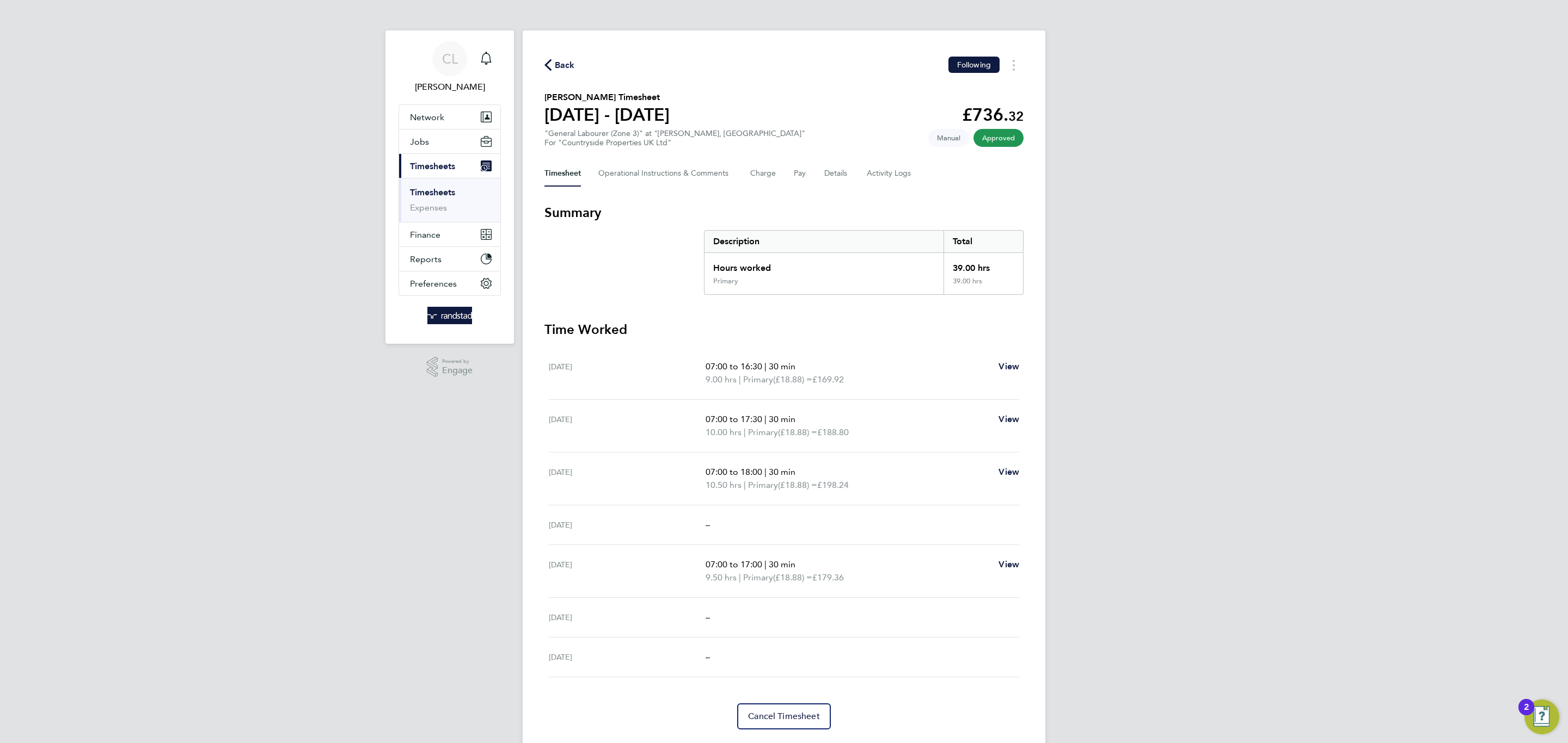
click at [549, 61] on icon "button" at bounding box center [547, 65] width 7 height 11
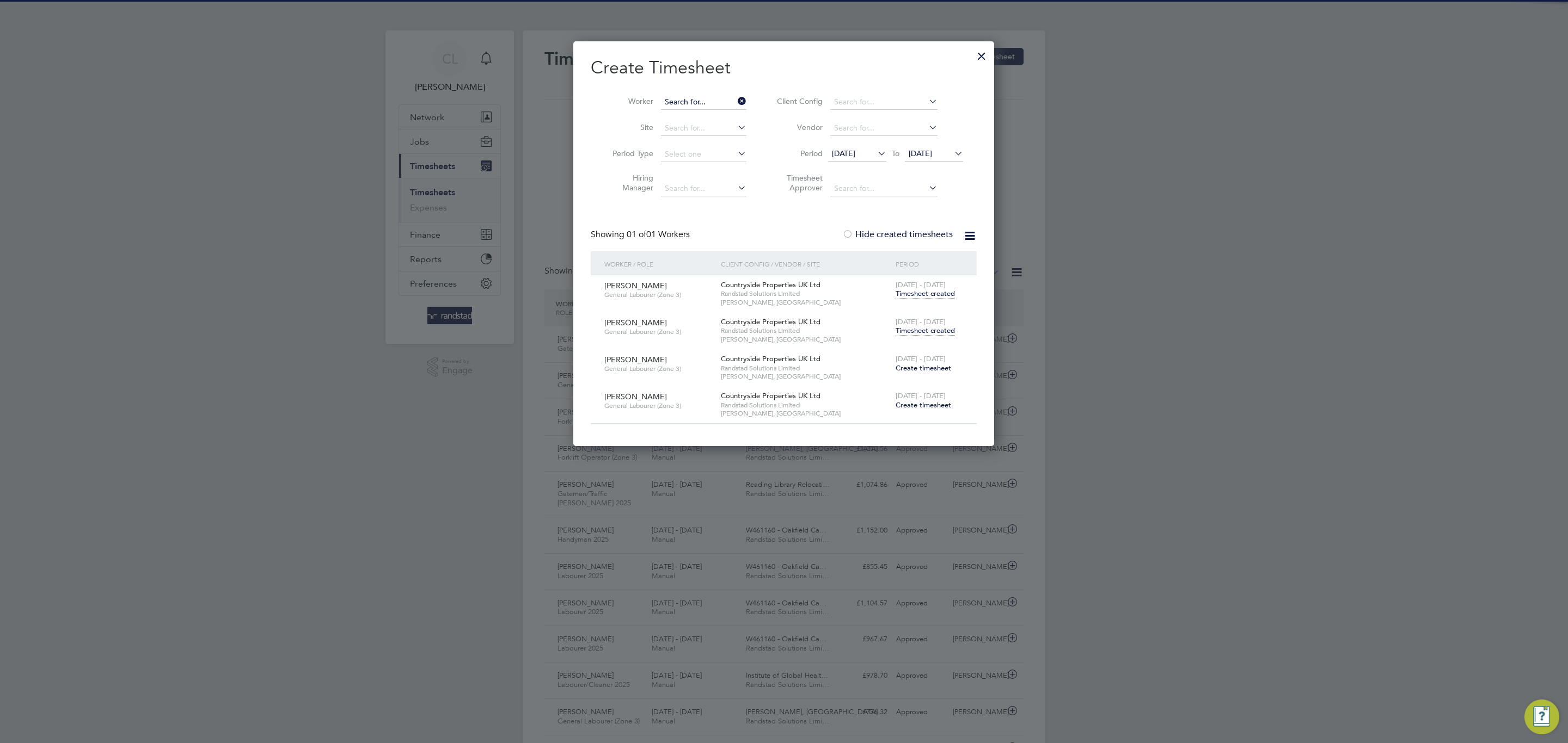
click at [697, 106] on input at bounding box center [704, 102] width 86 height 15
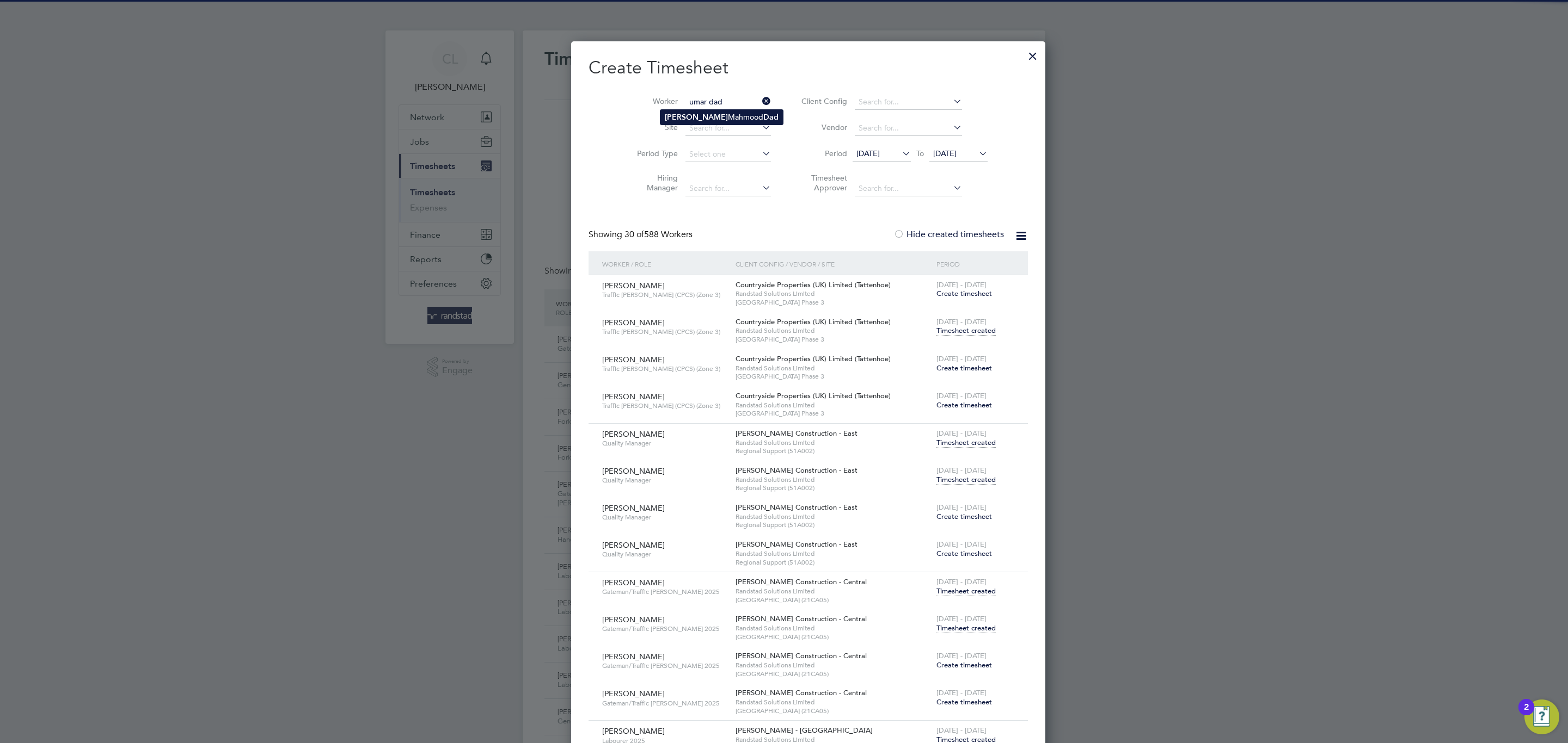
click at [679, 125] on li "[PERSON_NAME] Dad" at bounding box center [721, 117] width 122 height 14
type input "[PERSON_NAME] Dad"
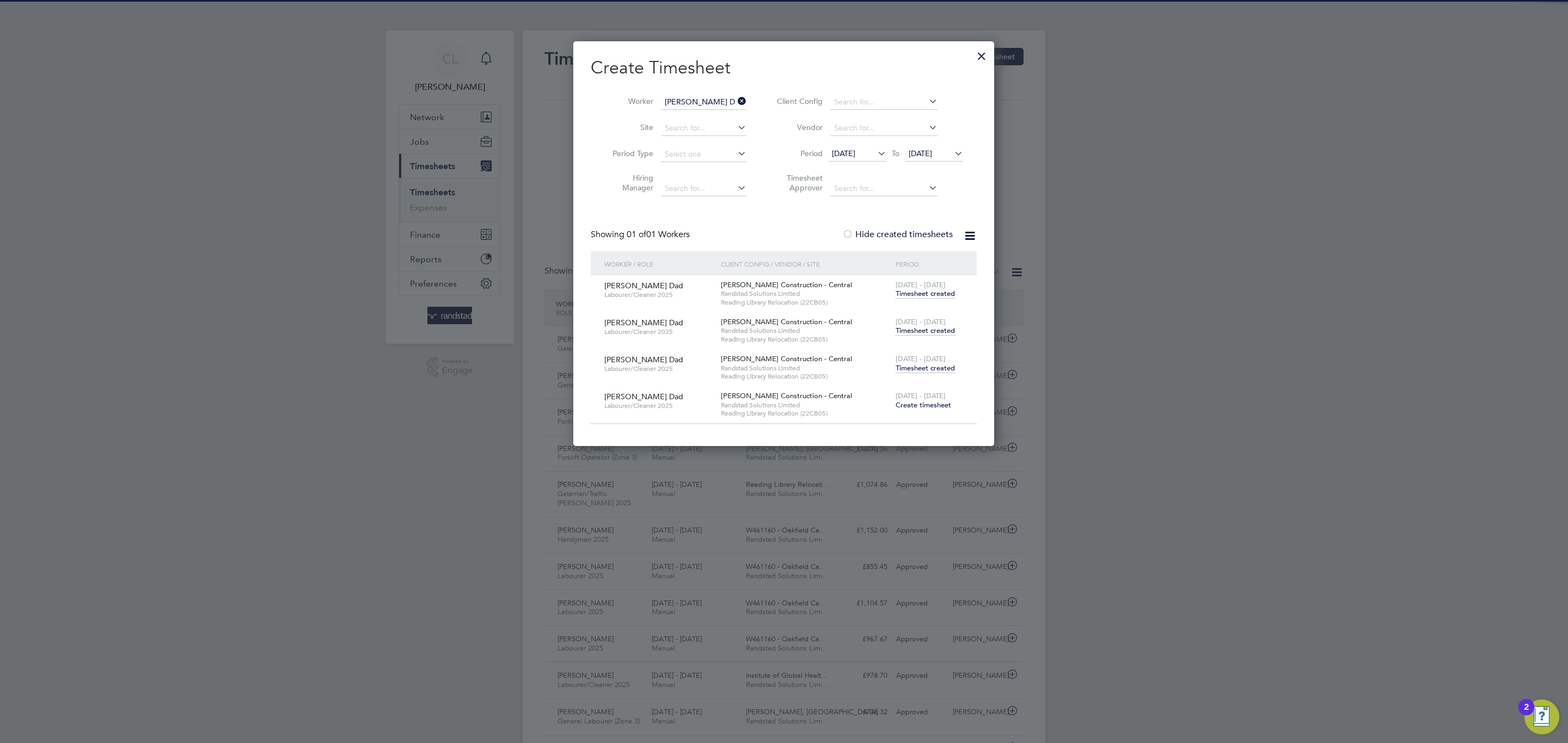
click at [913, 337] on div "[DATE] - [DATE] Timesheet created" at bounding box center [929, 327] width 73 height 30
click at [927, 333] on span "Timesheet created" at bounding box center [925, 331] width 59 height 10
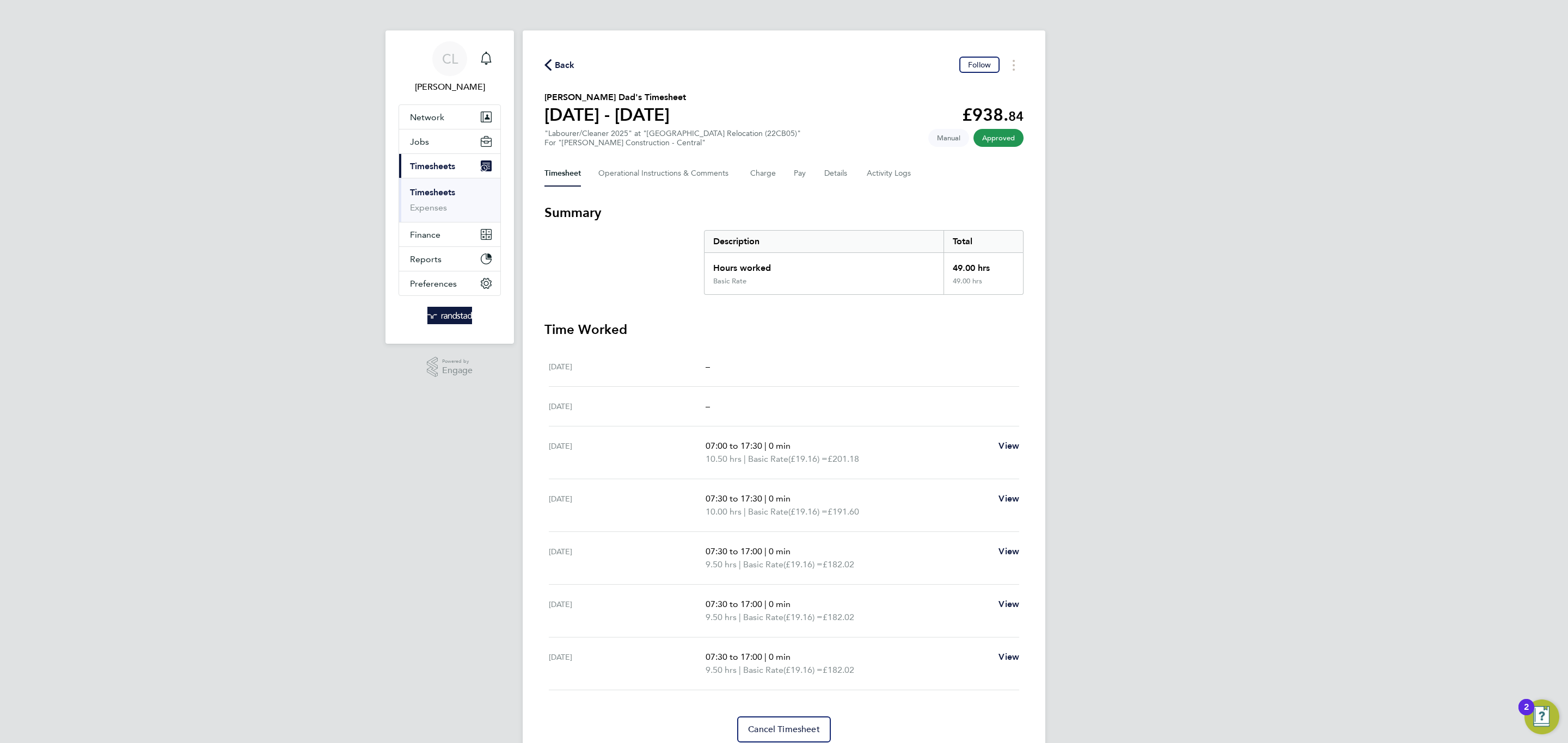
click at [575, 62] on div "Back Follow" at bounding box center [784, 65] width 479 height 17
click at [575, 62] on div "Back Follow" at bounding box center [784, 65] width 479 height 17
click at [569, 65] on span "Back" at bounding box center [565, 65] width 20 height 13
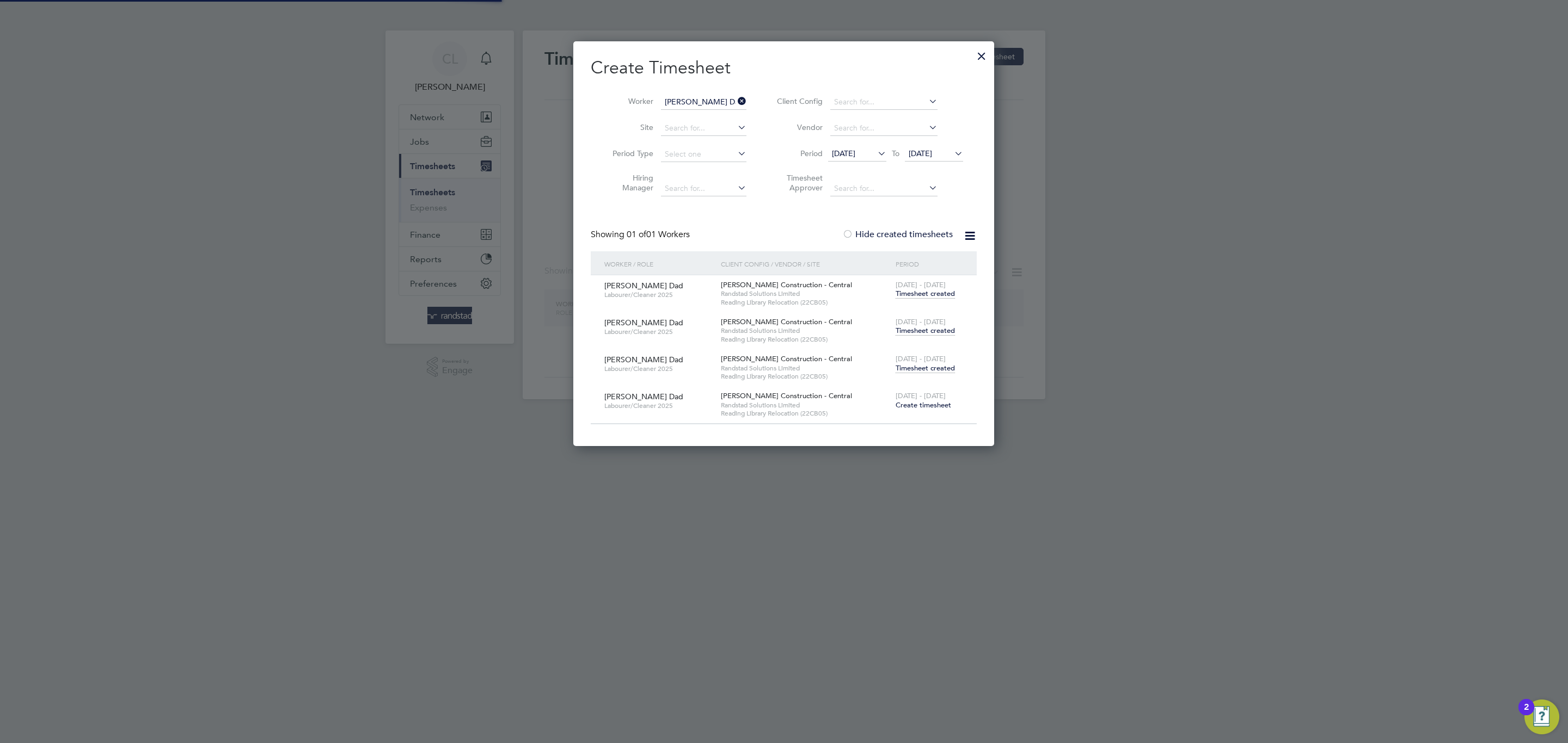
click at [721, 102] on input "[PERSON_NAME] Dad" at bounding box center [704, 102] width 86 height 15
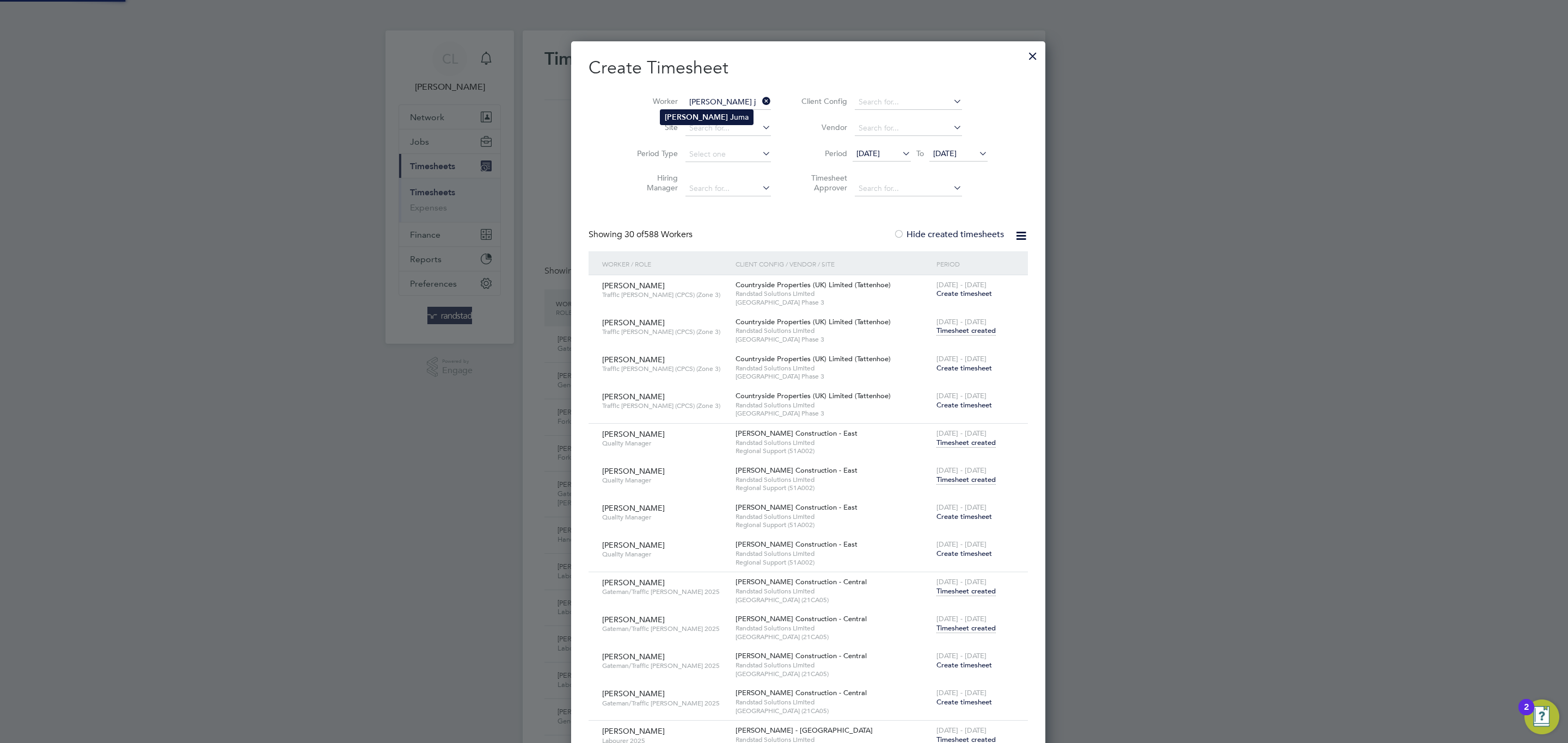
click at [714, 112] on li "[PERSON_NAME] J [PERSON_NAME]" at bounding box center [706, 117] width 93 height 14
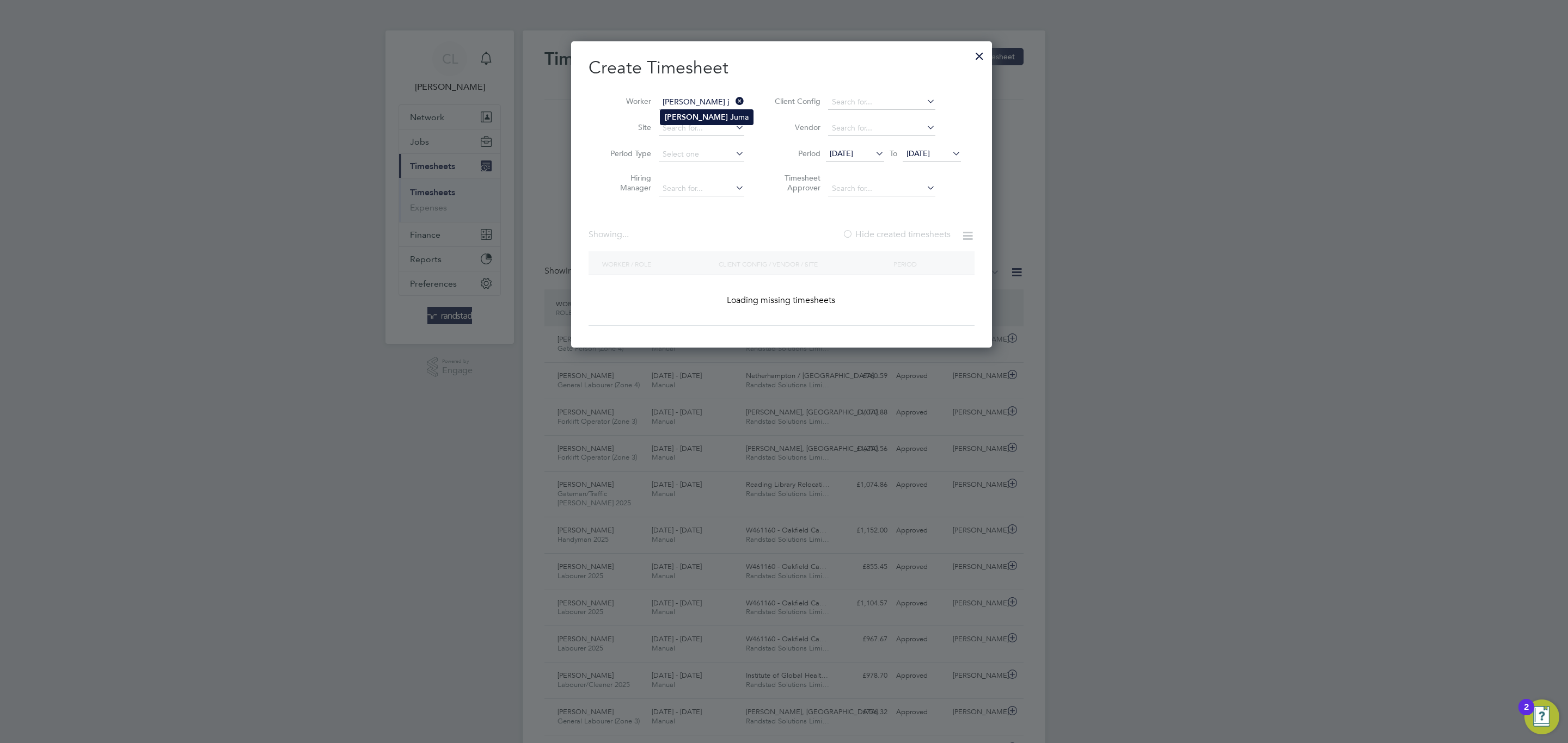
type input "[PERSON_NAME]"
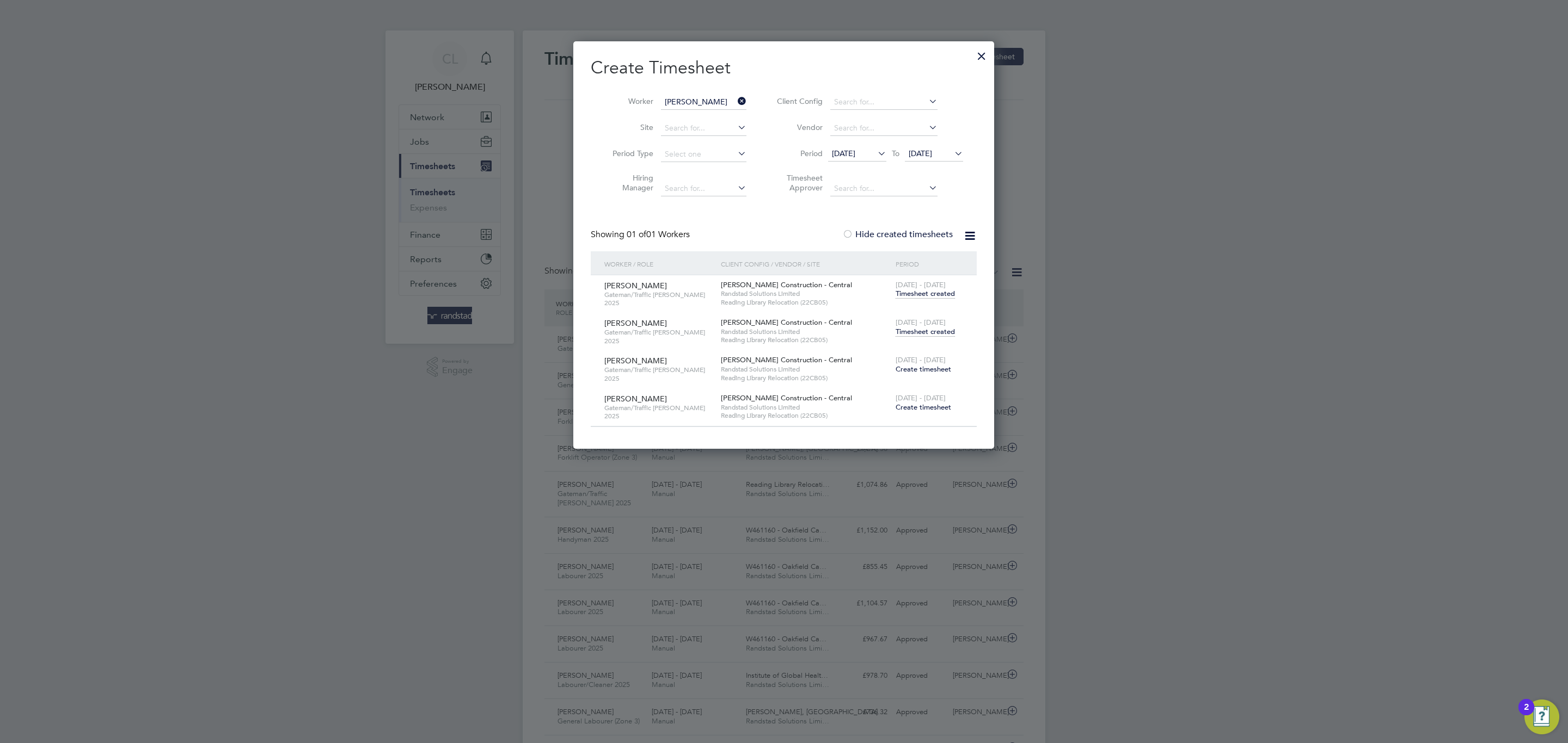
click at [919, 334] on span "Timesheet created" at bounding box center [925, 332] width 59 height 10
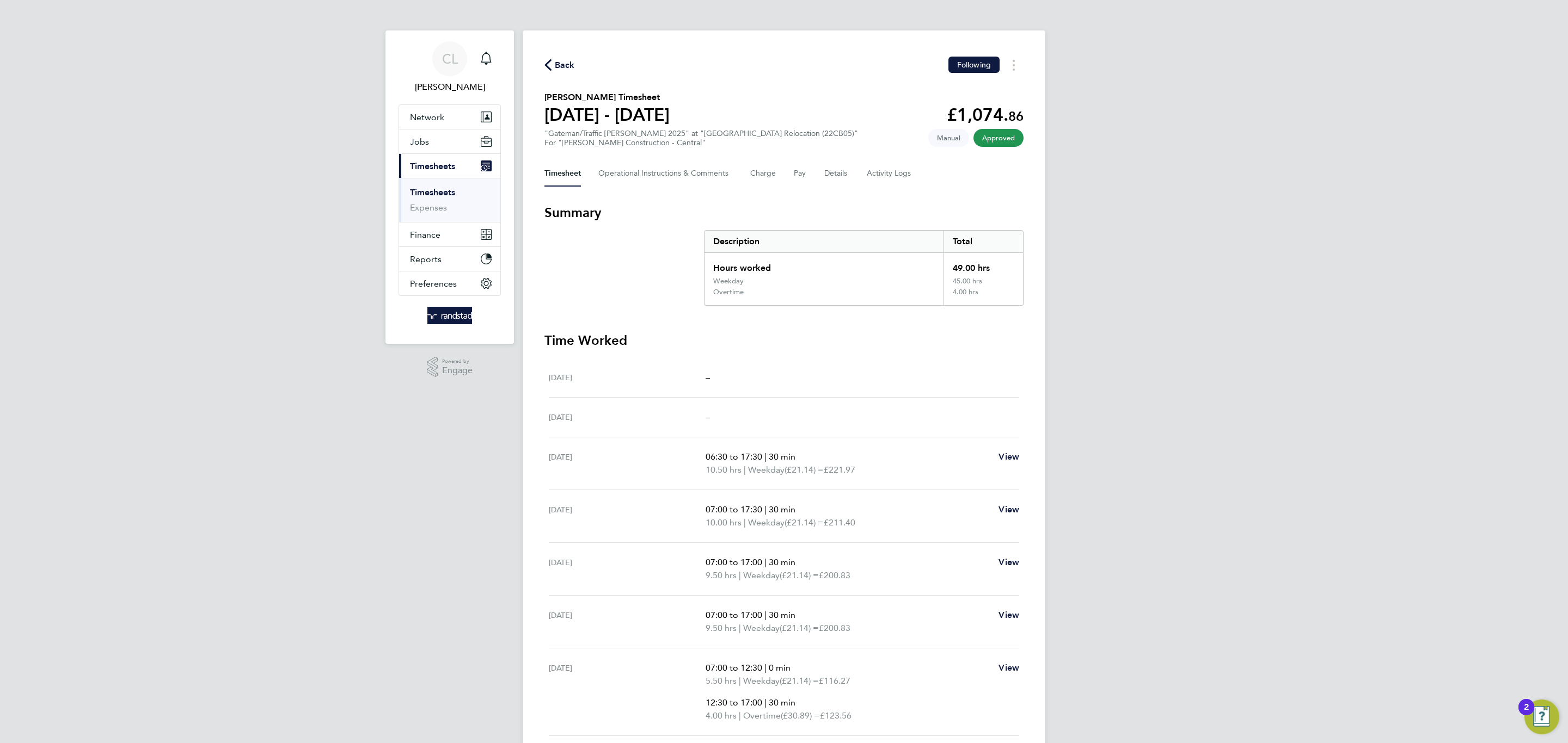
drag, startPoint x: 491, startPoint y: 65, endPoint x: 472, endPoint y: 6, distance: 62.0
click at [490, 65] on div "Main navigation" at bounding box center [486, 59] width 22 height 22
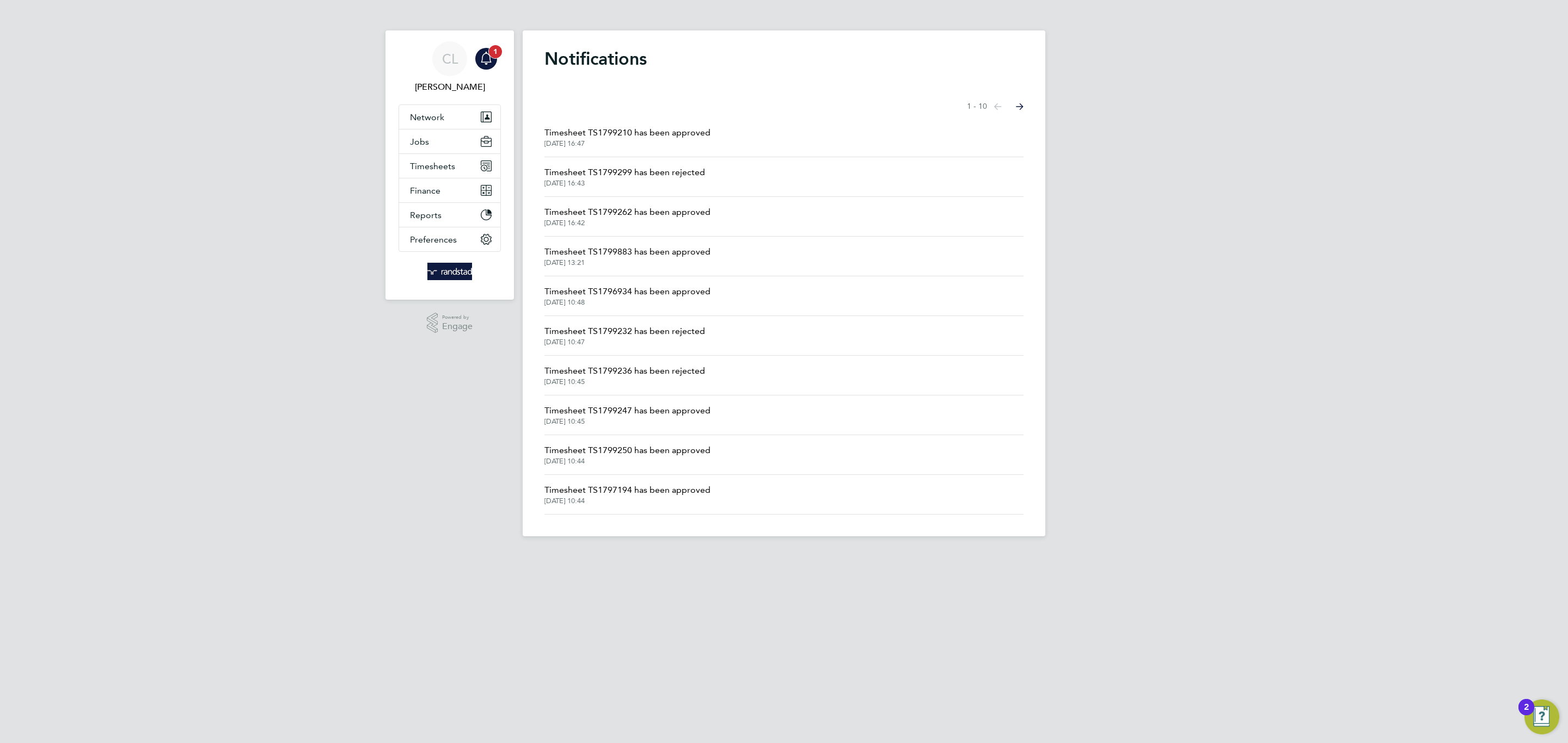
click at [484, 67] on div "Main navigation" at bounding box center [486, 59] width 22 height 22
click at [438, 165] on span "Timesheets" at bounding box center [433, 166] width 45 height 10
drag, startPoint x: 445, startPoint y: 186, endPoint x: 445, endPoint y: 193, distance: 7.0
click at [445, 193] on ul "Timesheets Expenses" at bounding box center [449, 200] width 101 height 44
click at [445, 193] on link "Timesheets" at bounding box center [433, 192] width 45 height 10
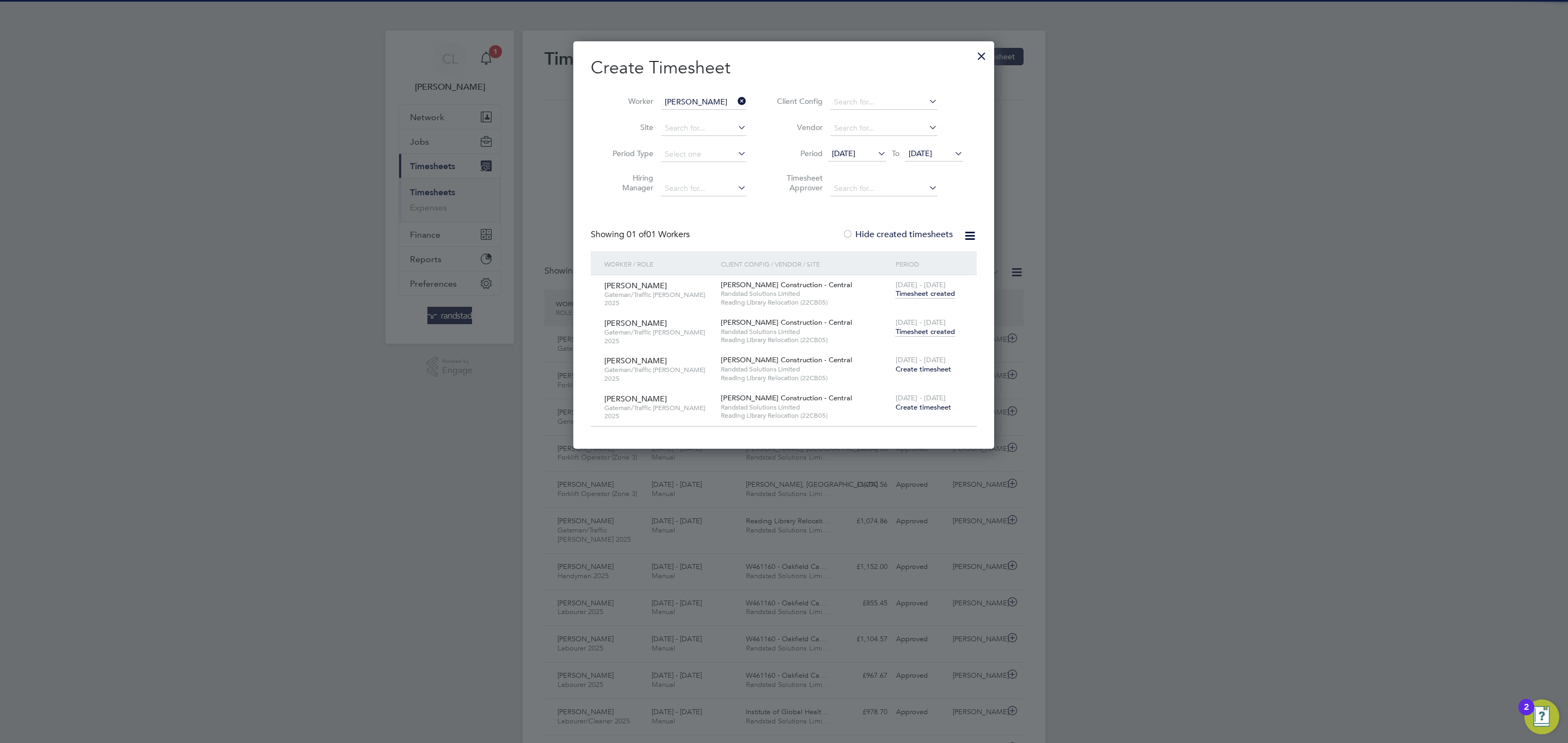
scroll to position [28, 94]
click at [979, 56] on div at bounding box center [981, 53] width 20 height 20
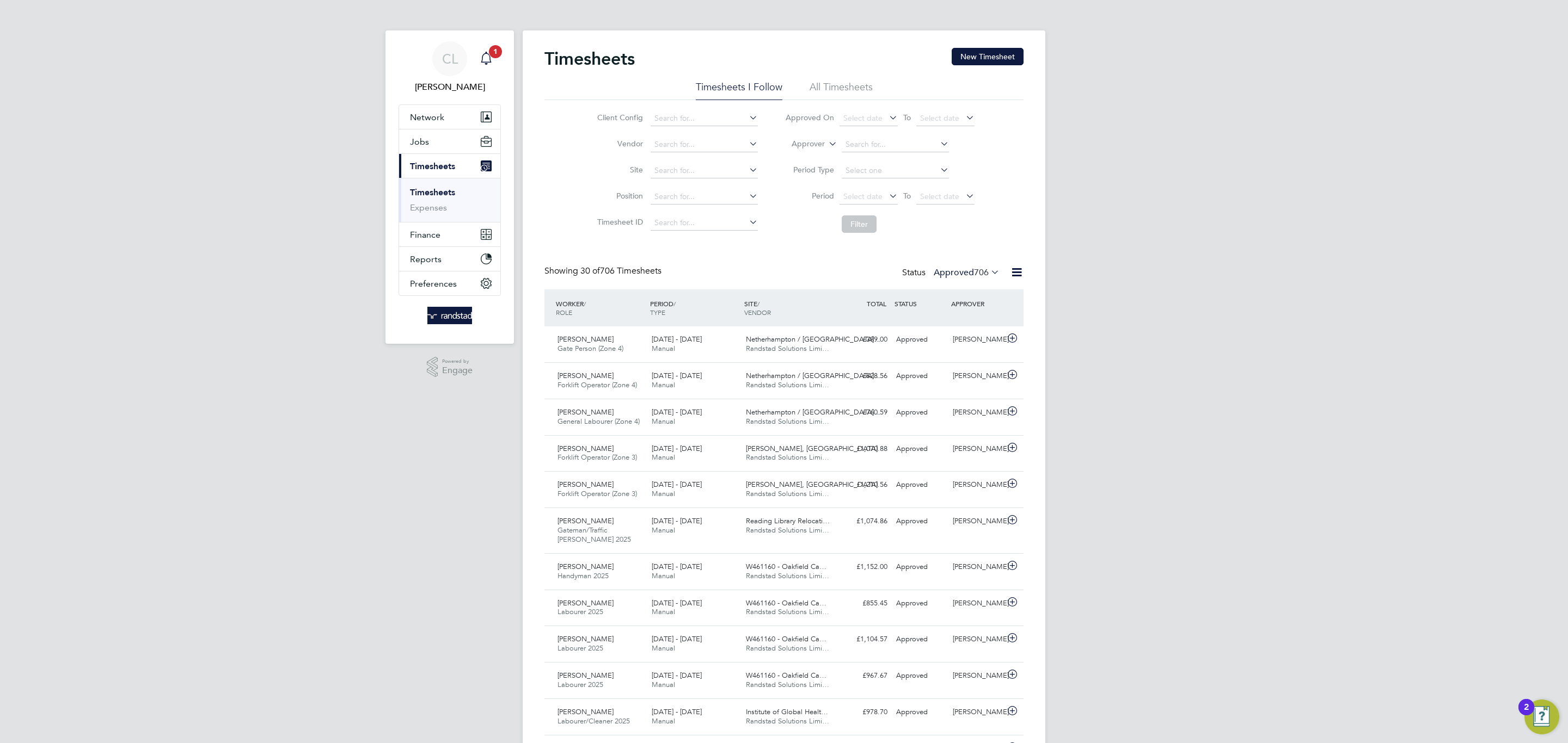
click at [498, 50] on span "1" at bounding box center [495, 52] width 13 height 13
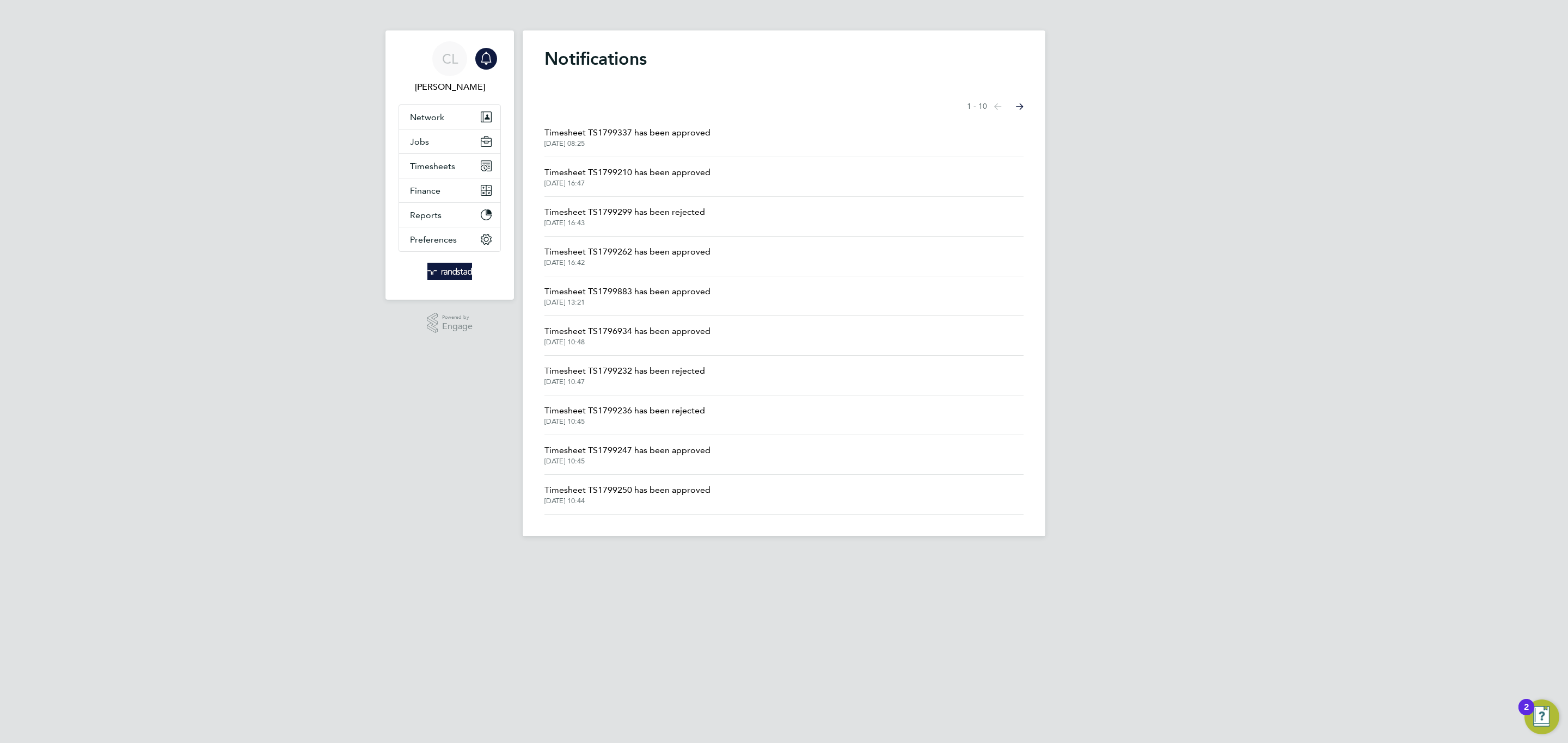
drag, startPoint x: 673, startPoint y: 144, endPoint x: 678, endPoint y: 145, distance: 5.1
click at [678, 145] on span "[DATE] 08:25" at bounding box center [627, 144] width 166 height 9
